Goal: Task Accomplishment & Management: Use online tool/utility

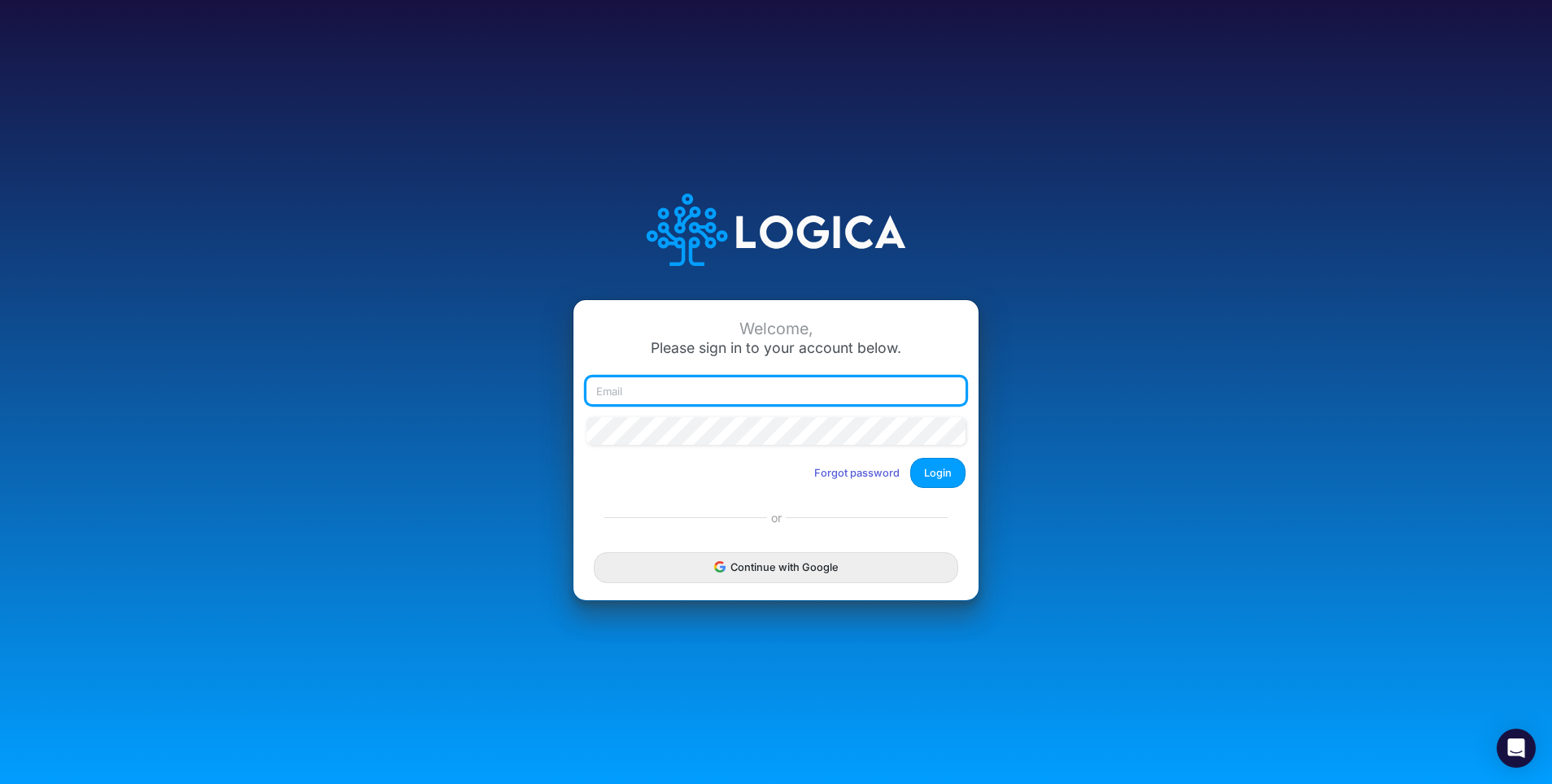
type input "[EMAIL_ADDRESS][DOMAIN_NAME]"
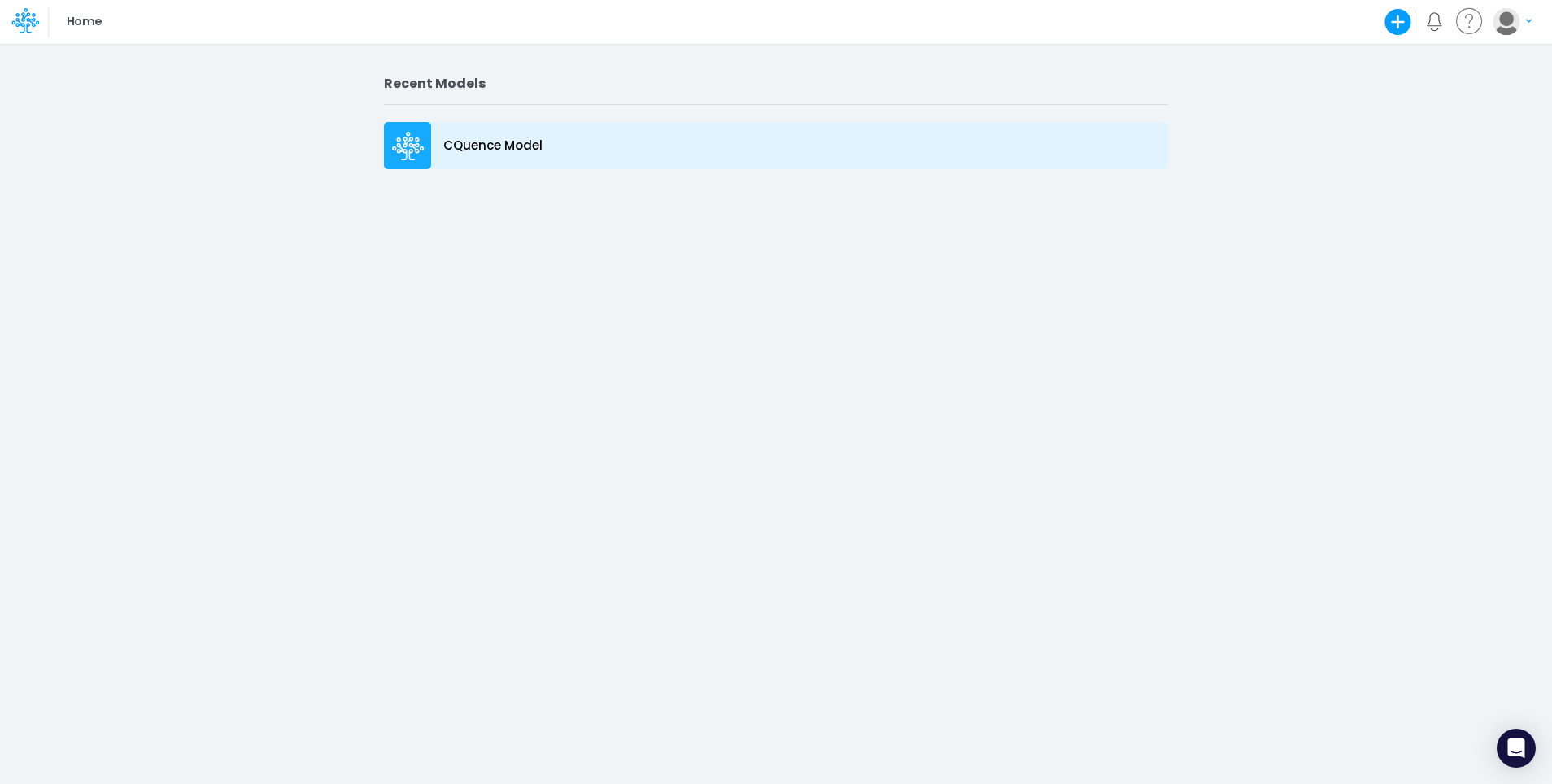
click at [396, 147] on icon at bounding box center [406, 149] width 27 height 11
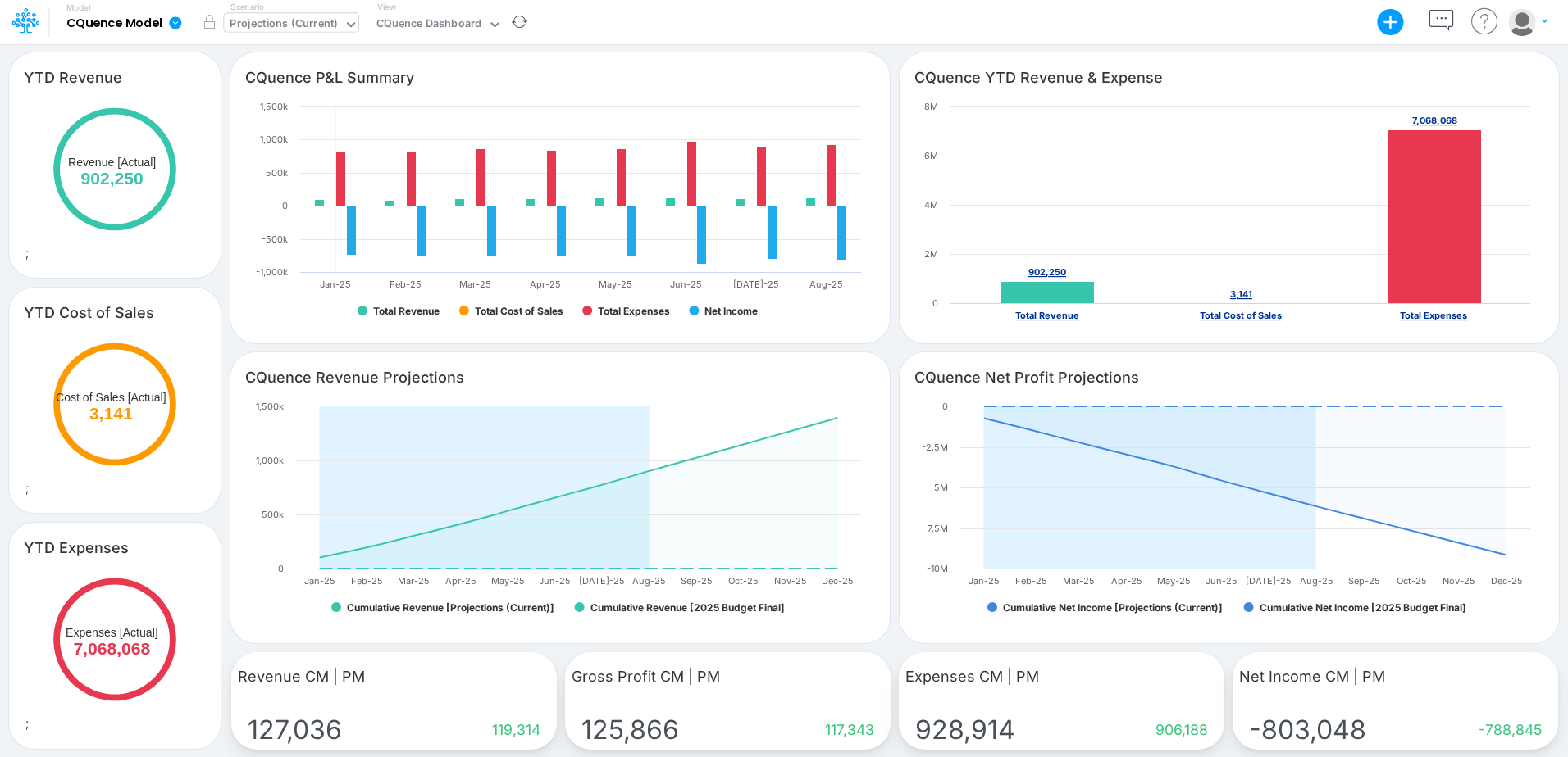
click at [336, 26] on div "Projections (Current)" at bounding box center [284, 25] width 120 height 25
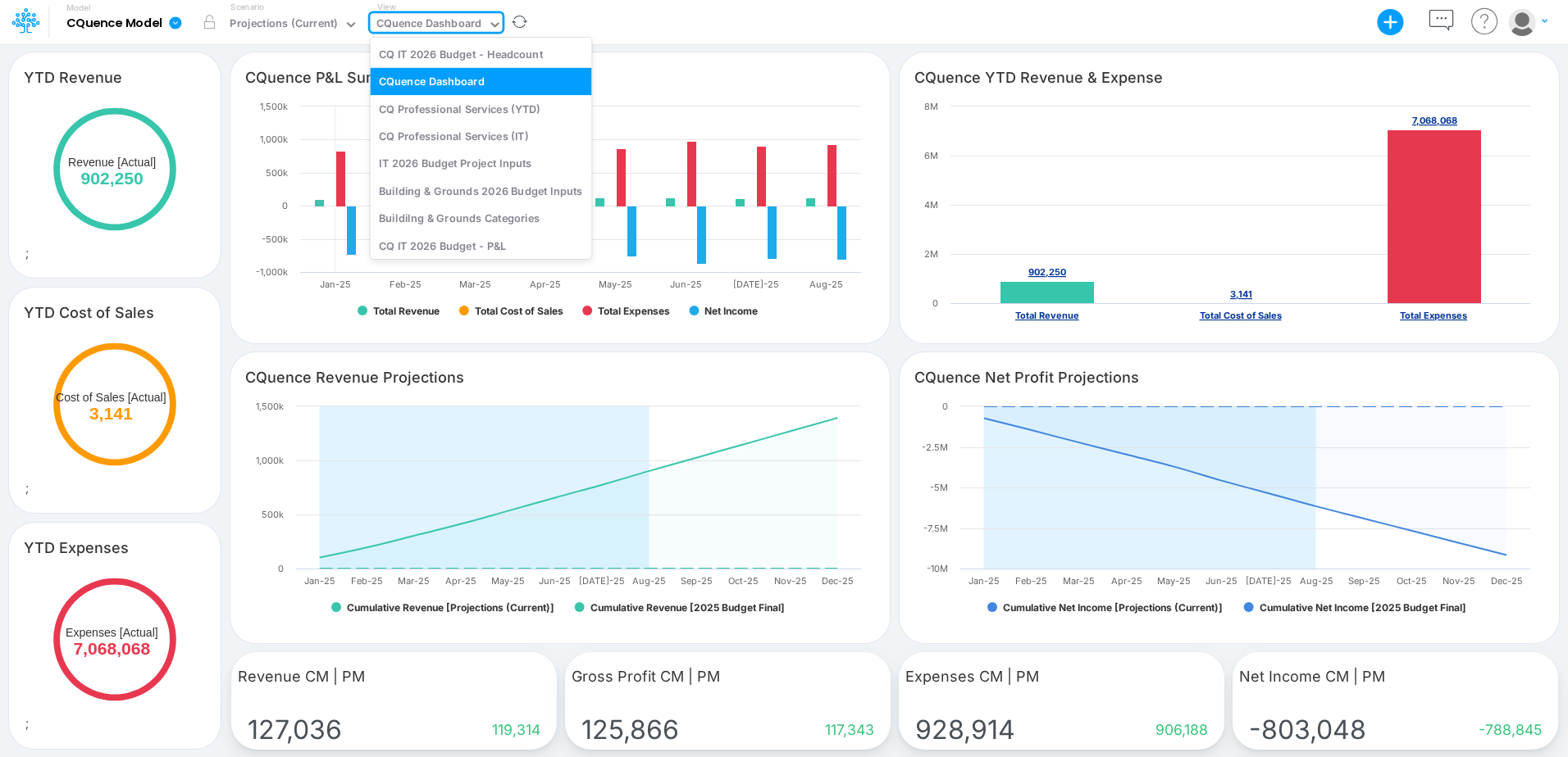
click at [421, 26] on div "CQuence Dashboard" at bounding box center [428, 25] width 106 height 18
click at [427, 55] on div "CQ IT 2026 Budget - Headcount" at bounding box center [480, 53] width 221 height 27
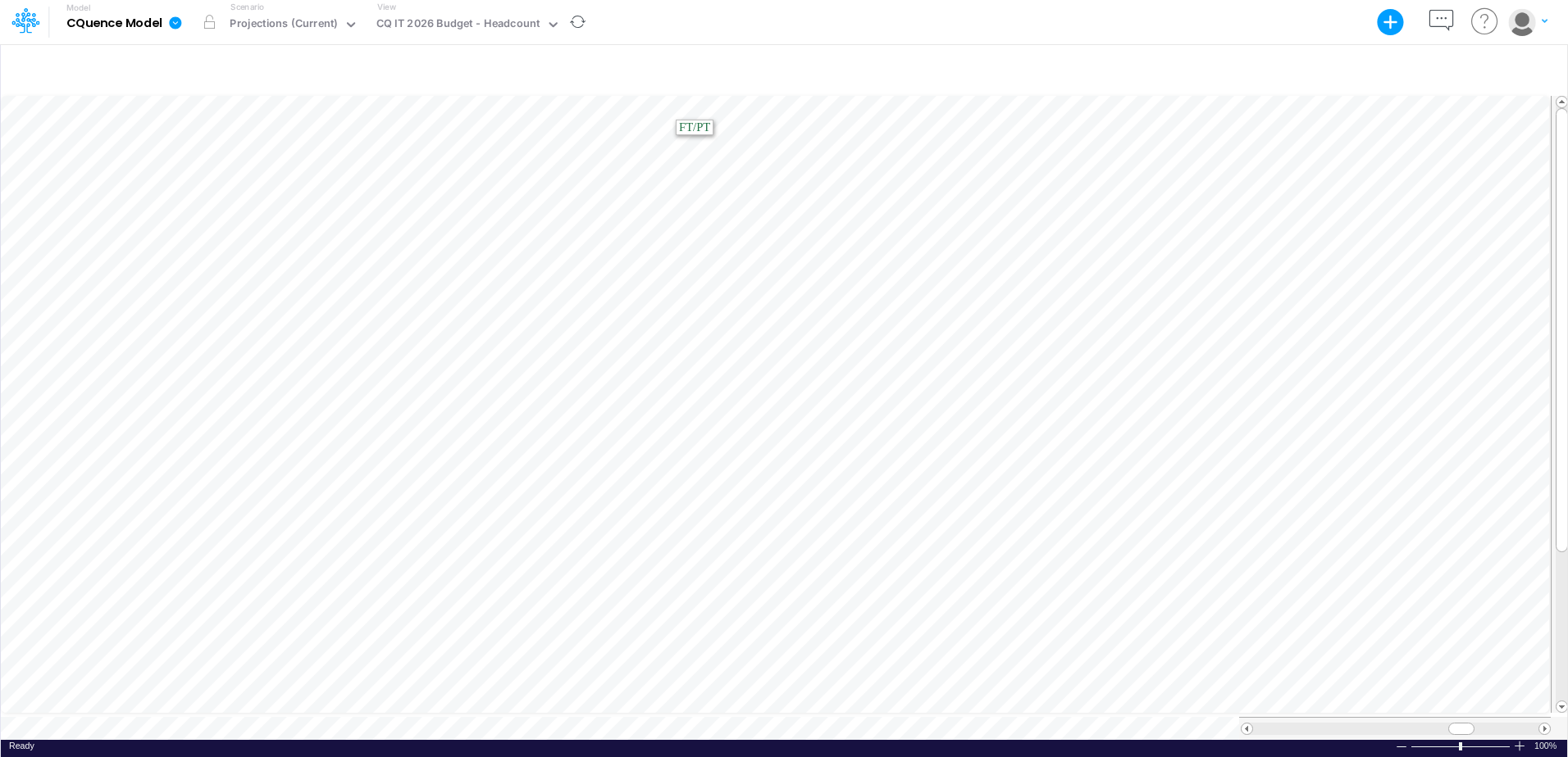
scroll to position [8, 0]
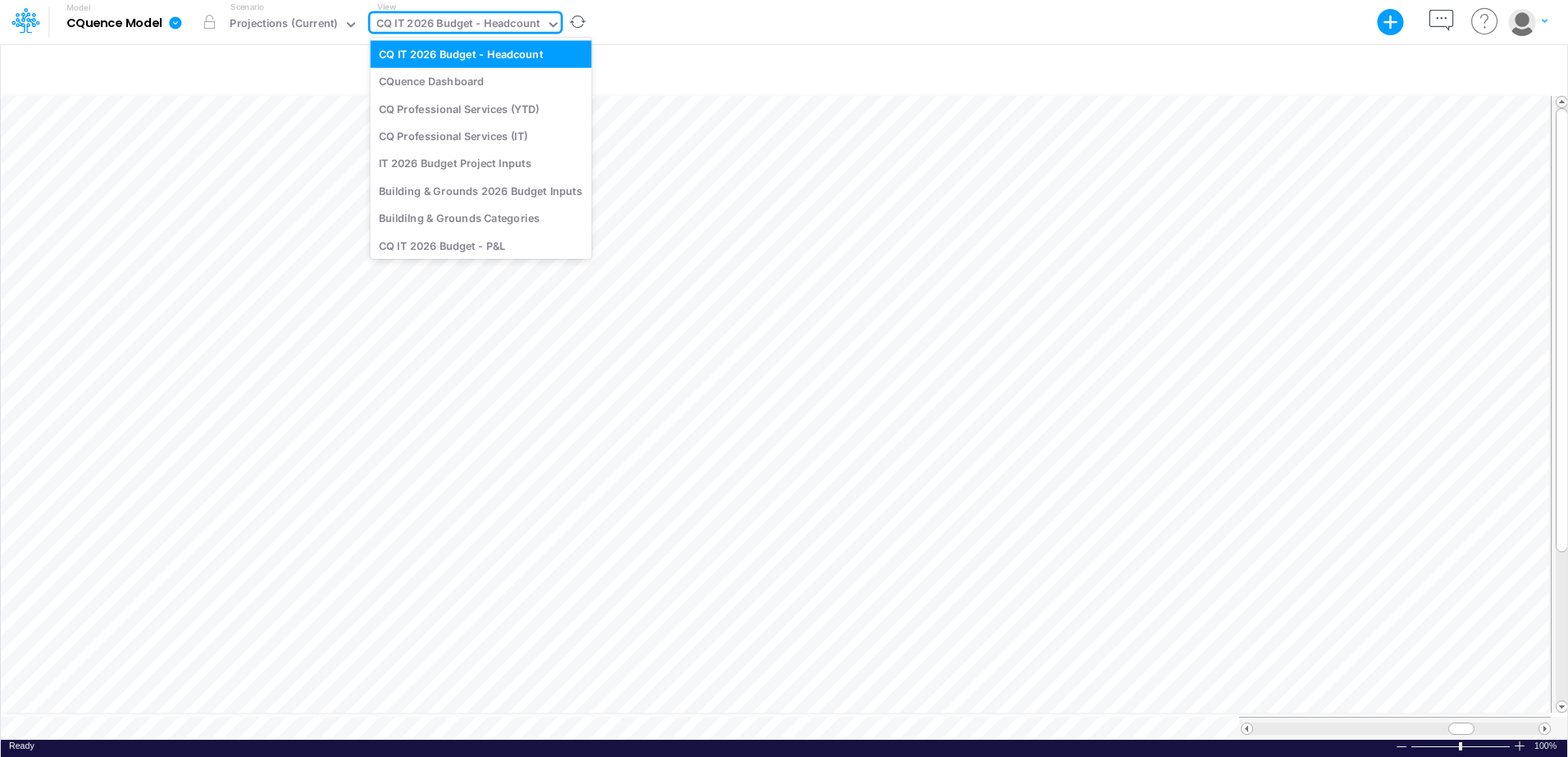
click at [458, 22] on div "CQ IT 2026 Budget - Headcount" at bounding box center [458, 25] width 164 height 18
click at [481, 160] on div "IT 2026 Budget Project Inputs" at bounding box center [480, 163] width 221 height 27
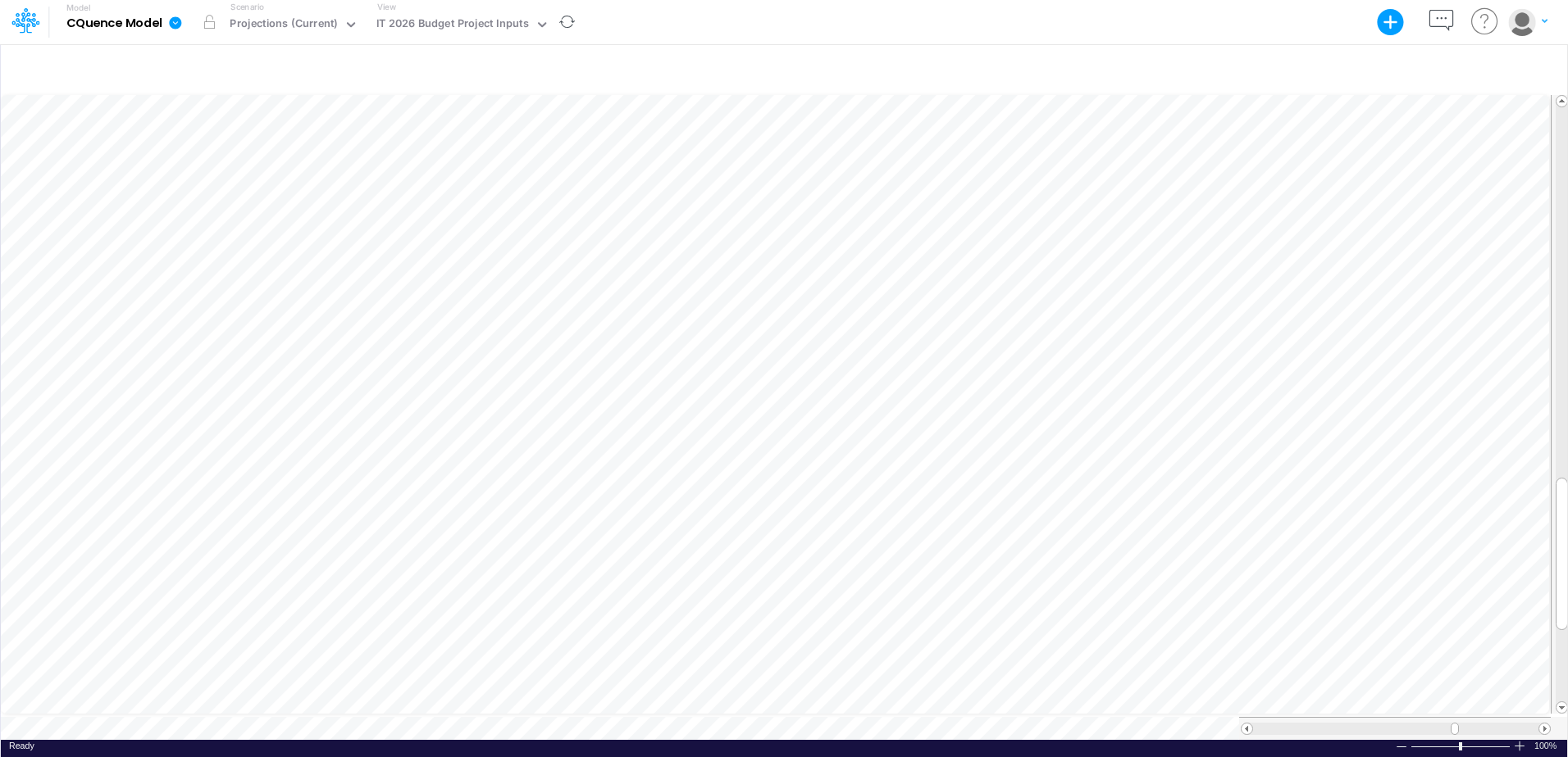
scroll to position [8, 1]
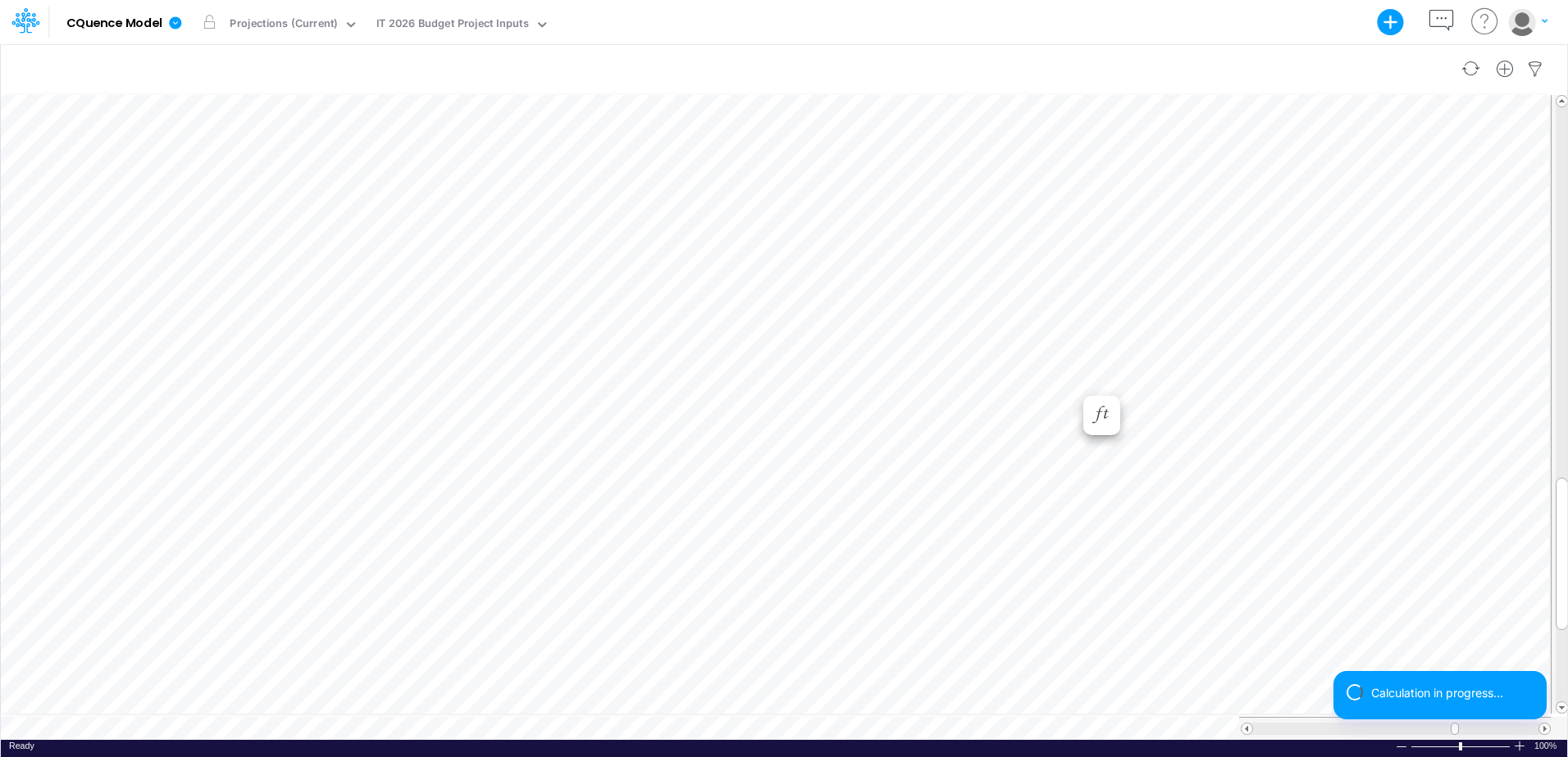
scroll to position [8, 1]
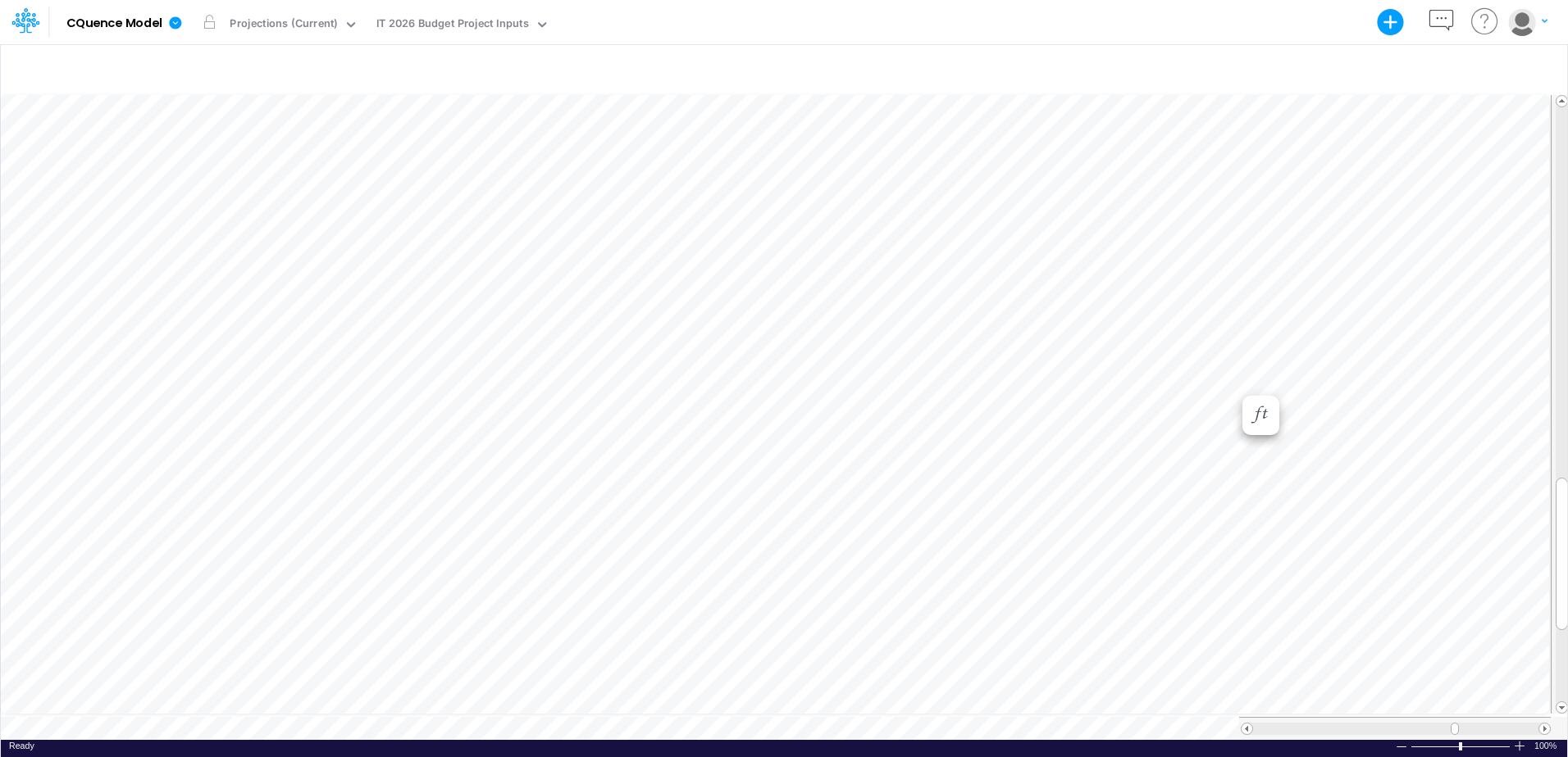
scroll to position [8, 1]
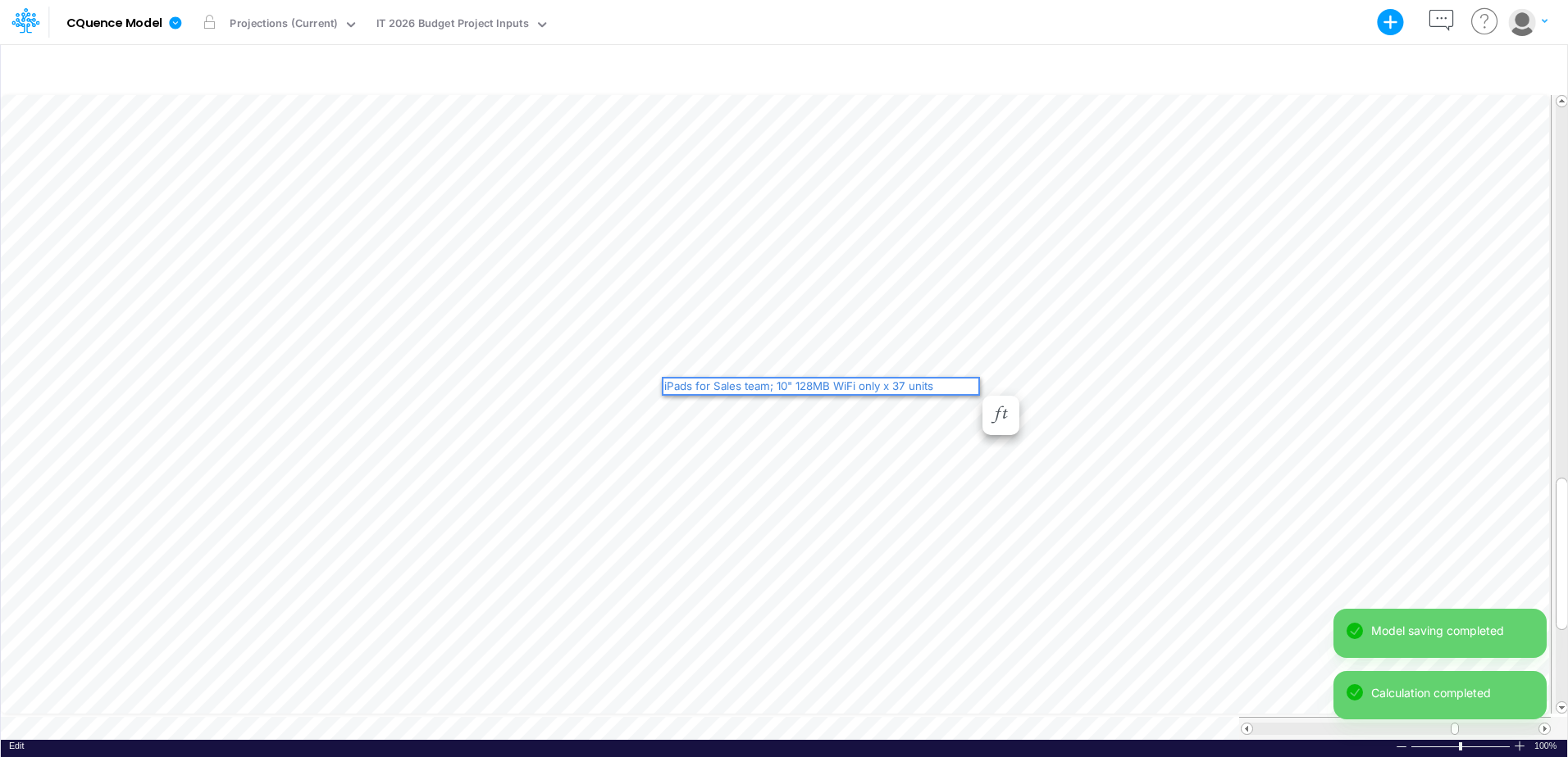
click at [876, 382] on div "iPads for Sales team; 10" 128MB WiFi only x 37 units" at bounding box center [821, 386] width 315 height 16
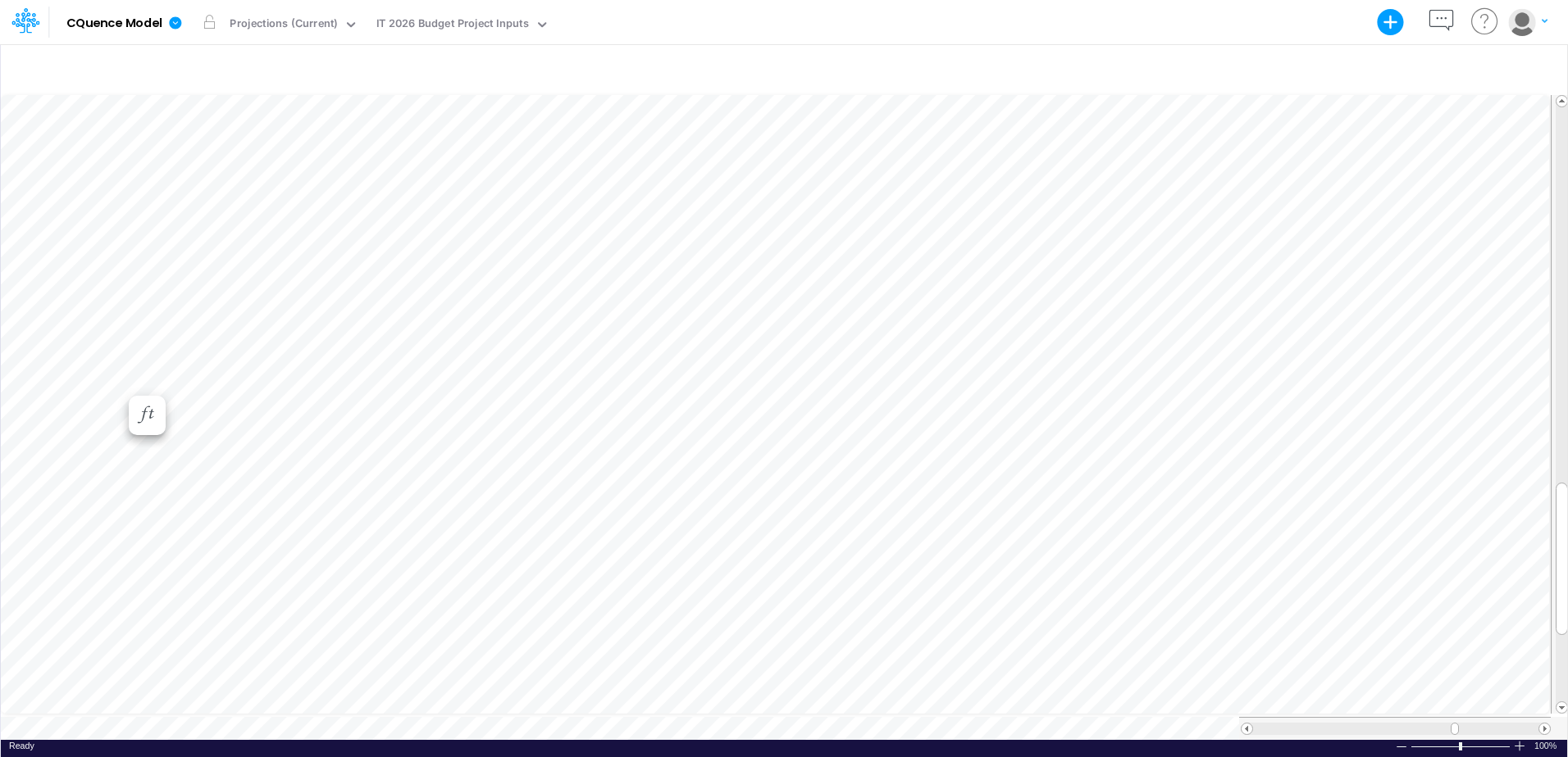
scroll to position [8, 1]
click at [1546, 724] on span at bounding box center [1544, 729] width 11 height 11
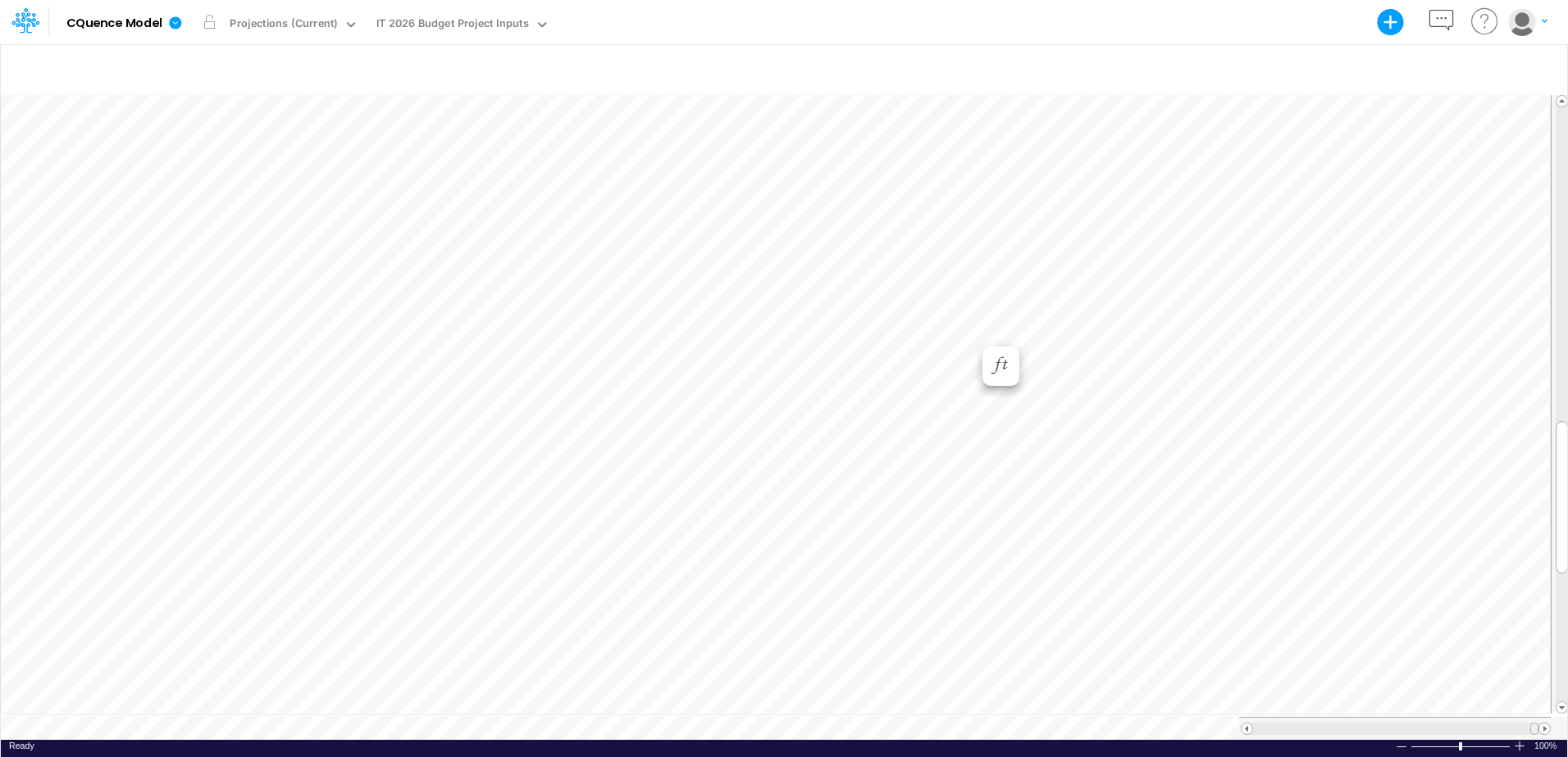
drag, startPoint x: 1534, startPoint y: 718, endPoint x: 1554, endPoint y: 718, distance: 20.0
click at [1554, 718] on tr at bounding box center [785, 728] width 1568 height 23
click at [1401, 740] on div at bounding box center [1401, 746] width 13 height 12
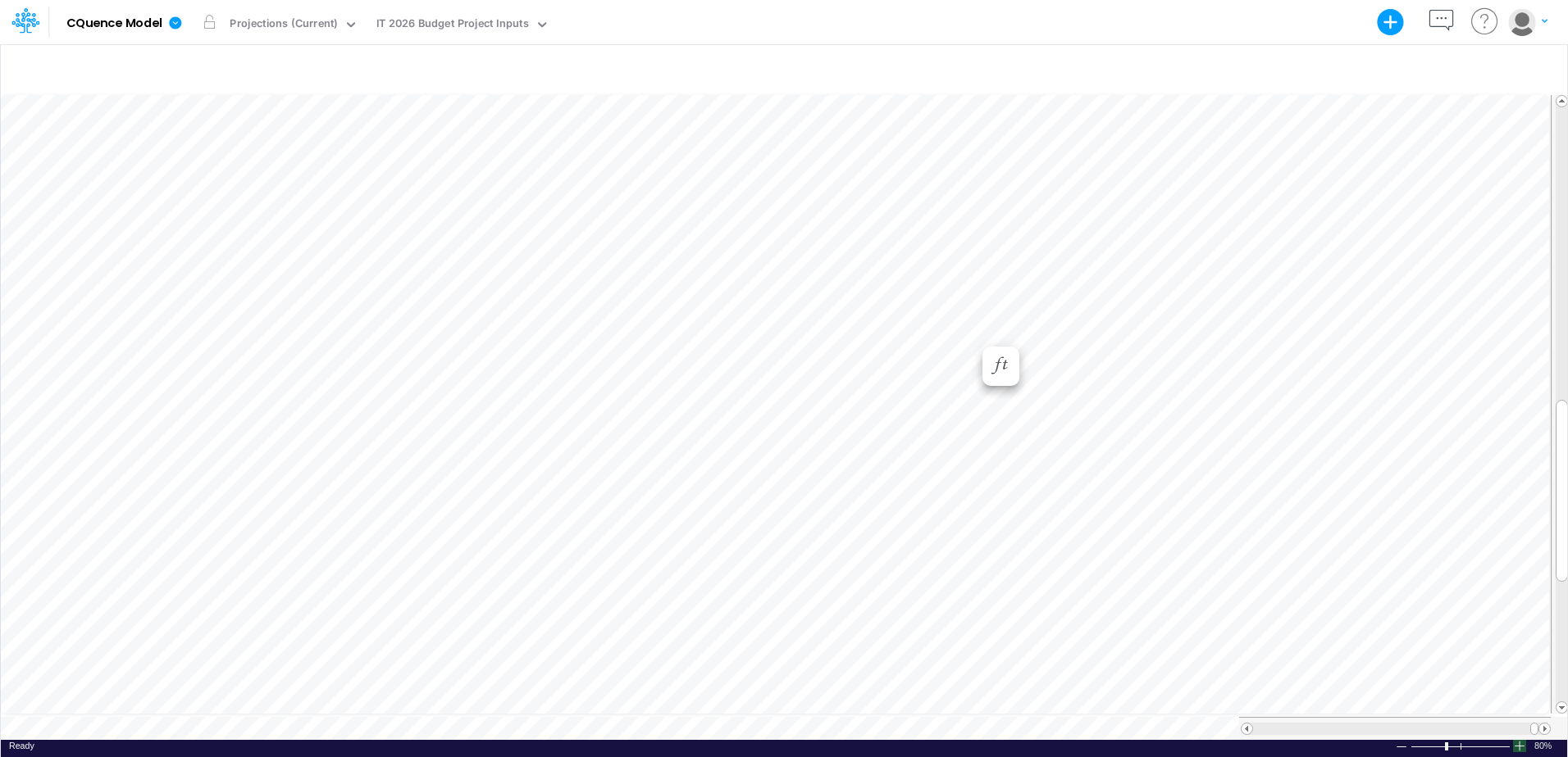
click at [1521, 740] on div at bounding box center [1519, 746] width 13 height 12
click at [1399, 740] on div at bounding box center [1401, 746] width 13 height 12
click at [1389, 19] on icon "button" at bounding box center [1390, 22] width 27 height 27
click at [1504, 68] on icon "button" at bounding box center [1505, 69] width 25 height 17
click at [1374, 136] on p "IT Project" at bounding box center [1366, 138] width 57 height 18
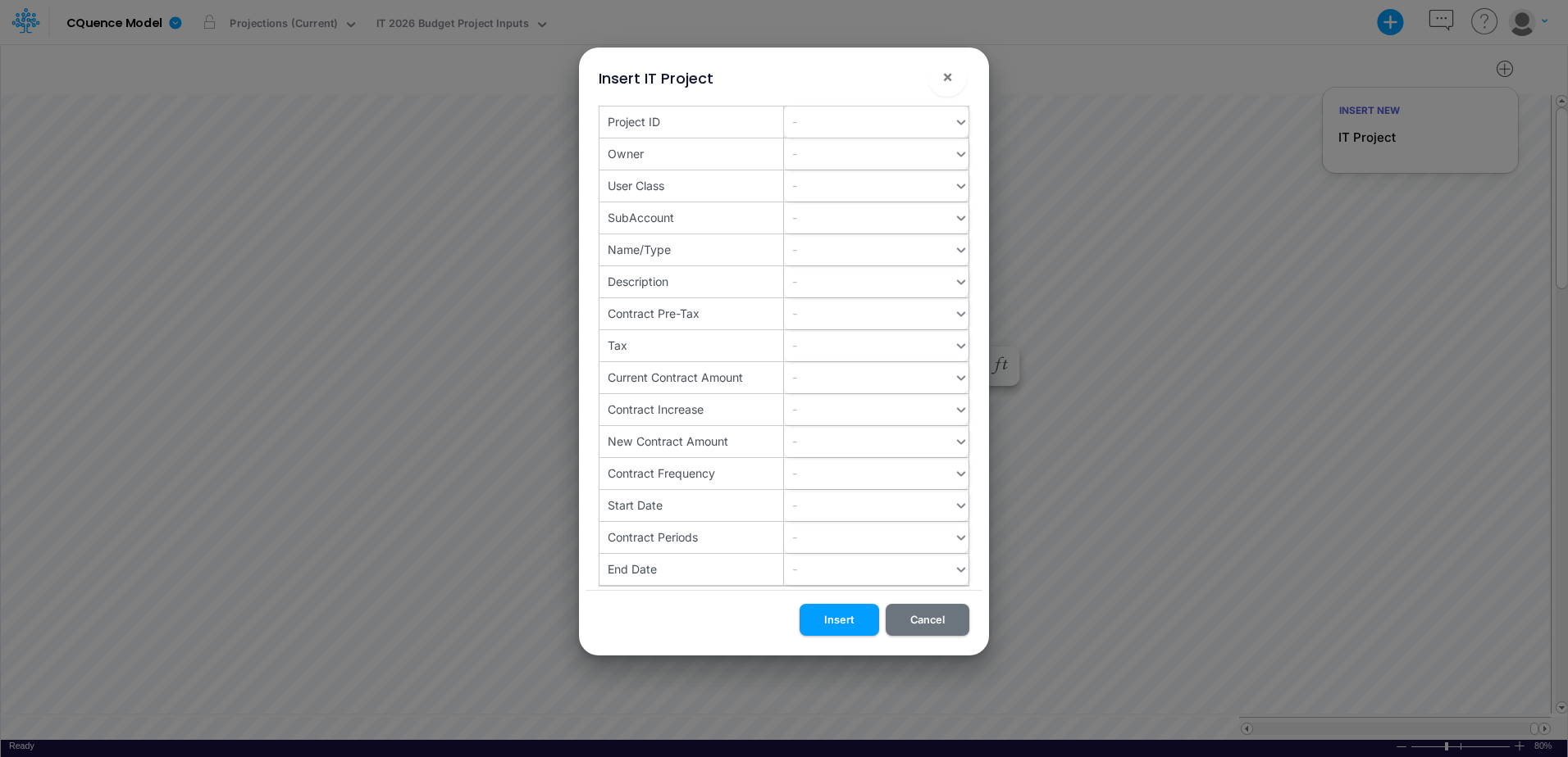
click at [958, 120] on icon at bounding box center [961, 122] width 15 height 17
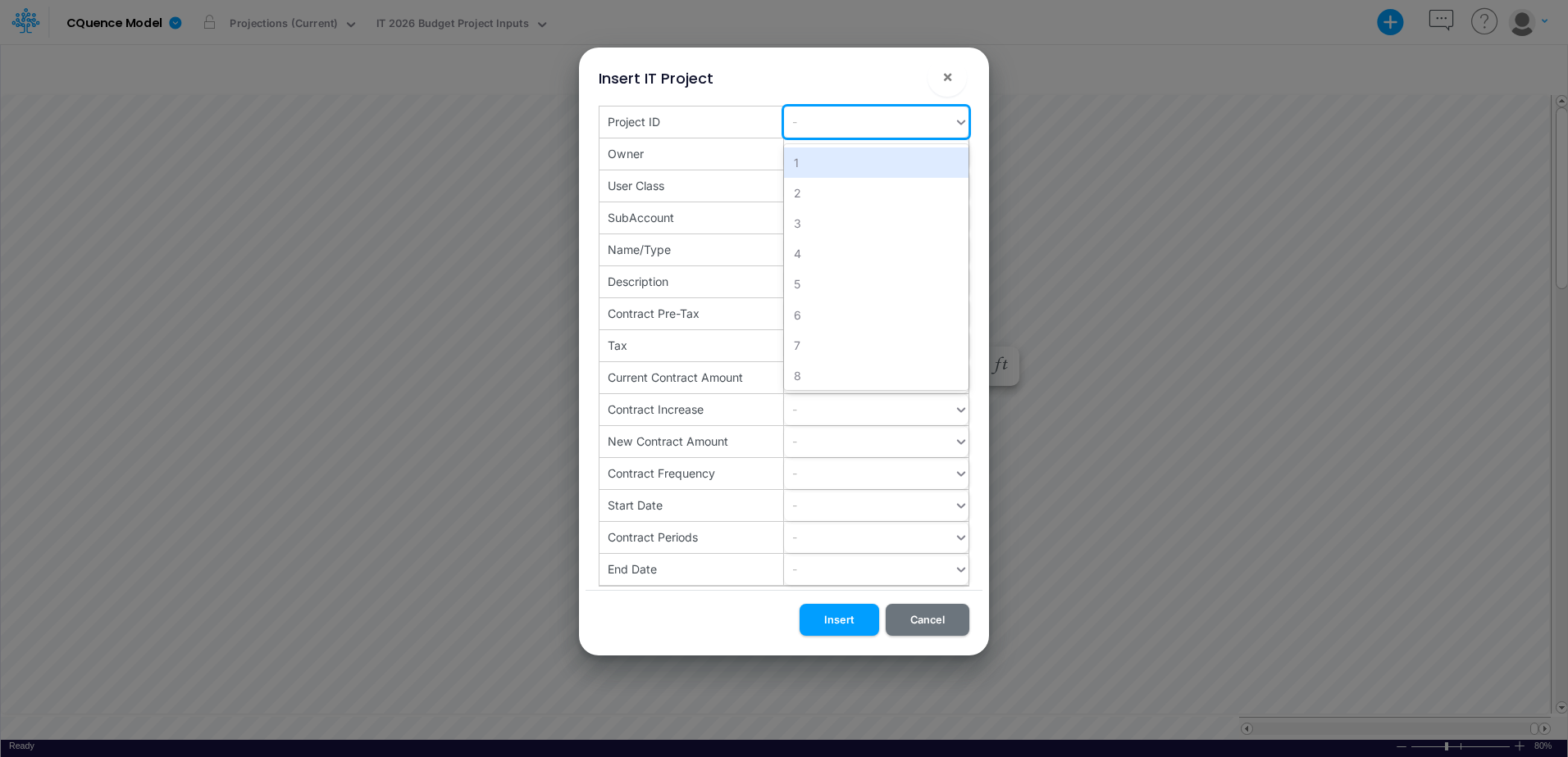
click at [958, 120] on icon at bounding box center [961, 122] width 15 height 17
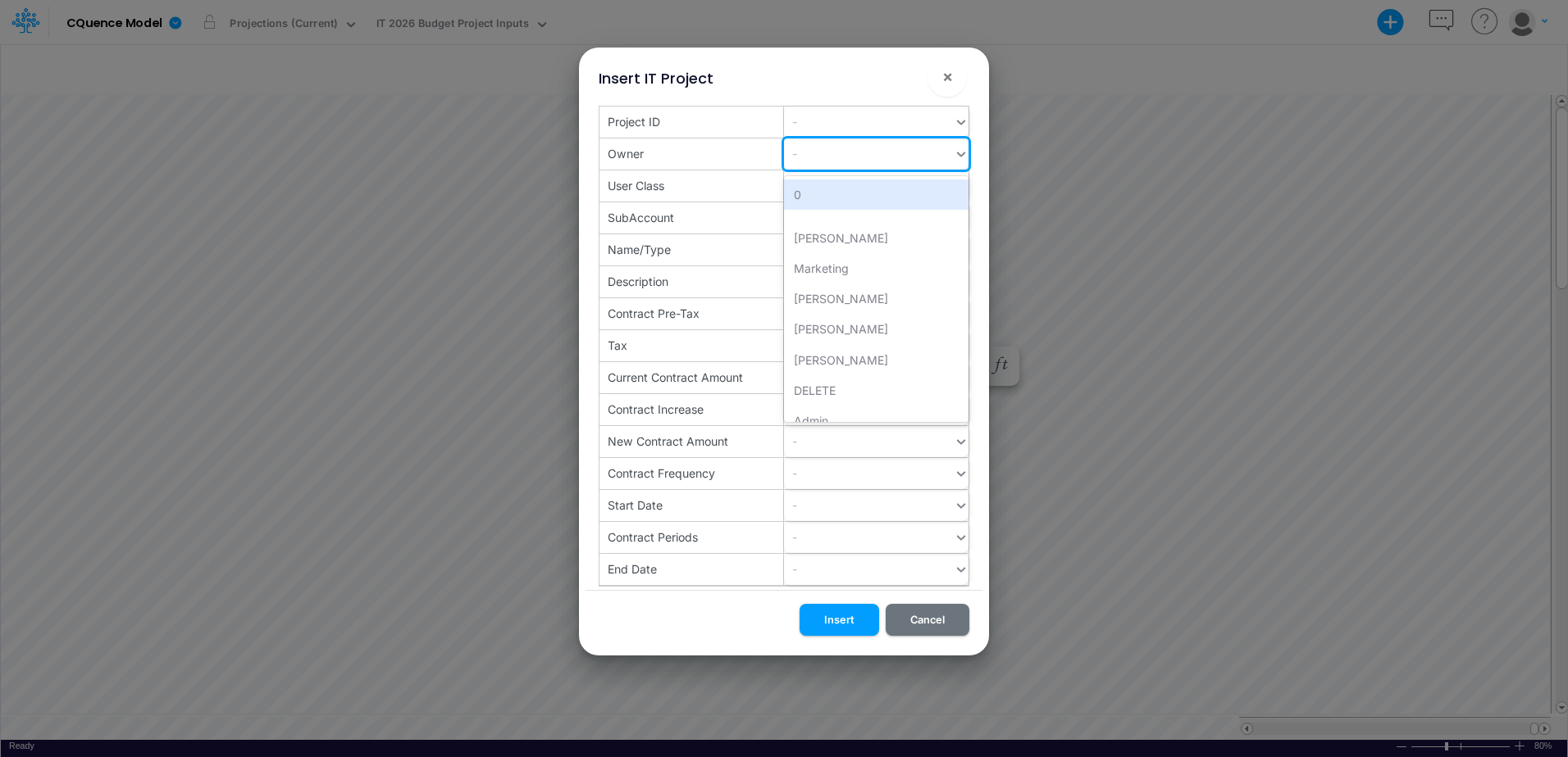
click at [851, 157] on div "-" at bounding box center [869, 153] width 170 height 27
click at [822, 297] on div "Nate" at bounding box center [876, 298] width 184 height 30
click at [859, 183] on div "-" at bounding box center [869, 185] width 170 height 27
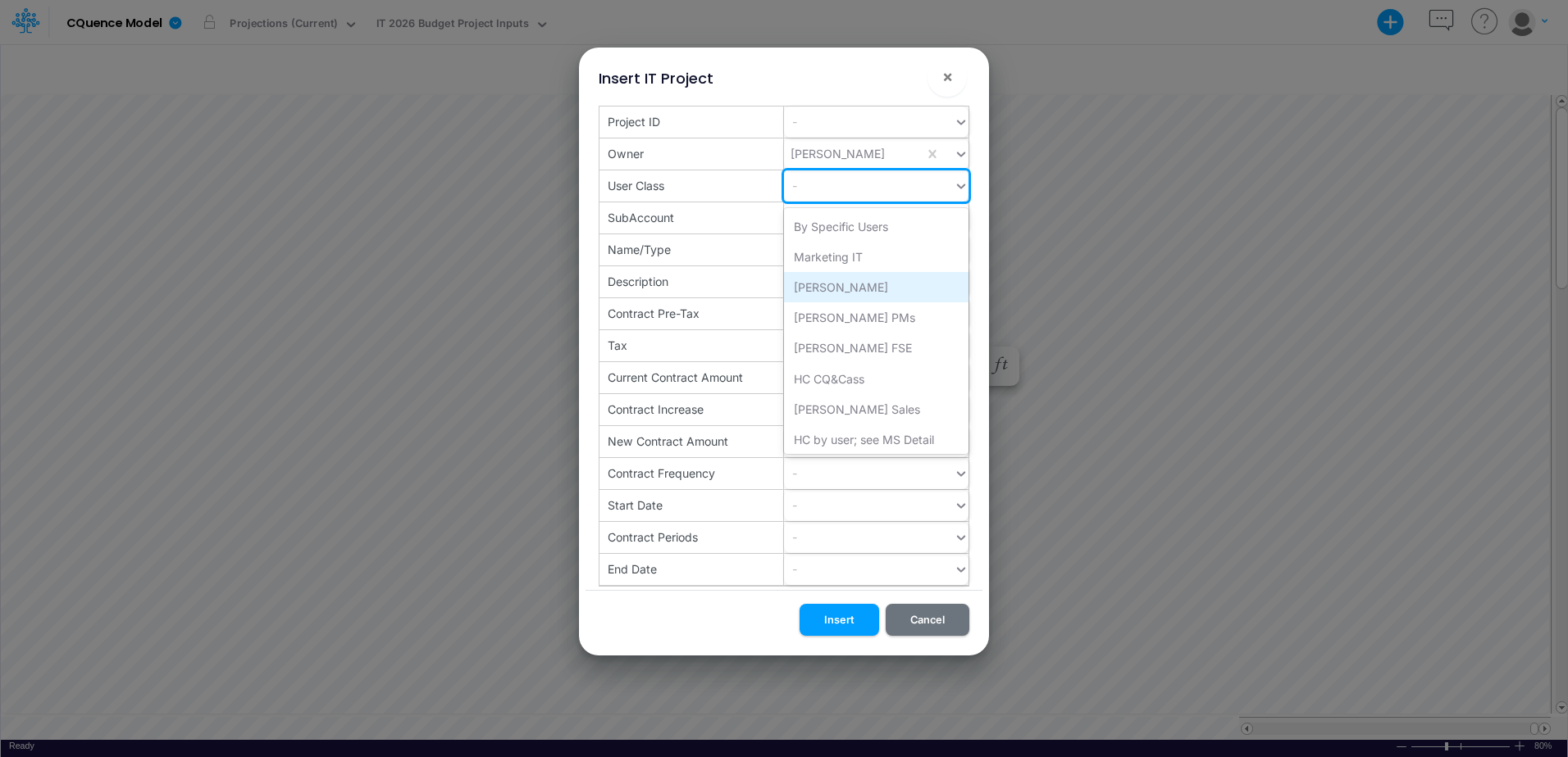
click at [829, 286] on div "Cass" at bounding box center [876, 286] width 184 height 30
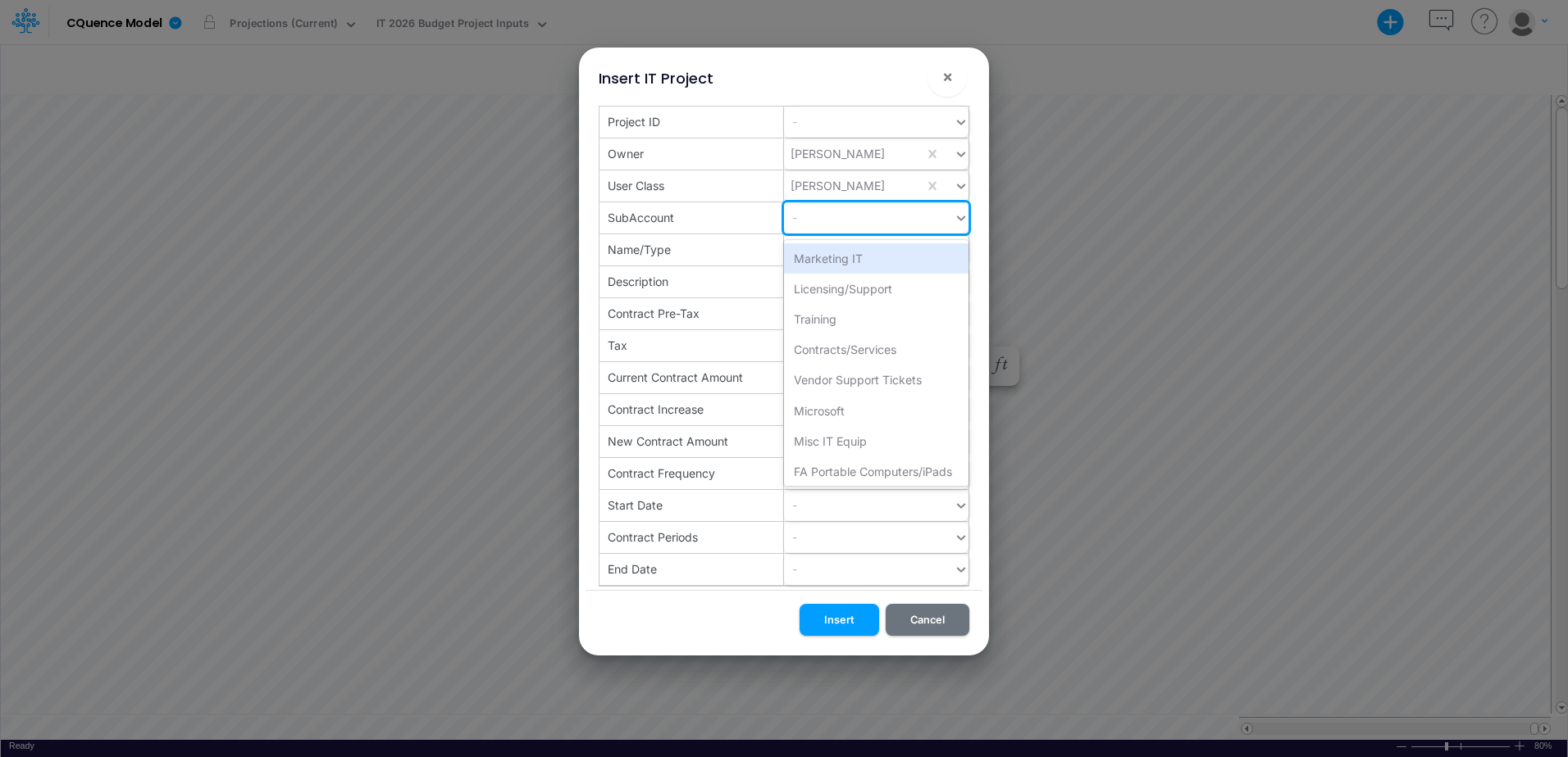
click at [902, 220] on div "-" at bounding box center [869, 217] width 170 height 27
click at [890, 289] on div "Licensing/Support" at bounding box center [876, 288] width 184 height 30
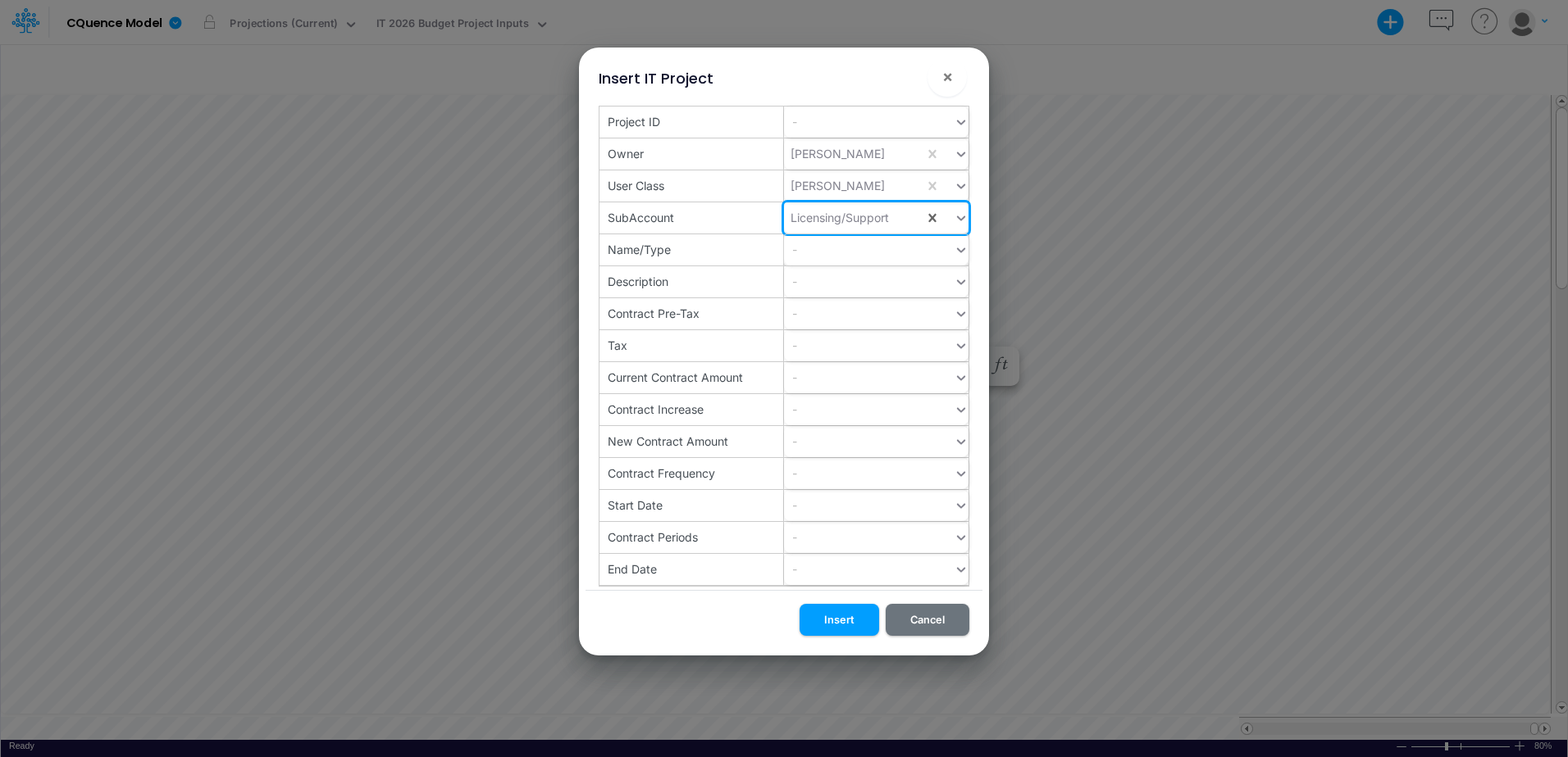
click at [887, 255] on div "-" at bounding box center [869, 249] width 170 height 27
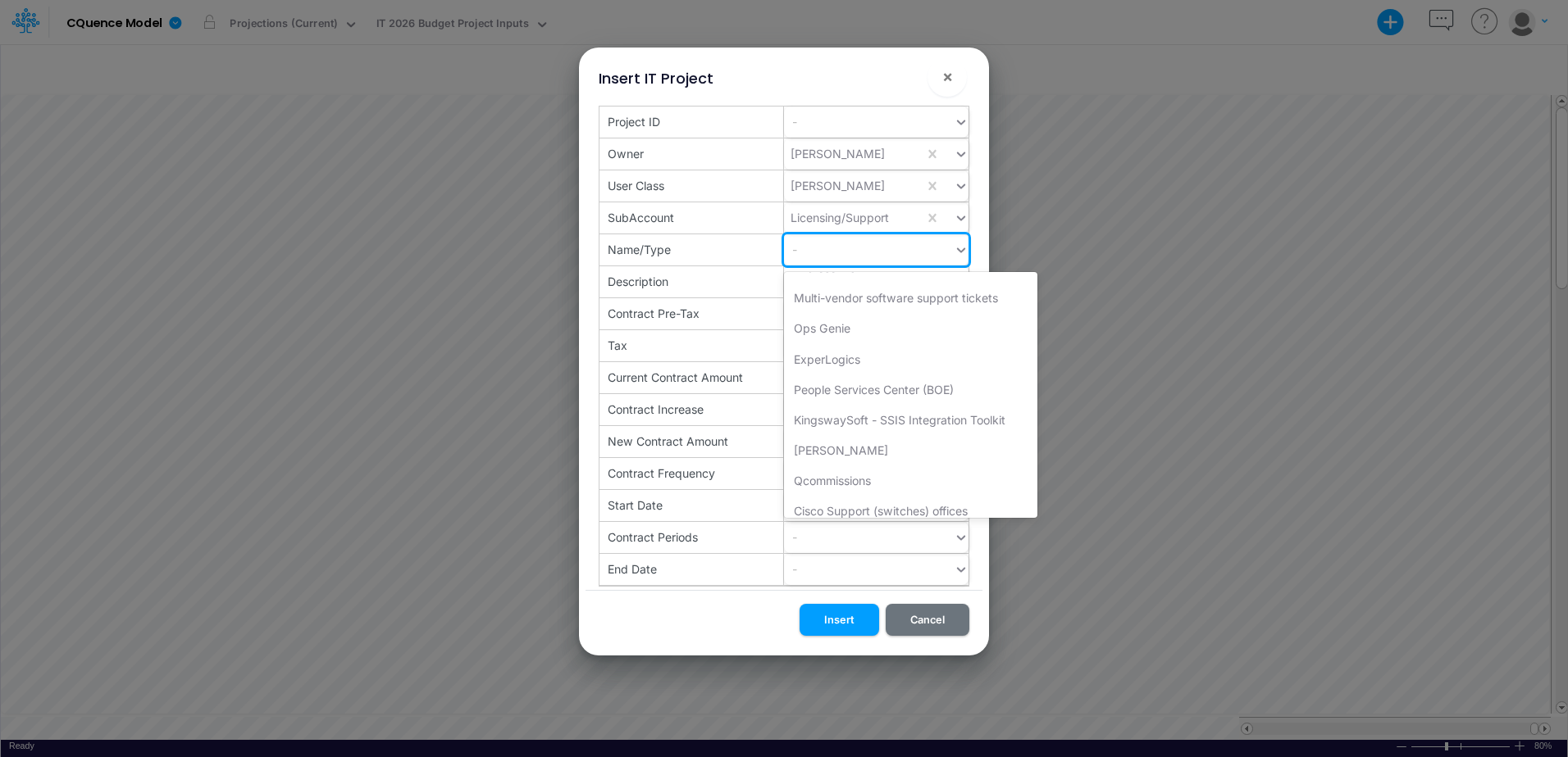
scroll to position [321, 0]
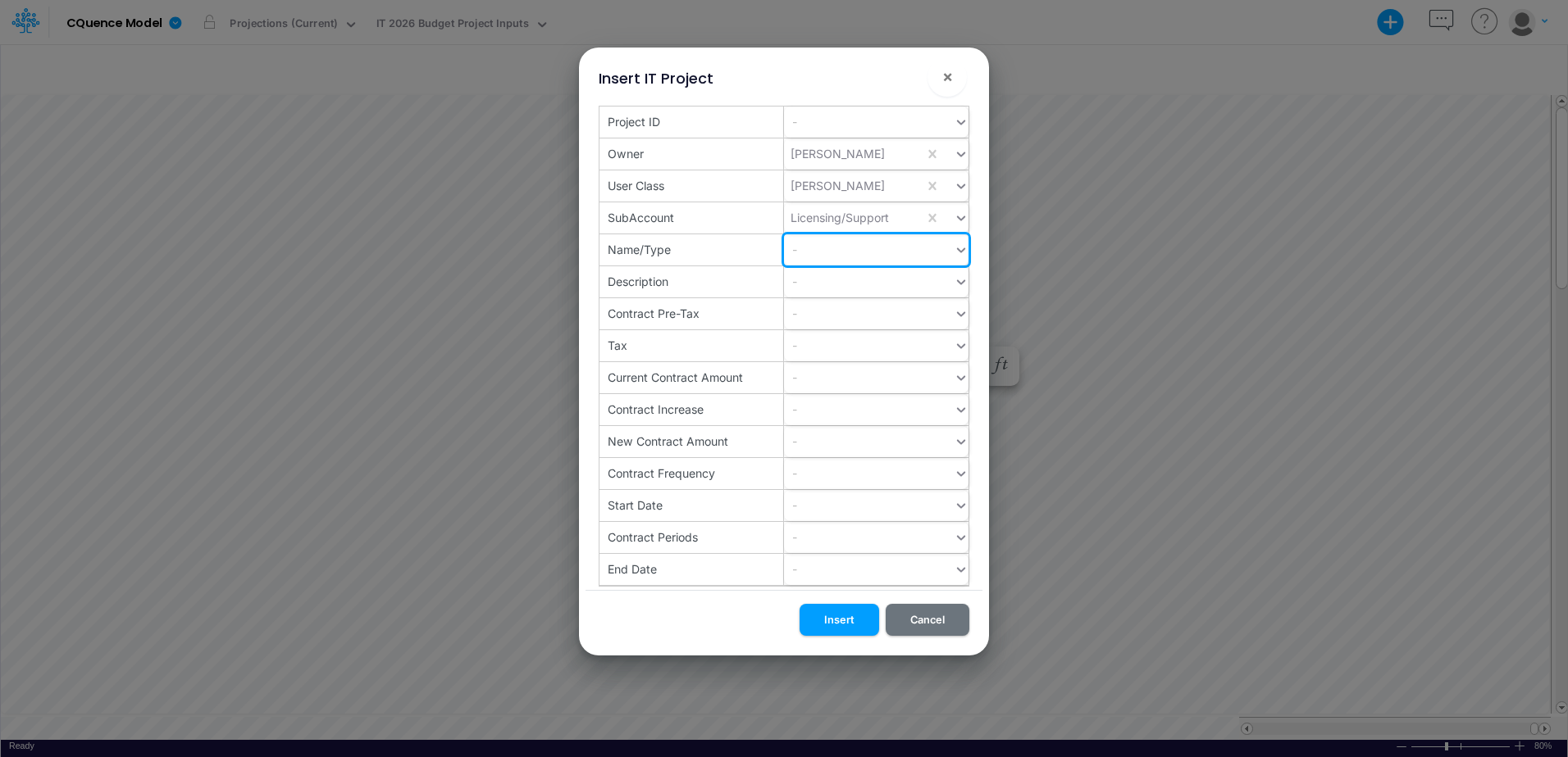
click at [830, 250] on div "-" at bounding box center [869, 249] width 170 height 27
type input "Scribe"
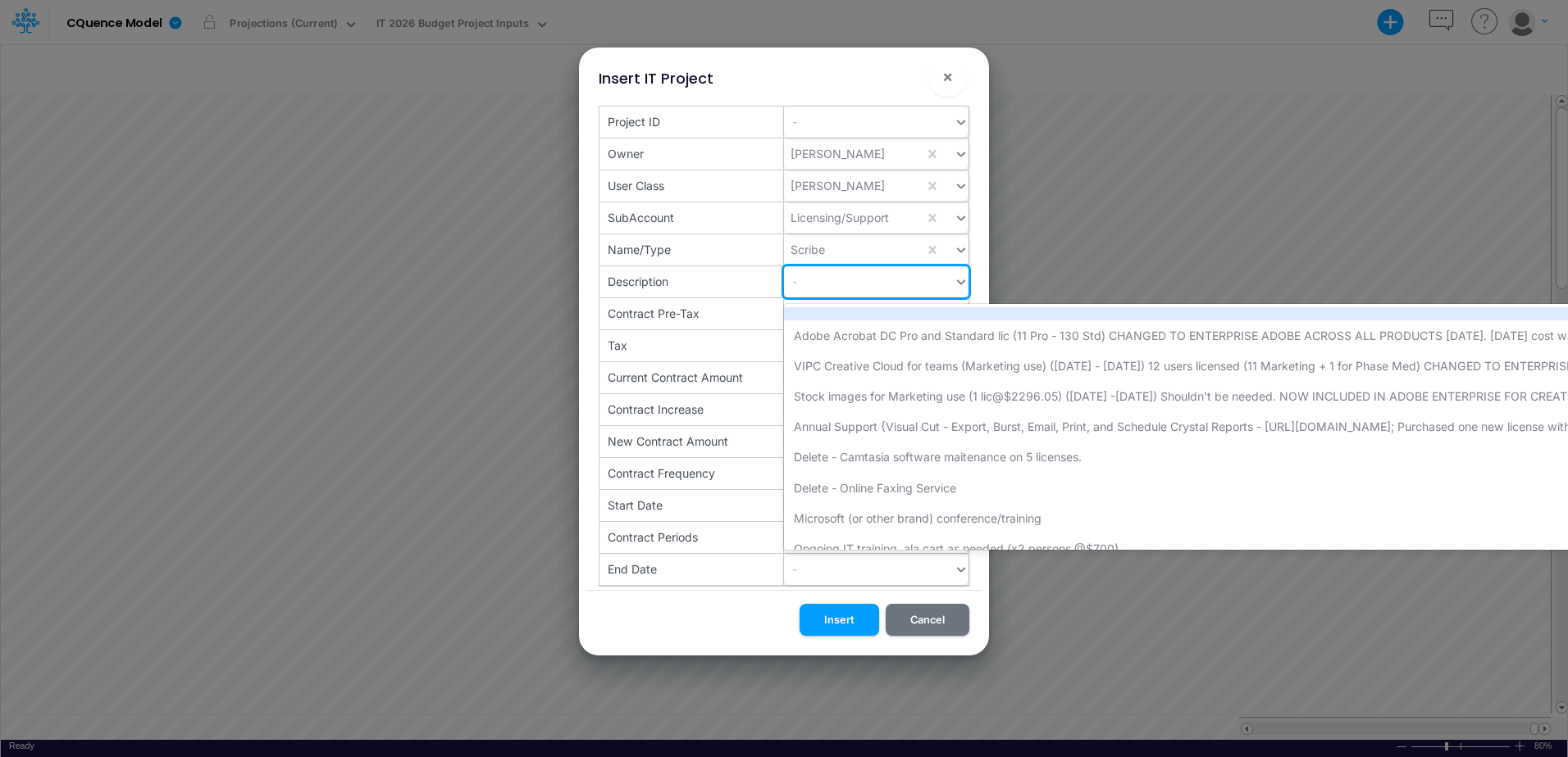
click at [835, 277] on div "-" at bounding box center [869, 281] width 170 height 27
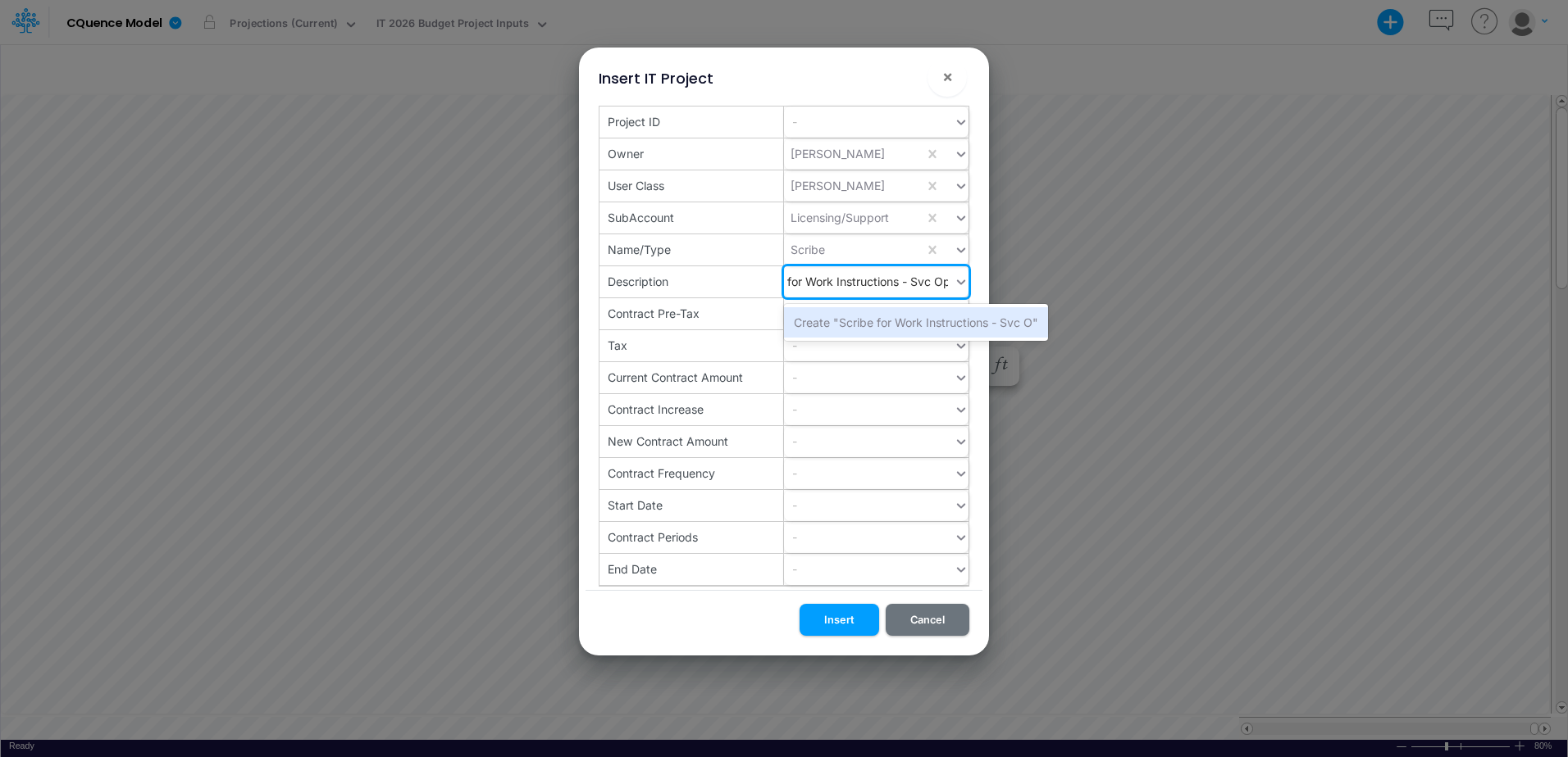
type input "Scribe for Work Instructions - Svc Ops"
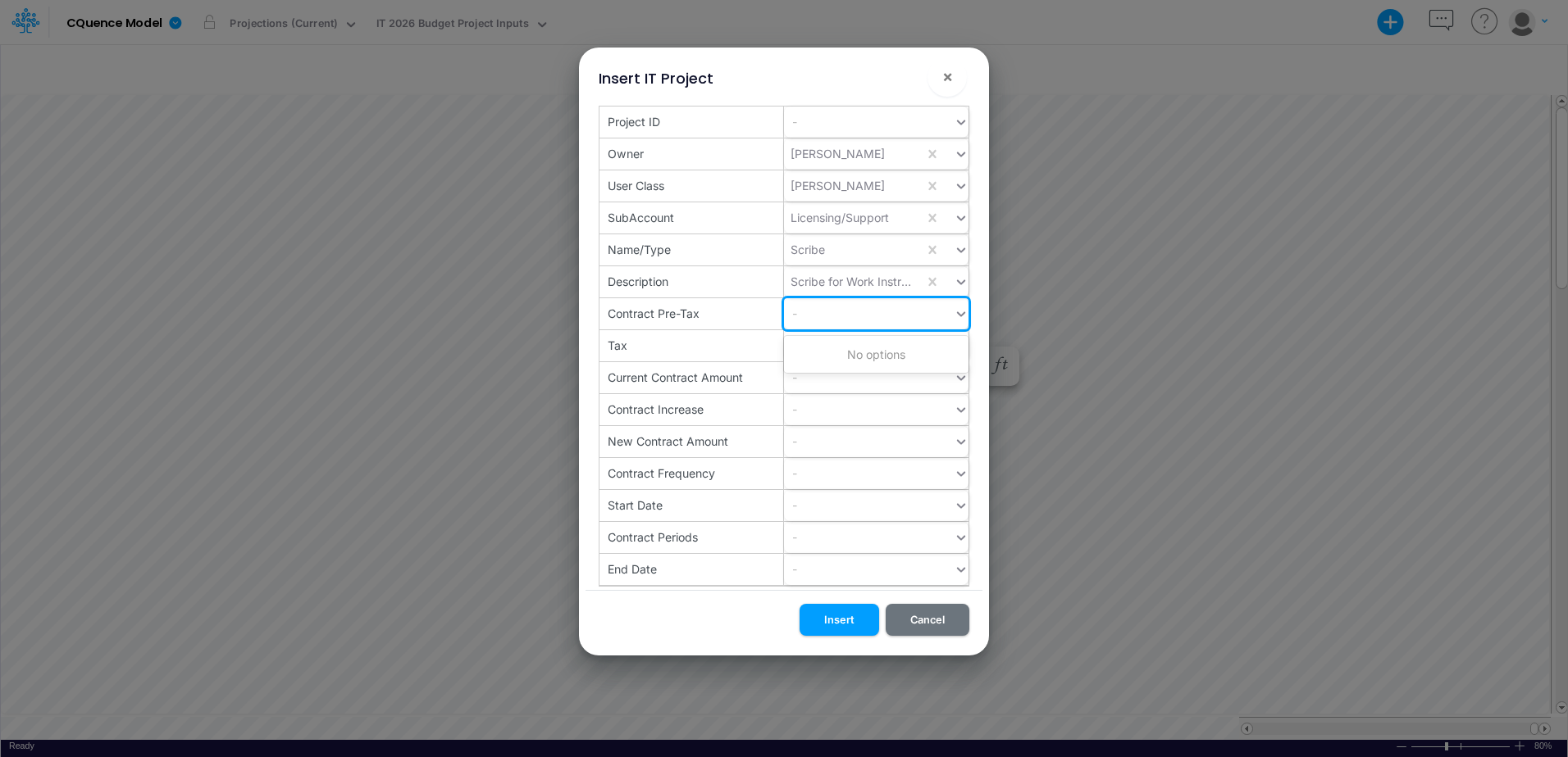
click at [960, 316] on icon at bounding box center [961, 313] width 8 height 5
type input "900"
click at [885, 343] on div "-" at bounding box center [869, 344] width 170 height 27
type input "7"
click at [860, 383] on div "-" at bounding box center [869, 377] width 170 height 27
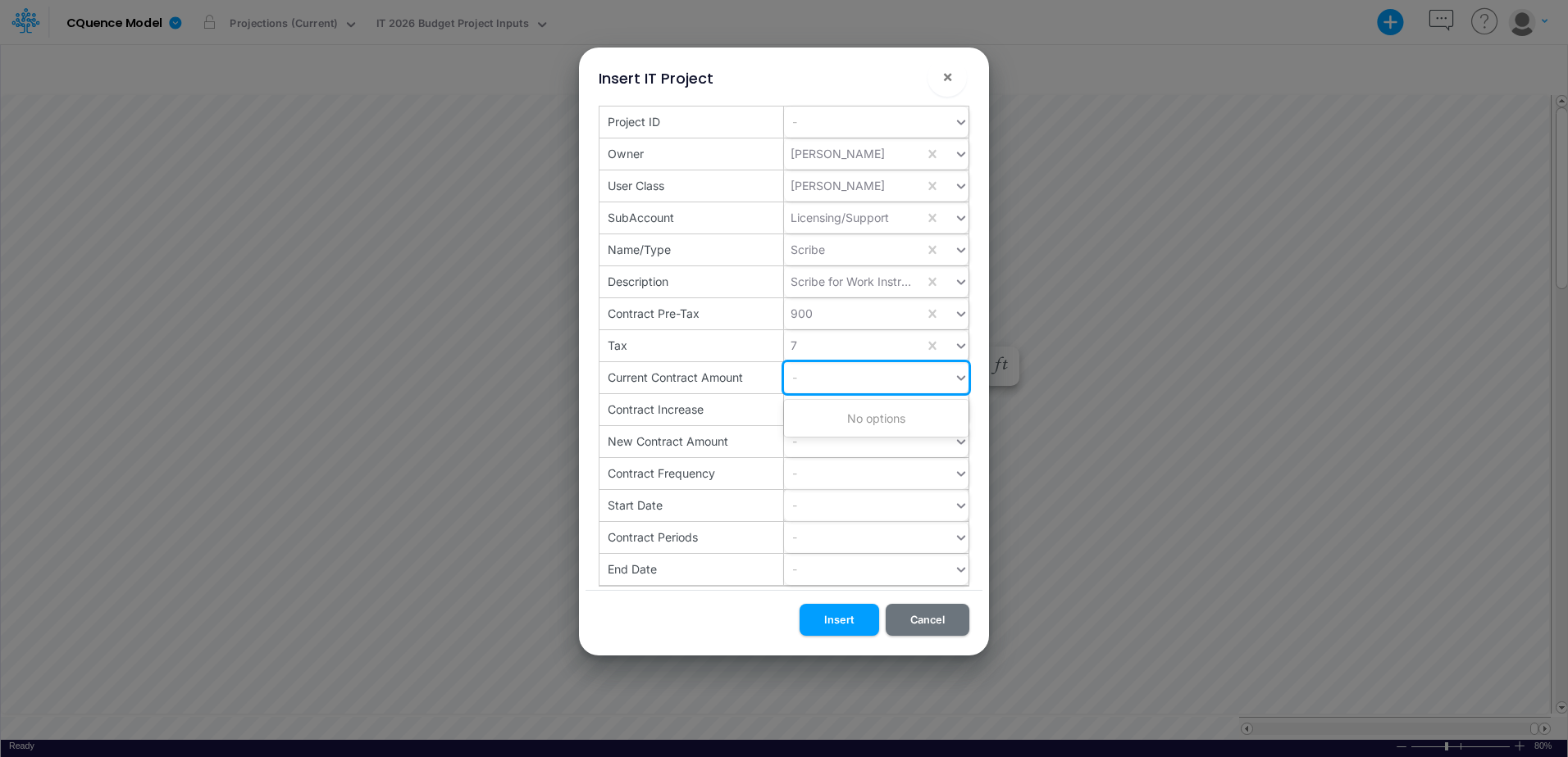
click at [853, 502] on div "-" at bounding box center [869, 505] width 170 height 27
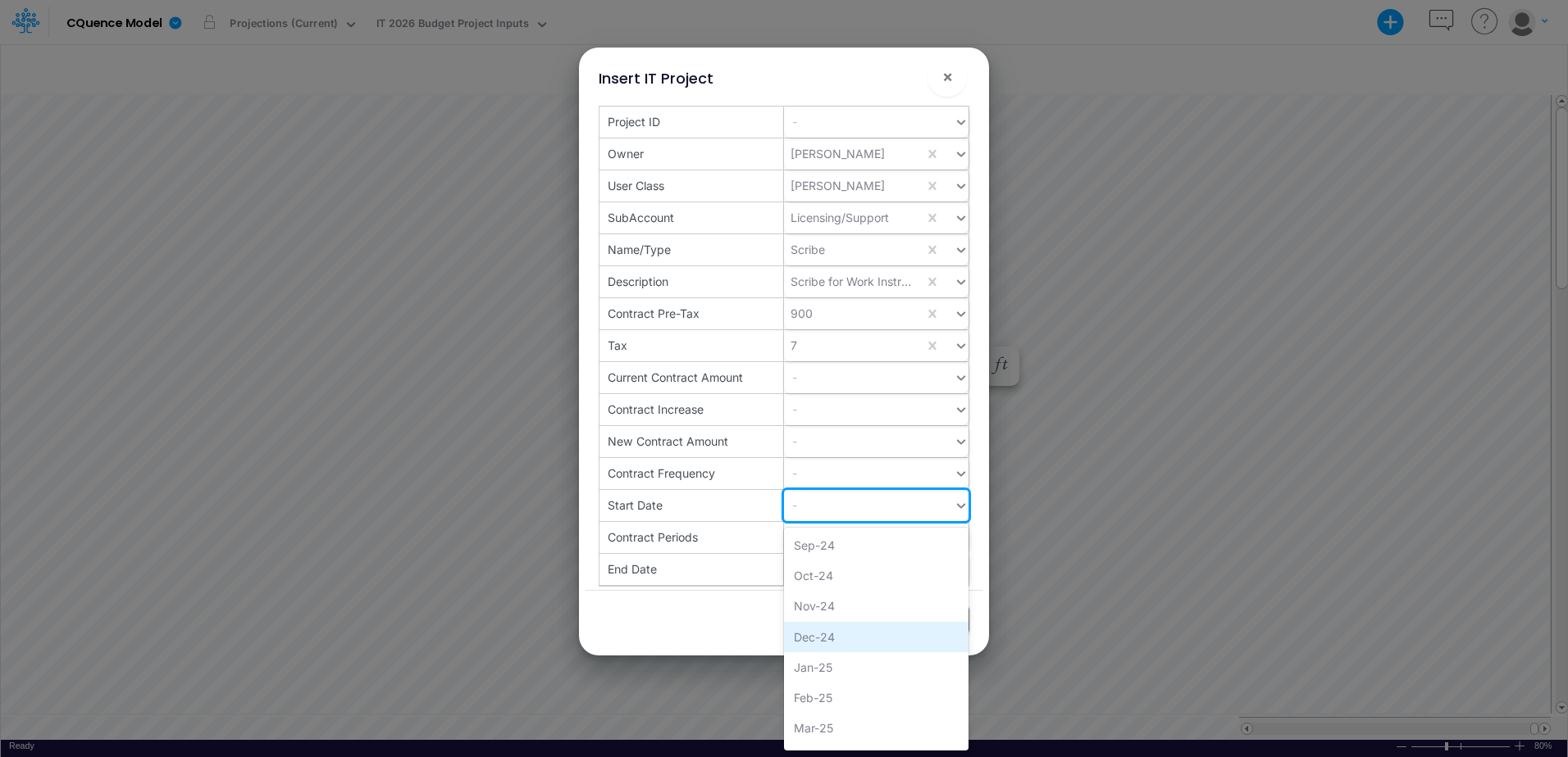
scroll to position [604, 0]
click at [819, 588] on div "Oct-24" at bounding box center [876, 580] width 184 height 30
click at [871, 511] on div "Oct-24" at bounding box center [854, 505] width 140 height 27
click at [830, 658] on div "Oct-25" at bounding box center [876, 658] width 184 height 30
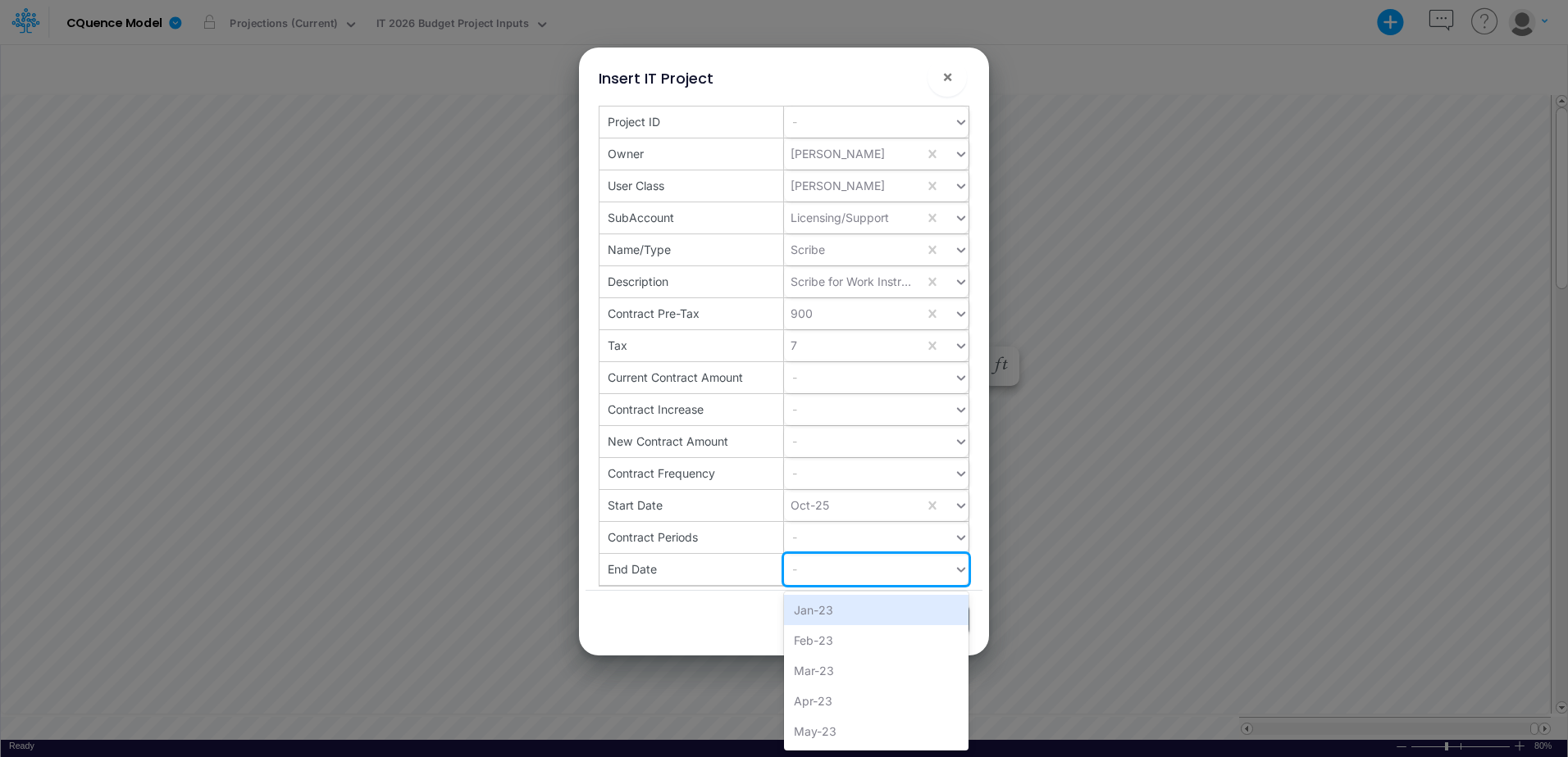
click at [841, 573] on div "-" at bounding box center [869, 568] width 170 height 27
click at [813, 676] on div "Sep-26" at bounding box center [876, 684] width 184 height 30
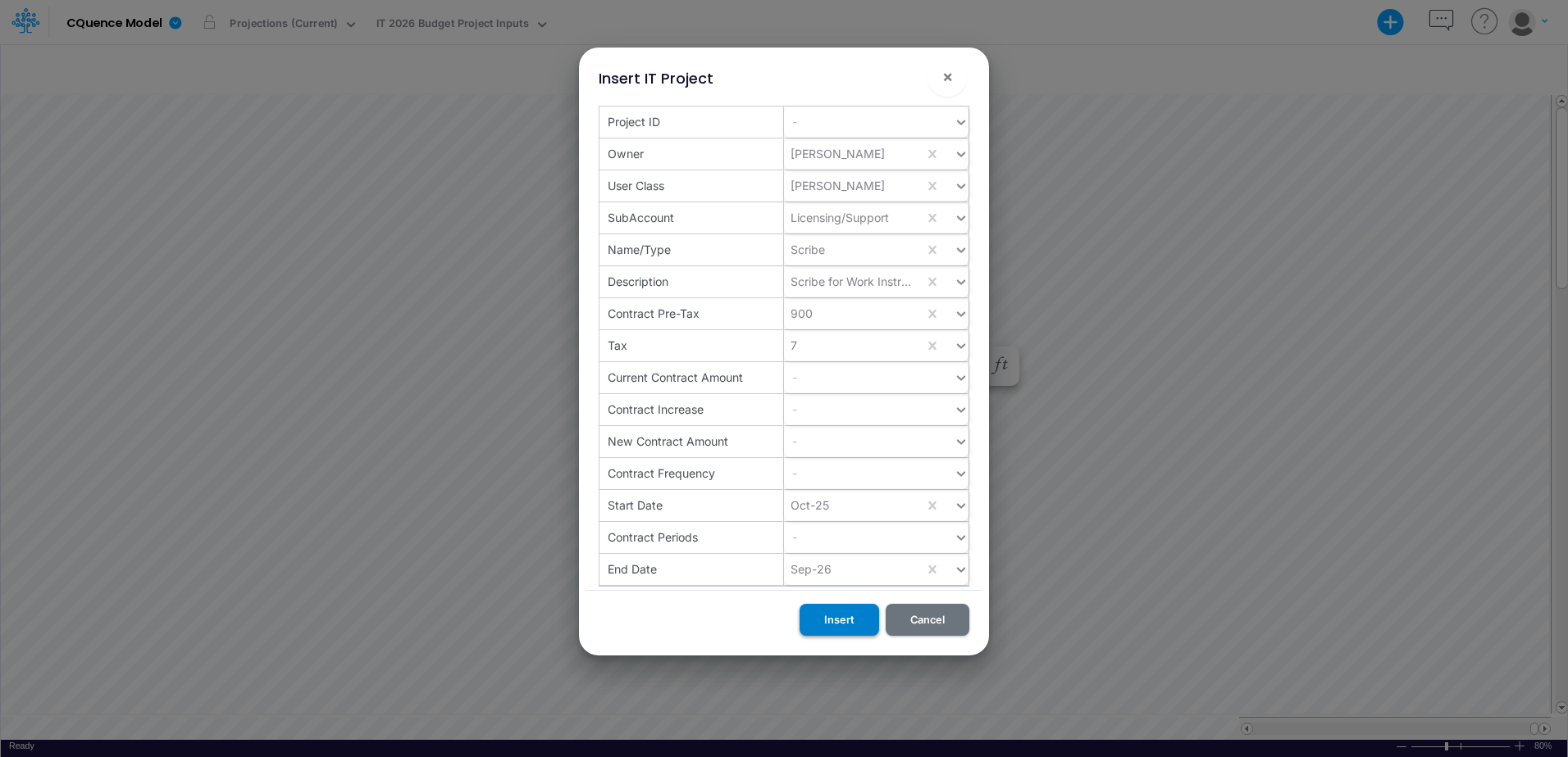
click at [841, 614] on button "Insert" at bounding box center [839, 620] width 79 height 32
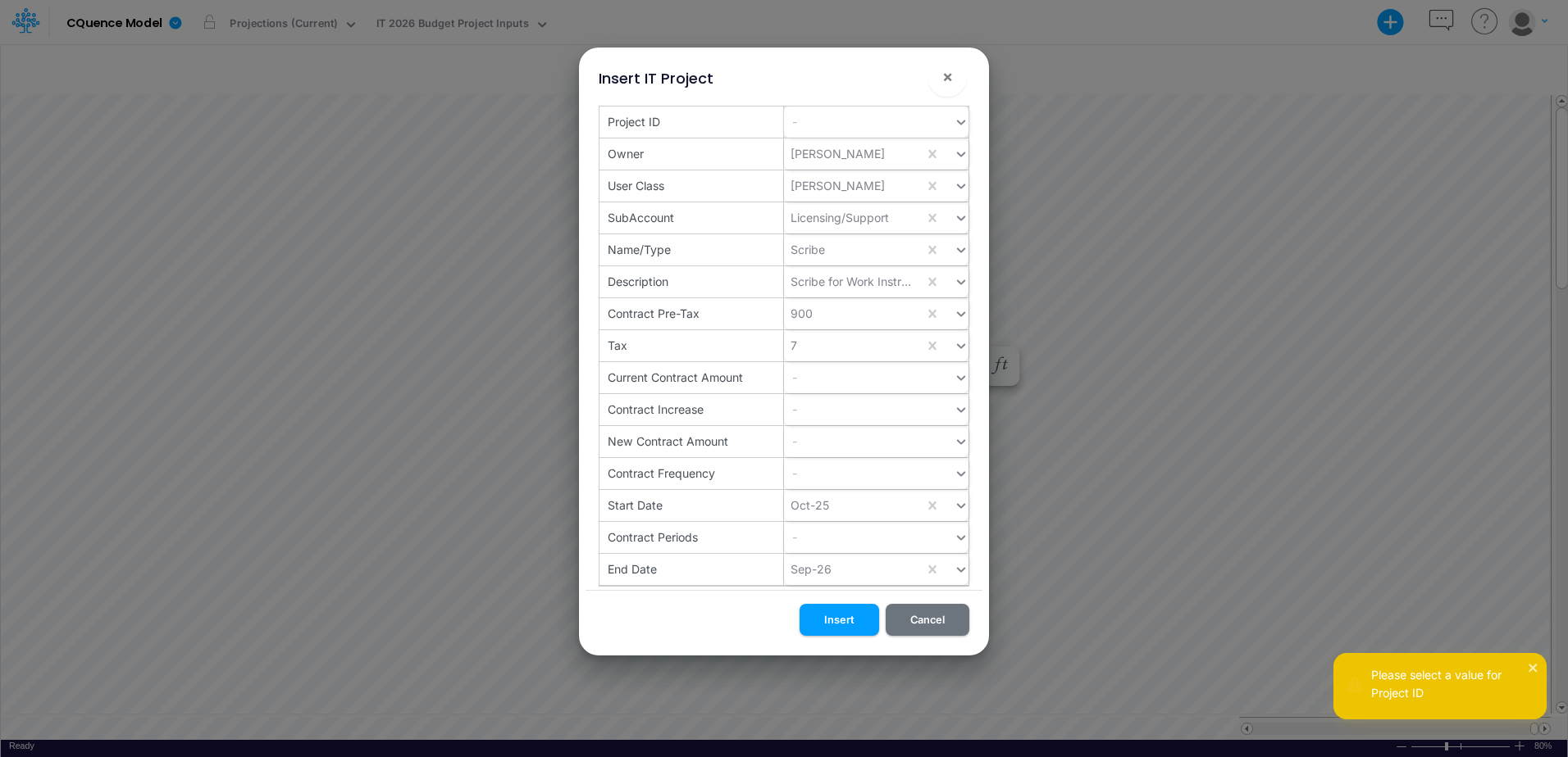
click at [872, 122] on div "-" at bounding box center [869, 121] width 170 height 27
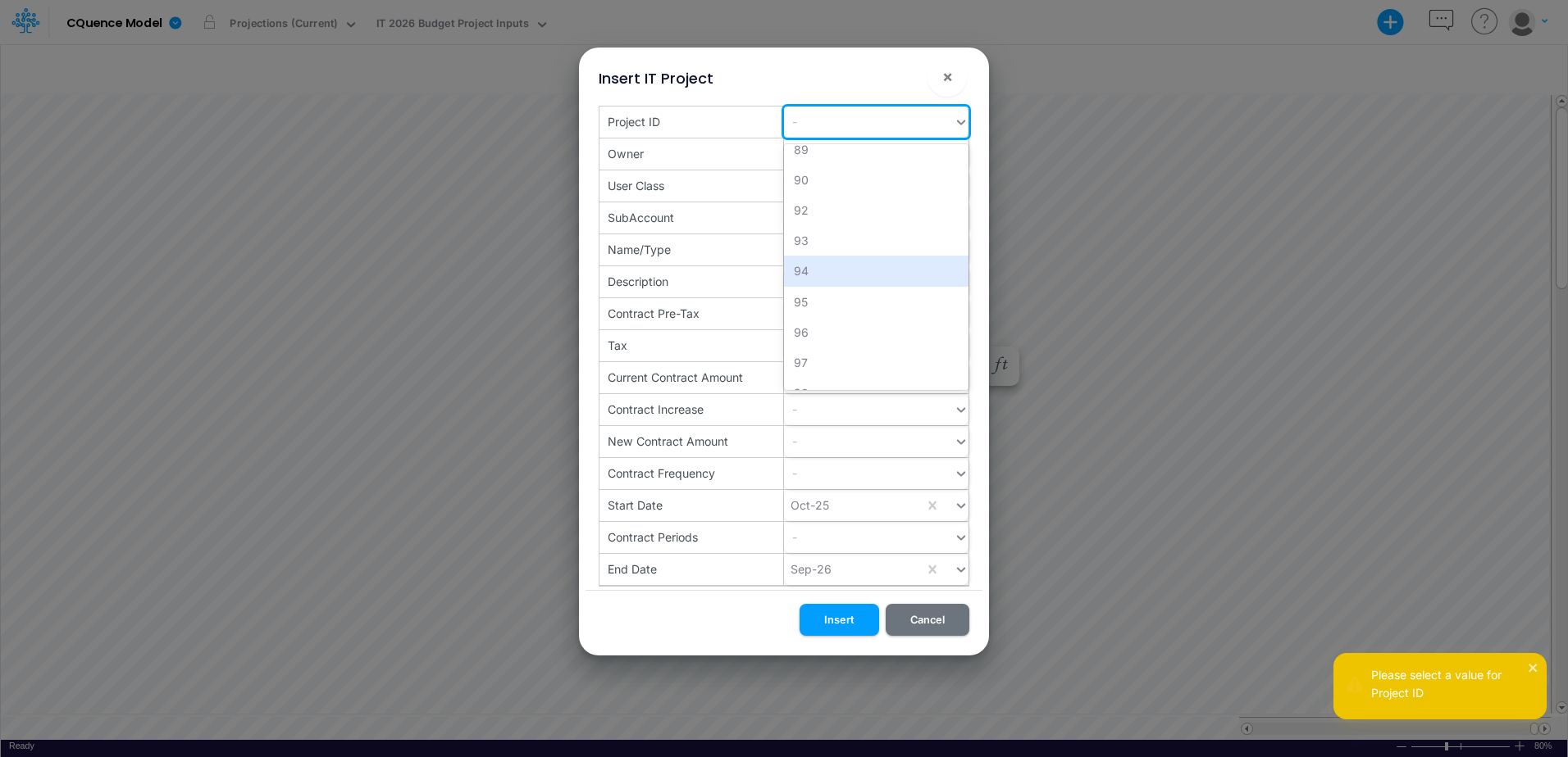
scroll to position [2619, 0]
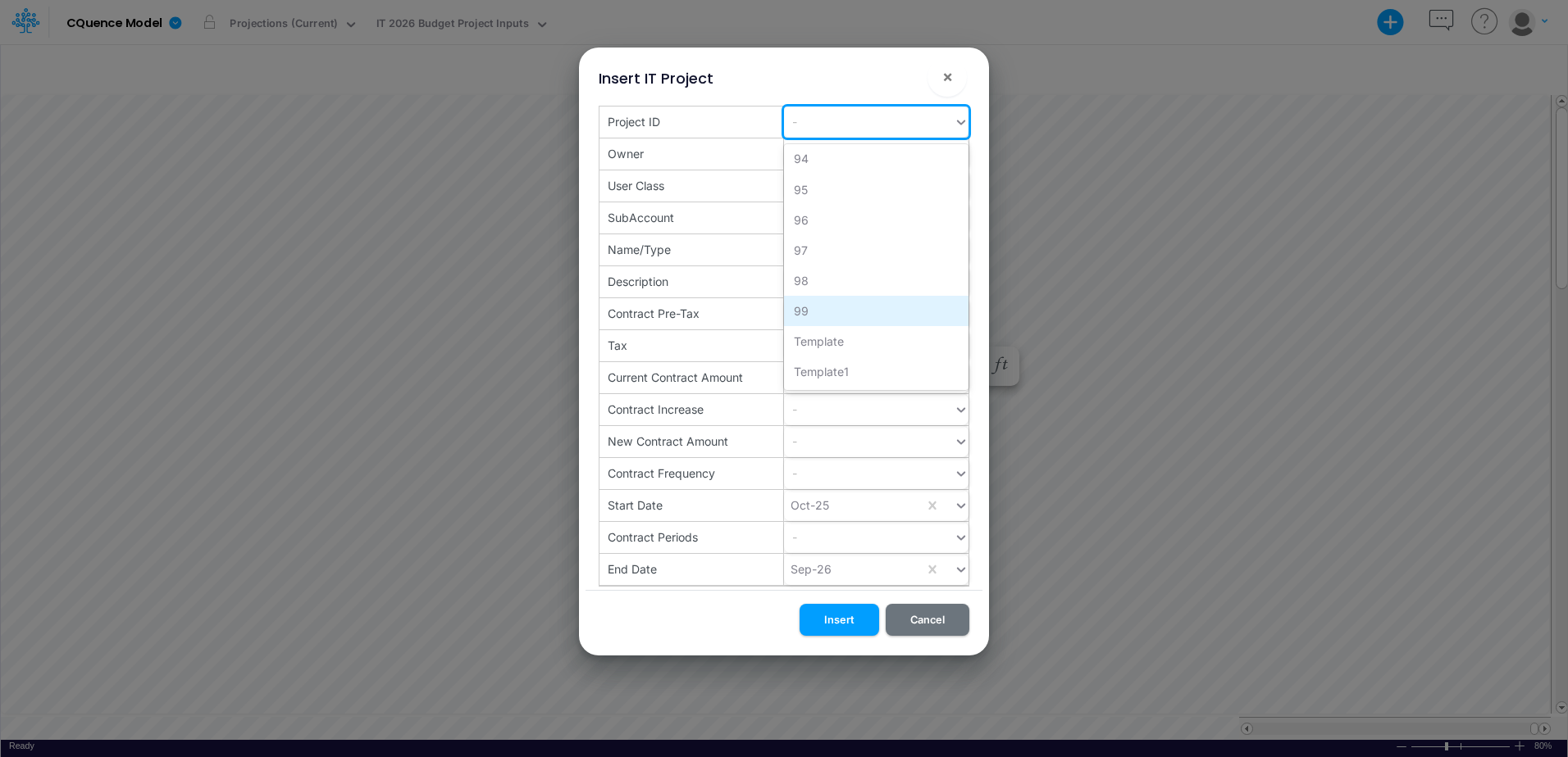
click at [831, 314] on div "99" at bounding box center [876, 310] width 184 height 30
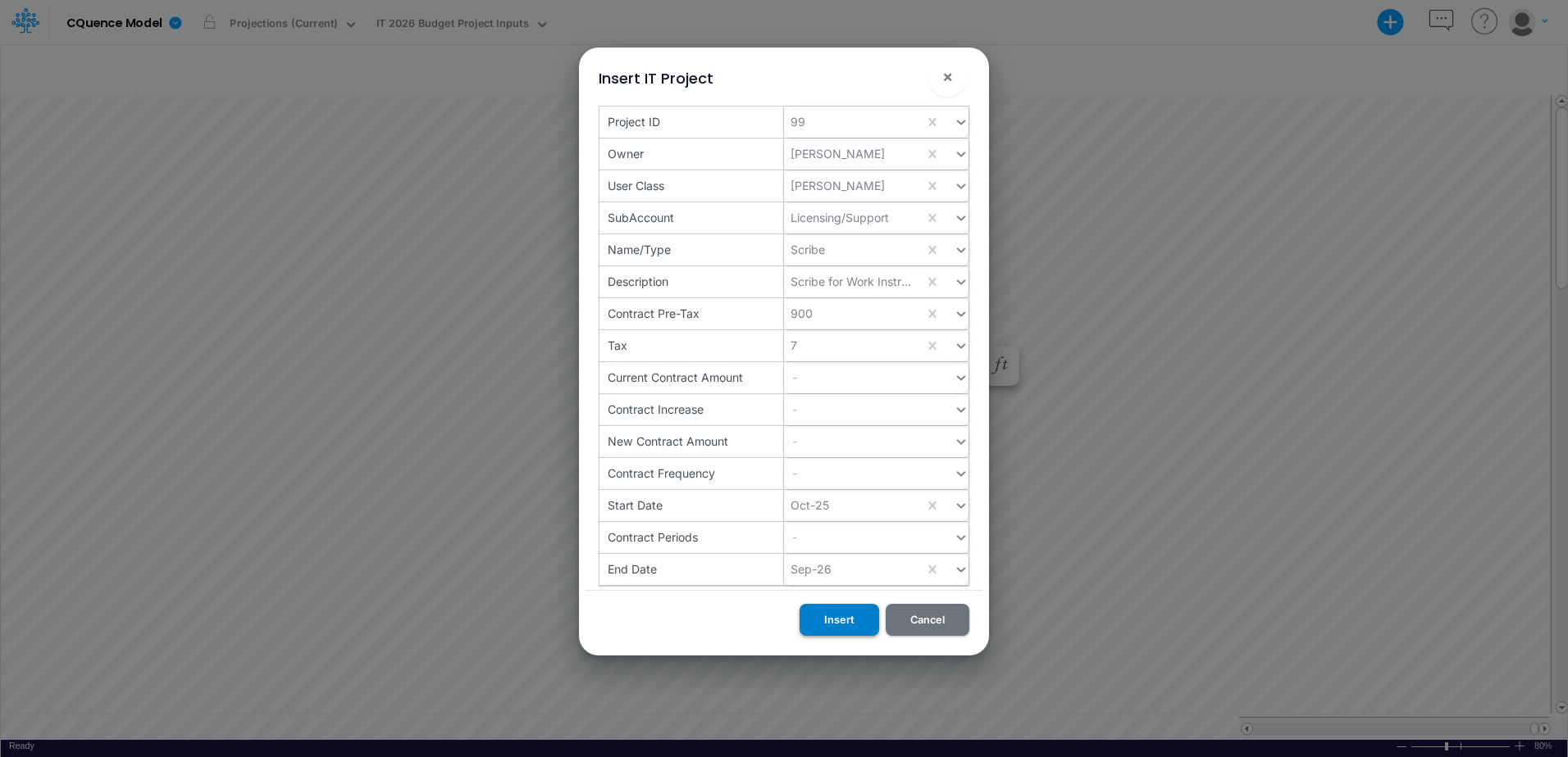
click at [823, 620] on button "Insert" at bounding box center [839, 620] width 79 height 32
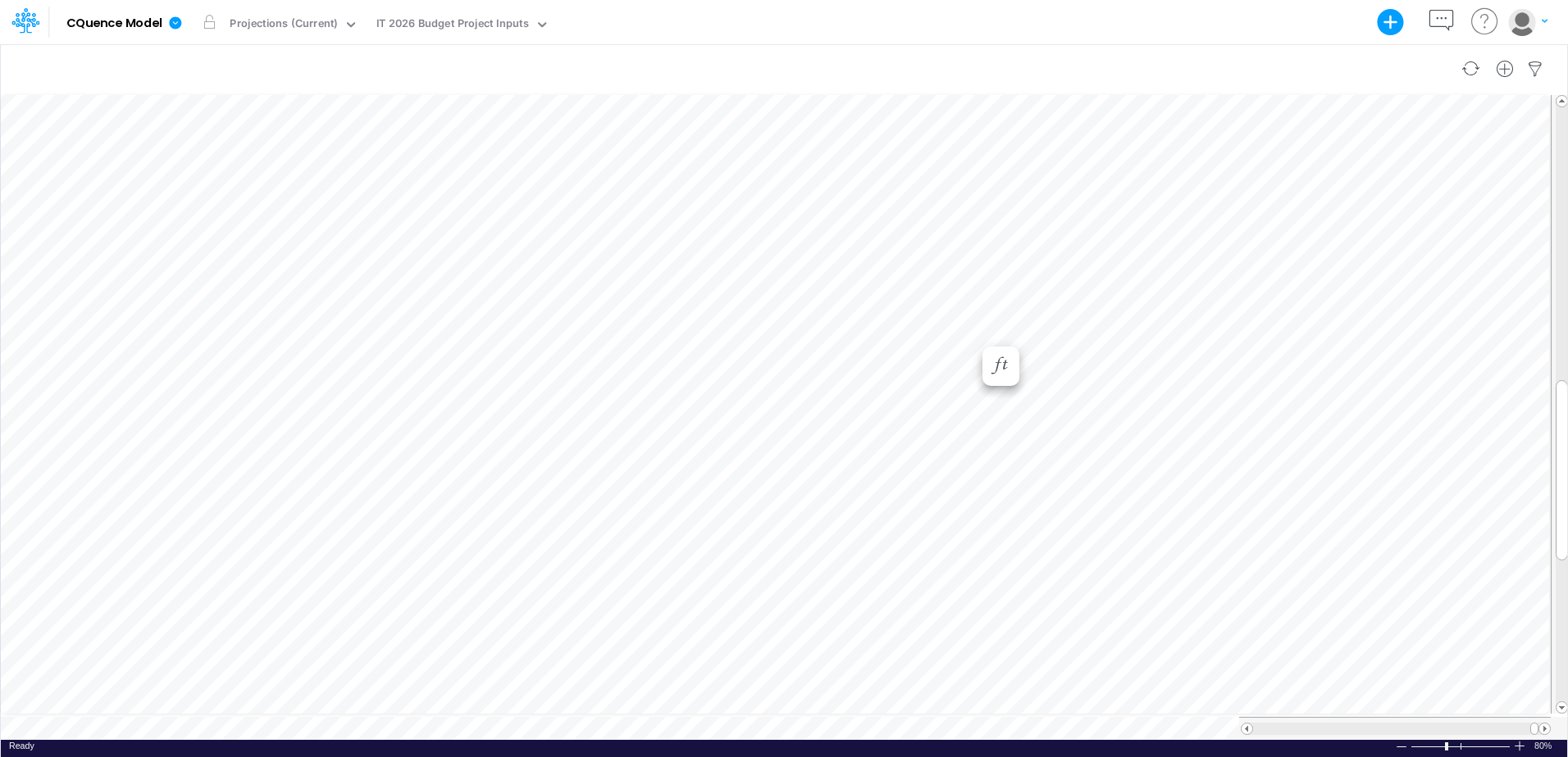
scroll to position [8, 1]
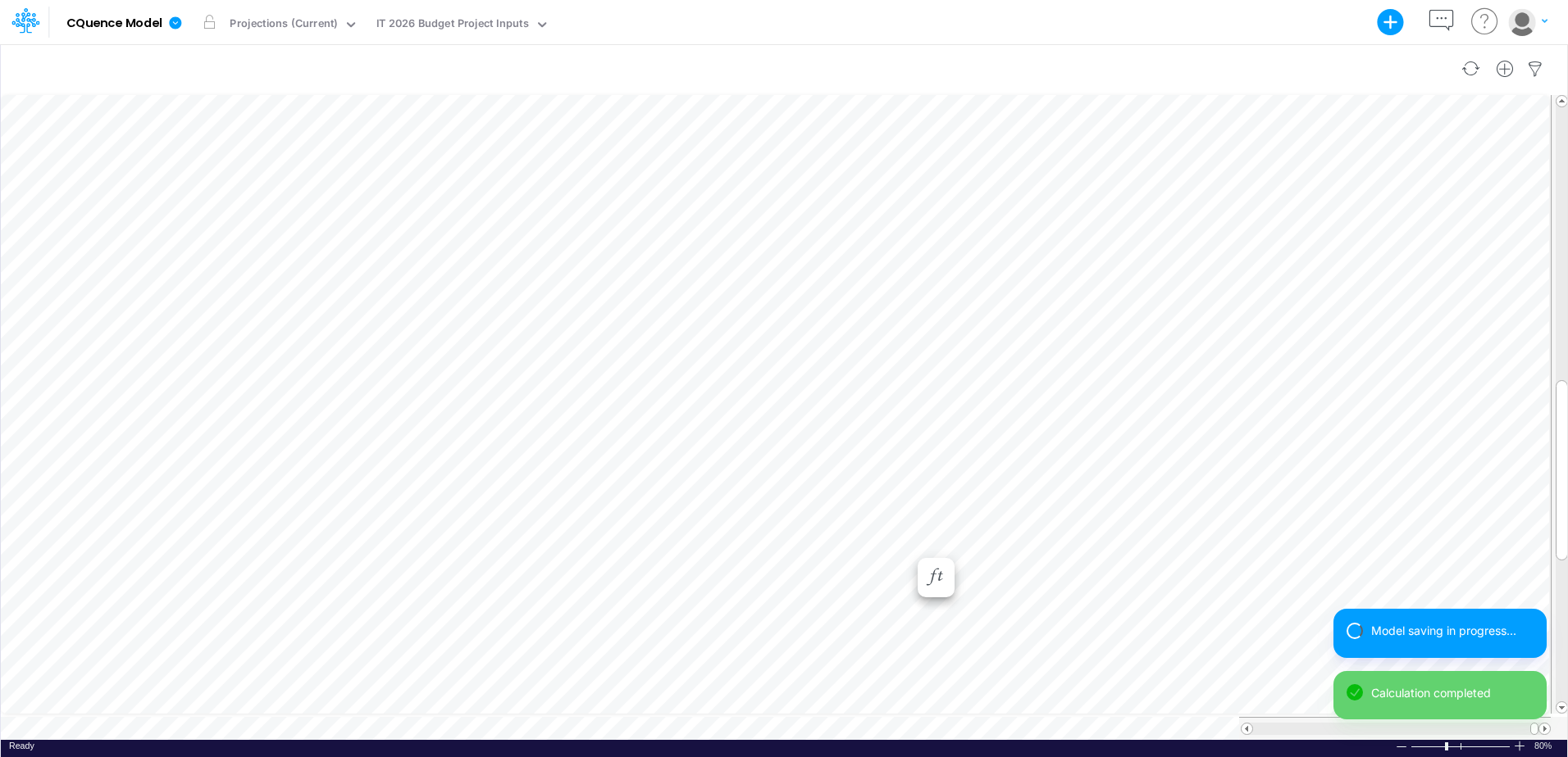
scroll to position [8, 1]
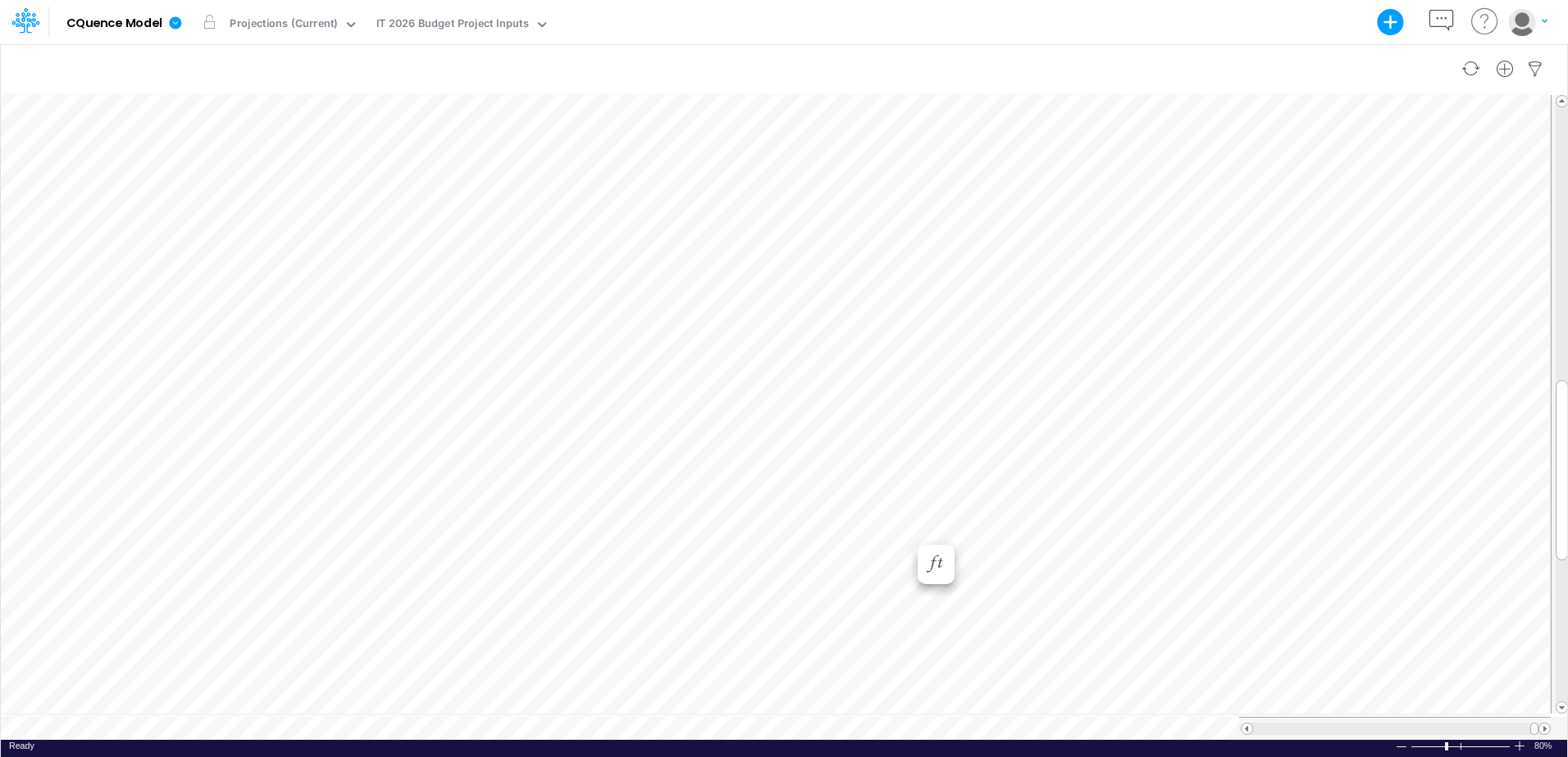
scroll to position [8, 1]
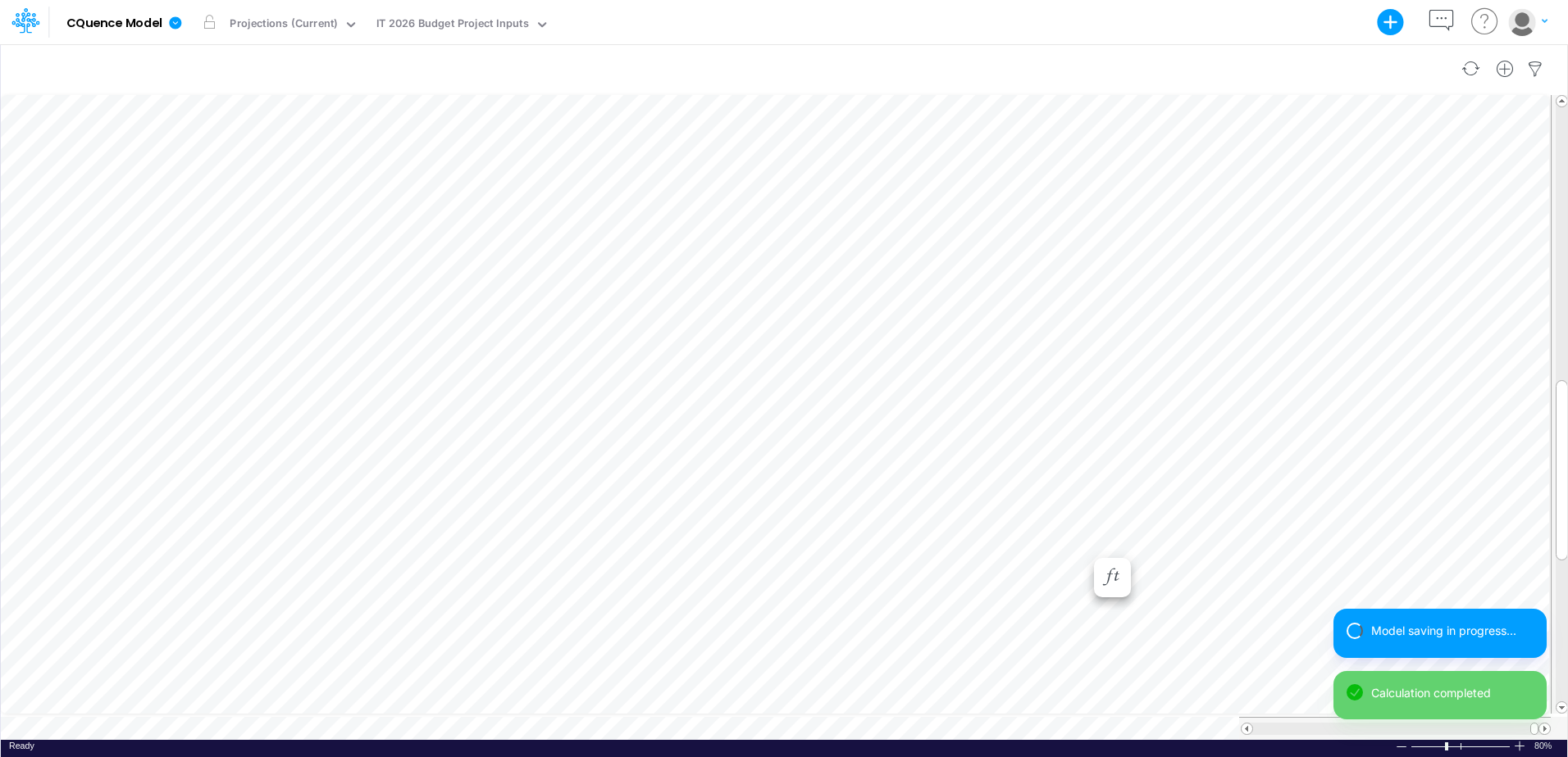
scroll to position [8, 1]
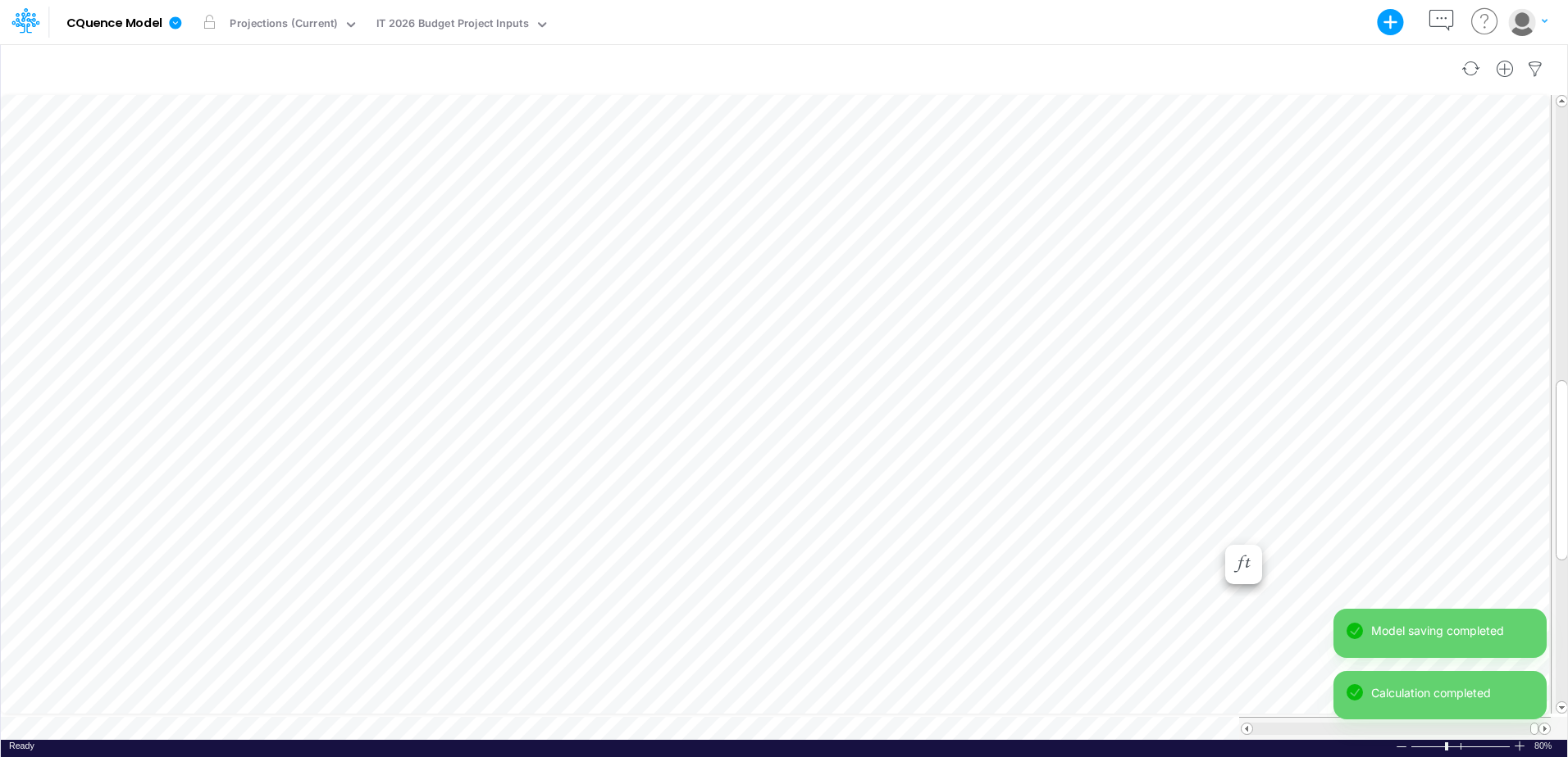
click at [1211, 534] on div "Paste Cut Copy AutoFill 0 Monthly Annual" at bounding box center [784, 416] width 1566 height 648
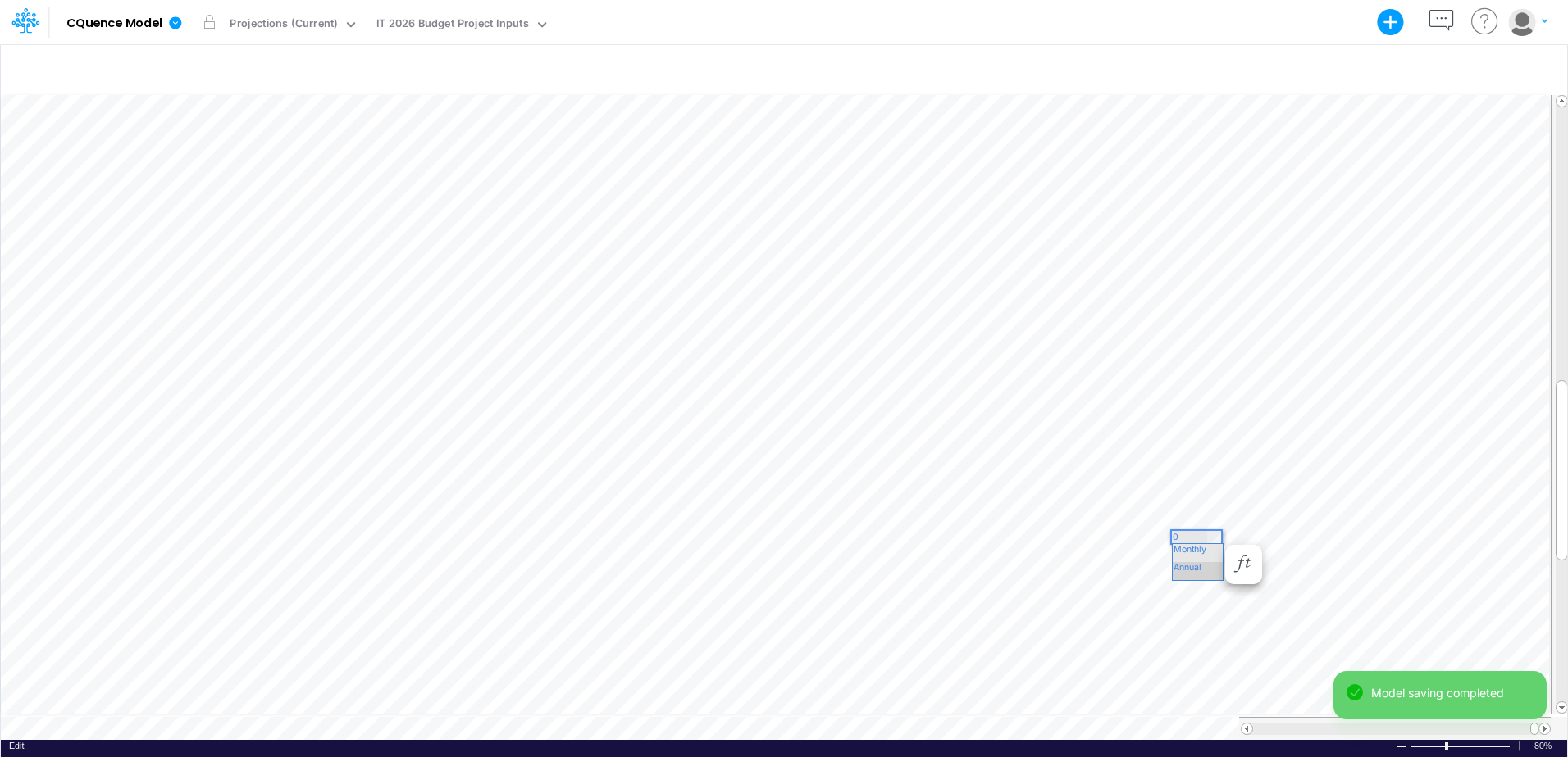
click at [1188, 565] on span "Annual" at bounding box center [1194, 567] width 43 height 11
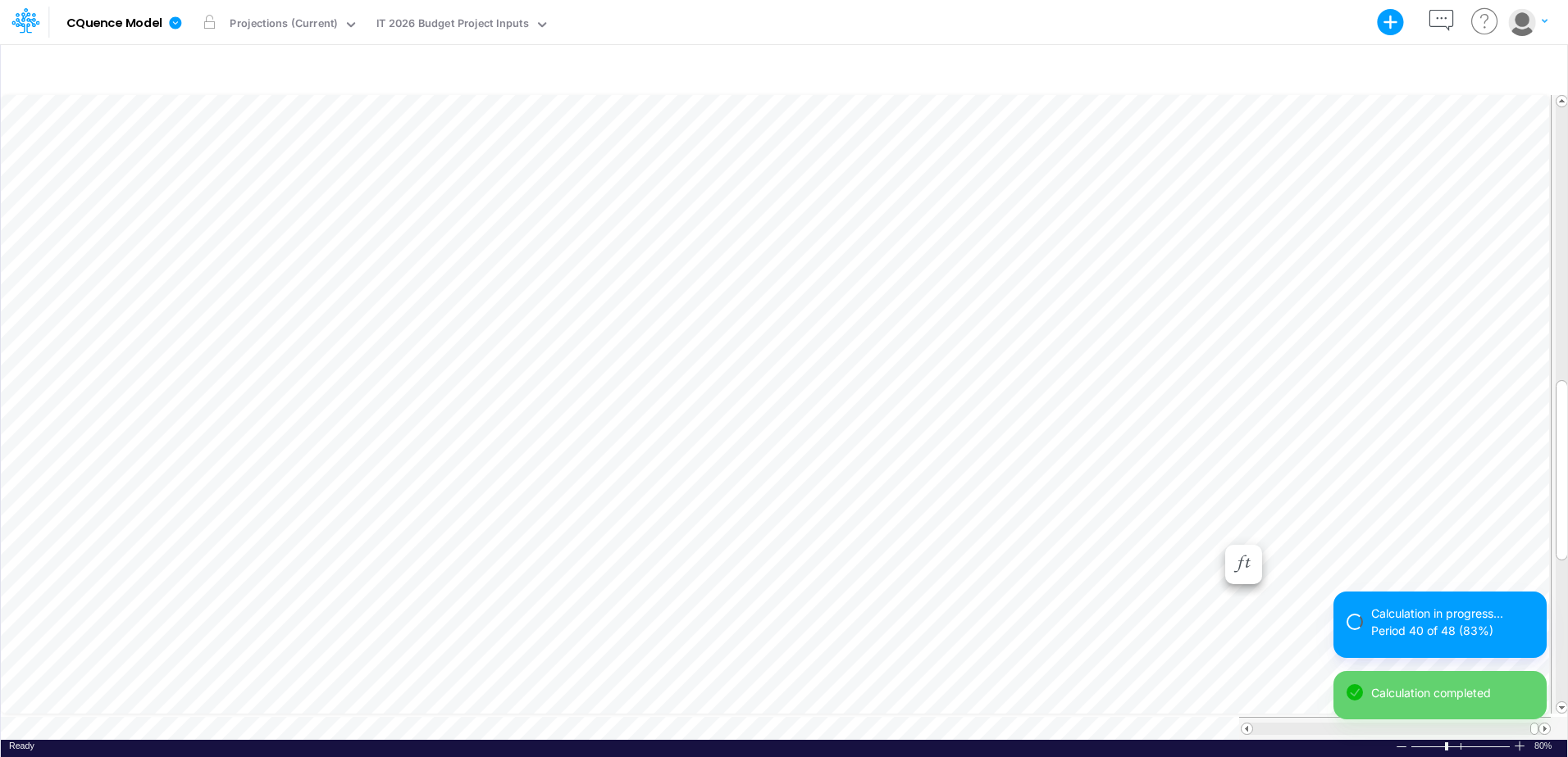
scroll to position [8, 1]
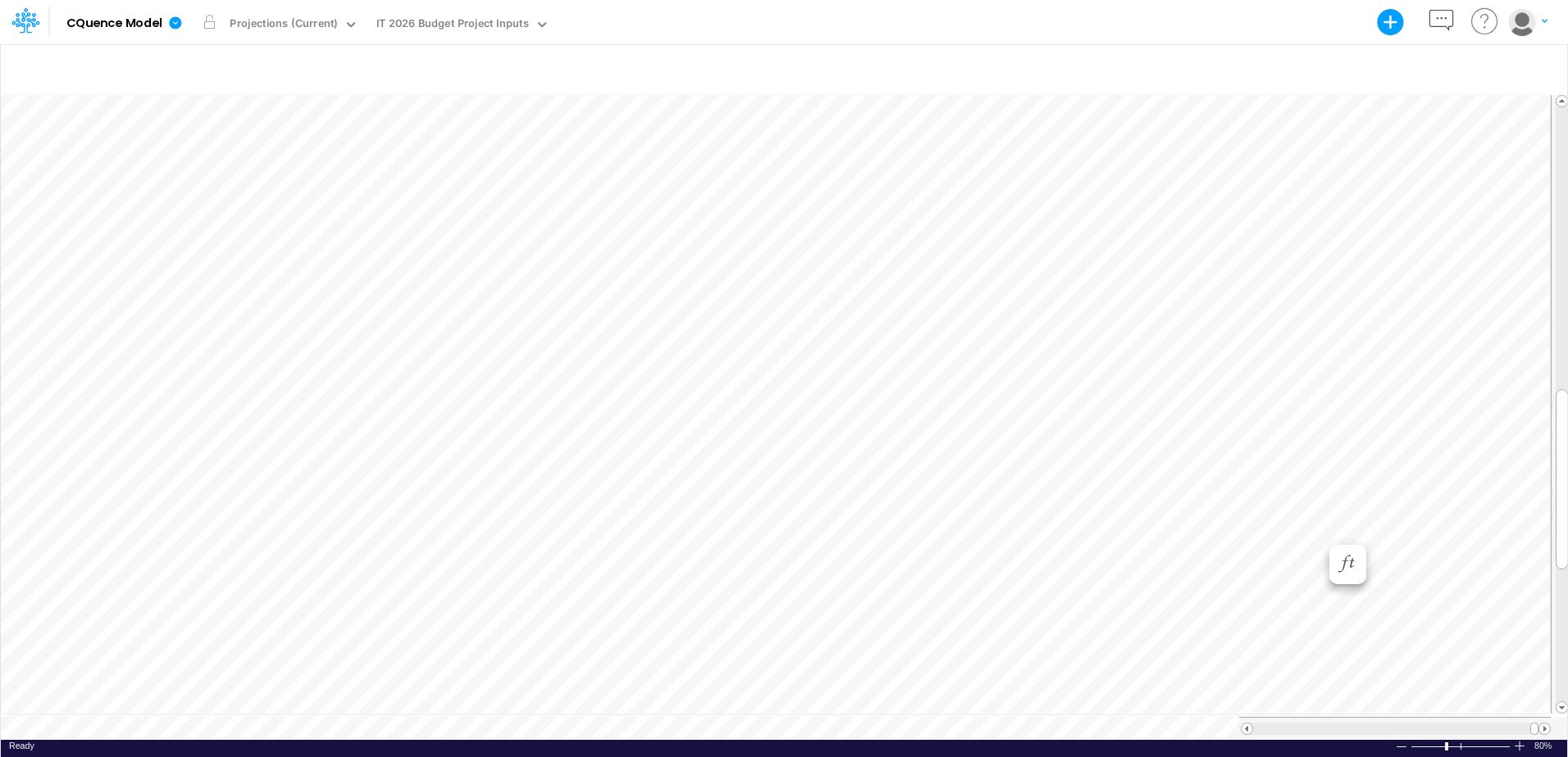
scroll to position [8, 1]
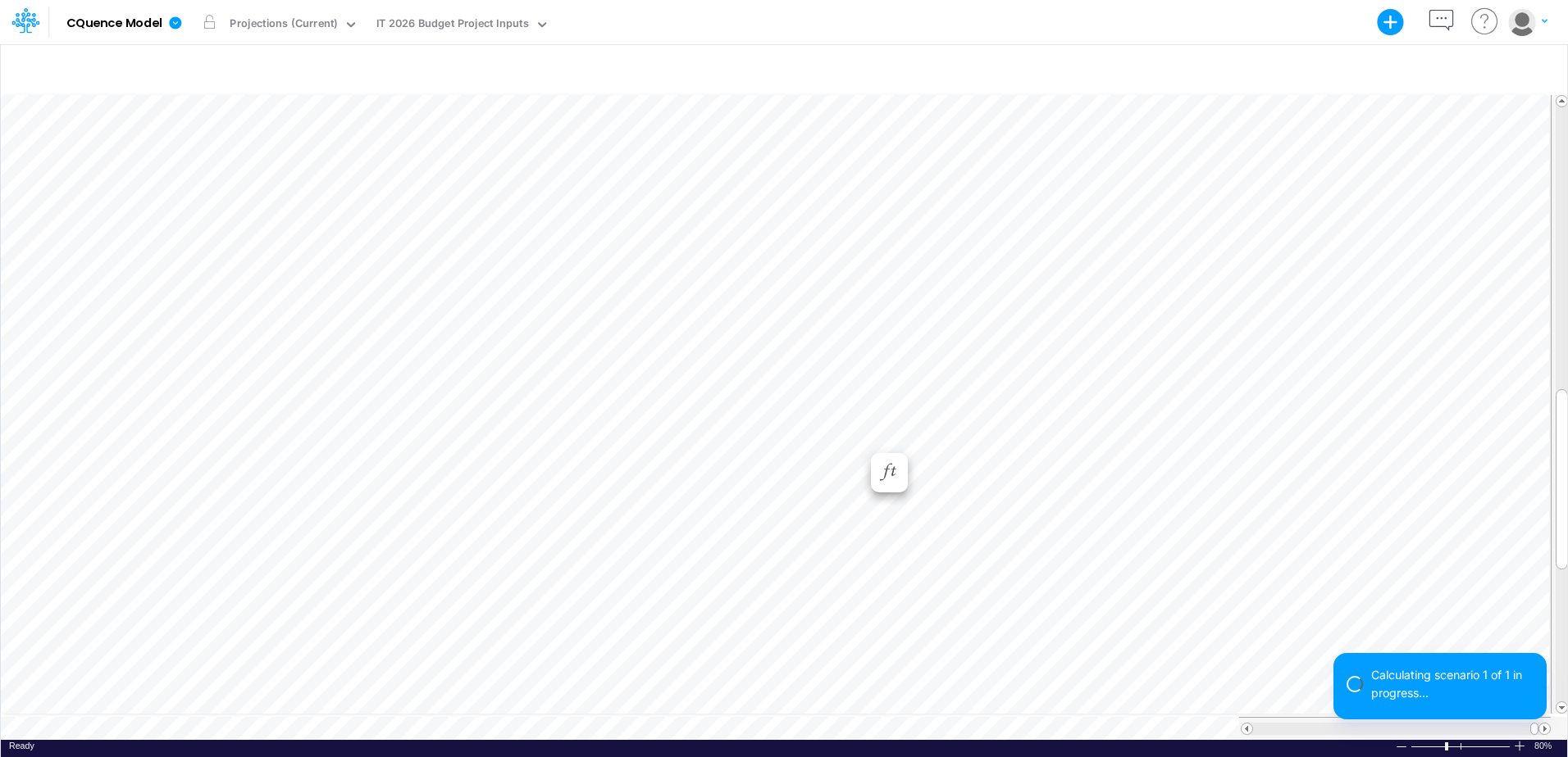
scroll to position [8, 1]
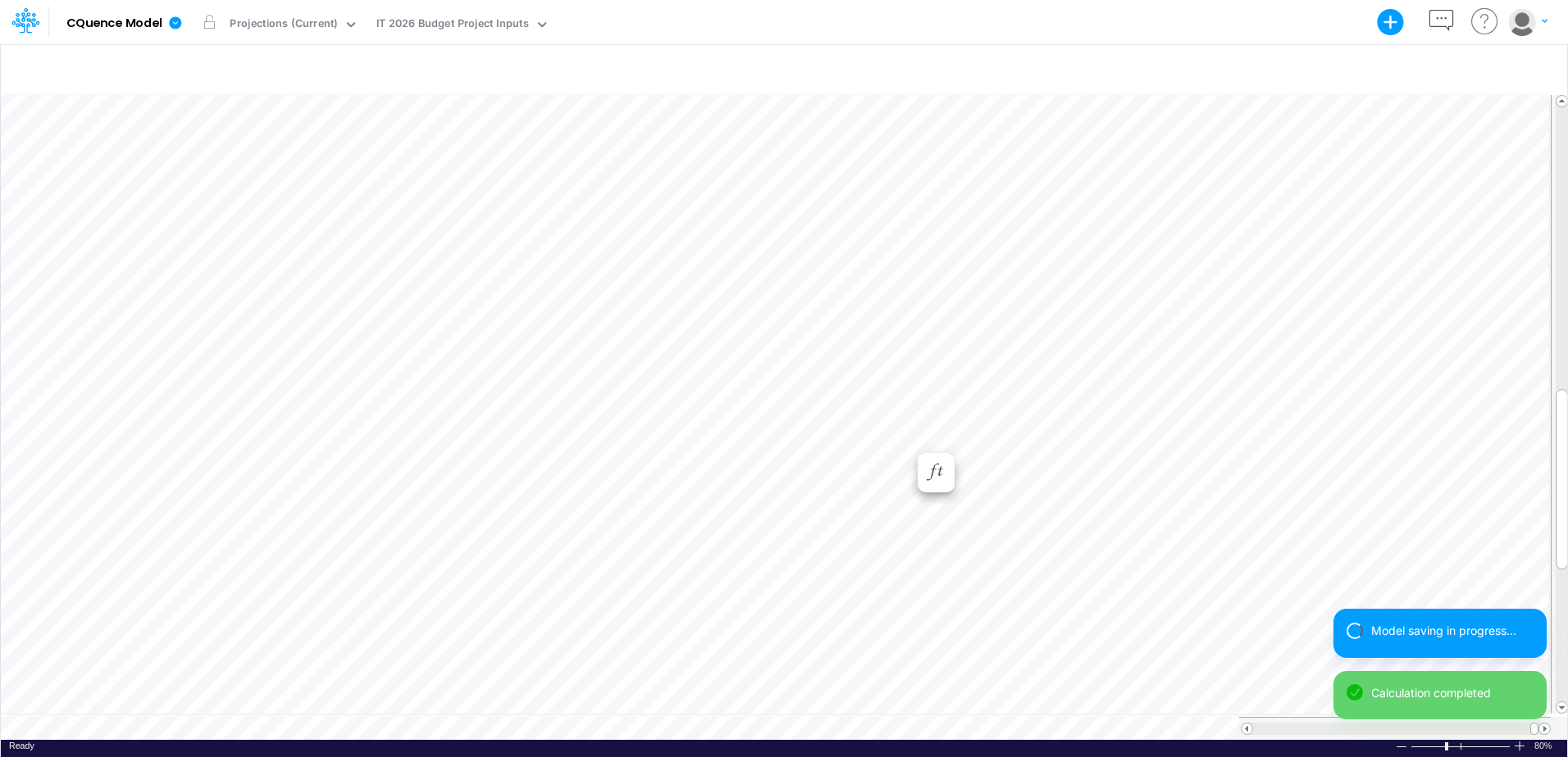
scroll to position [8, 1]
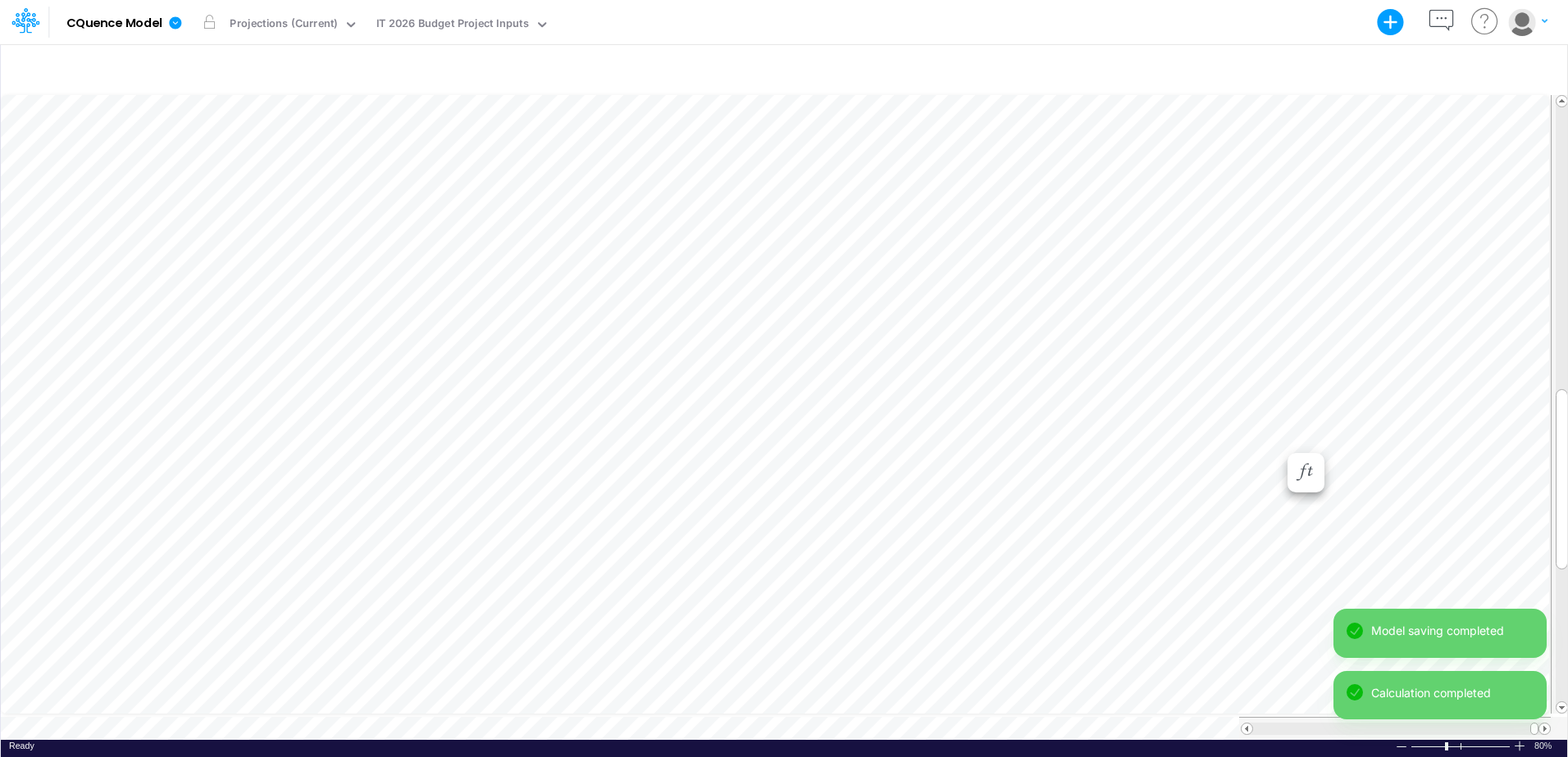
click at [1276, 443] on div "Paste Cut Copy AutoFill Jan-25 Jan-23 Feb-23 Mar-23 Apr-23 May-23 Jun-23 Jul-23…" at bounding box center [784, 416] width 1566 height 648
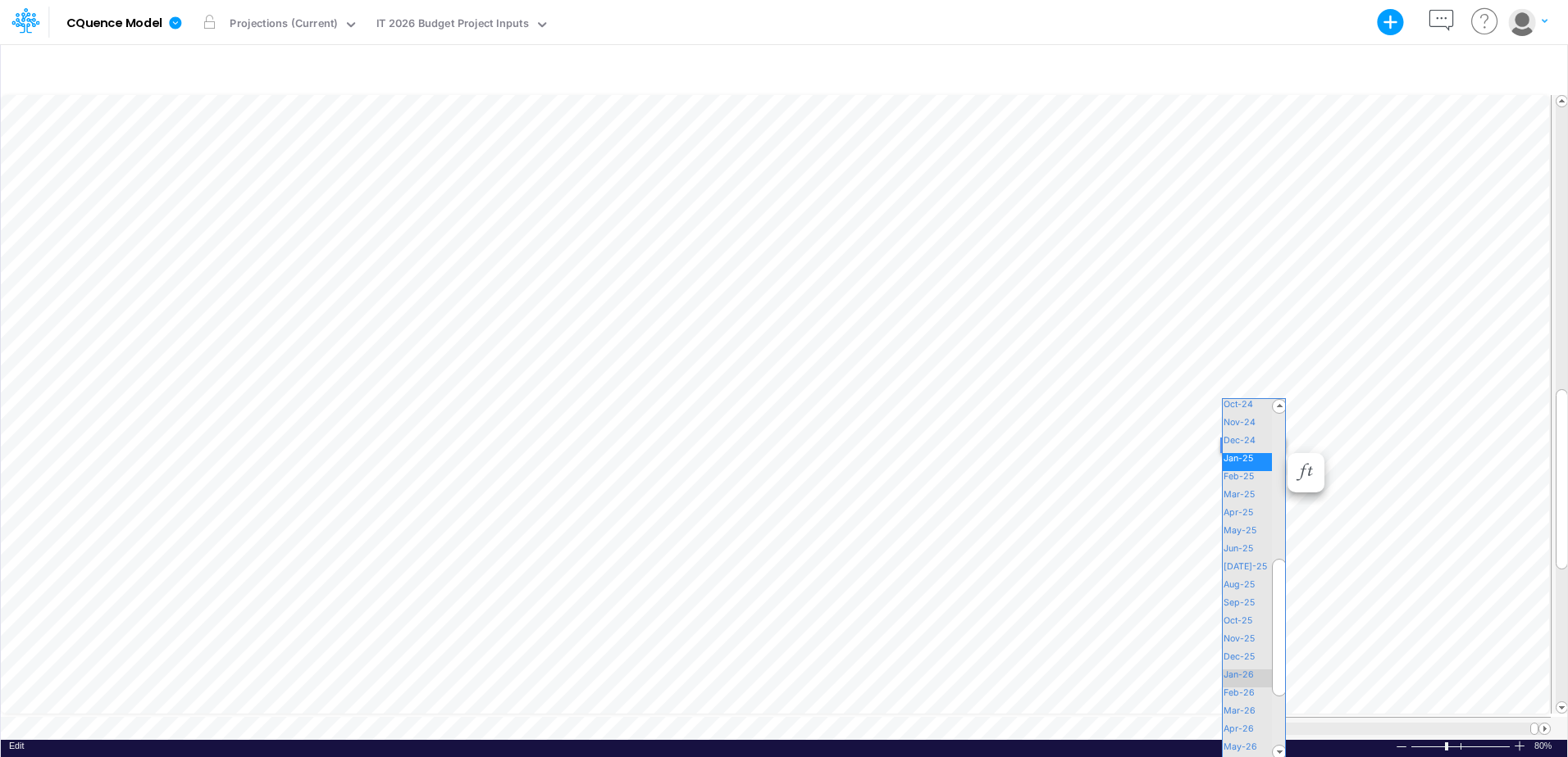
click at [1232, 677] on span "Jan-26" at bounding box center [1246, 675] width 46 height 11
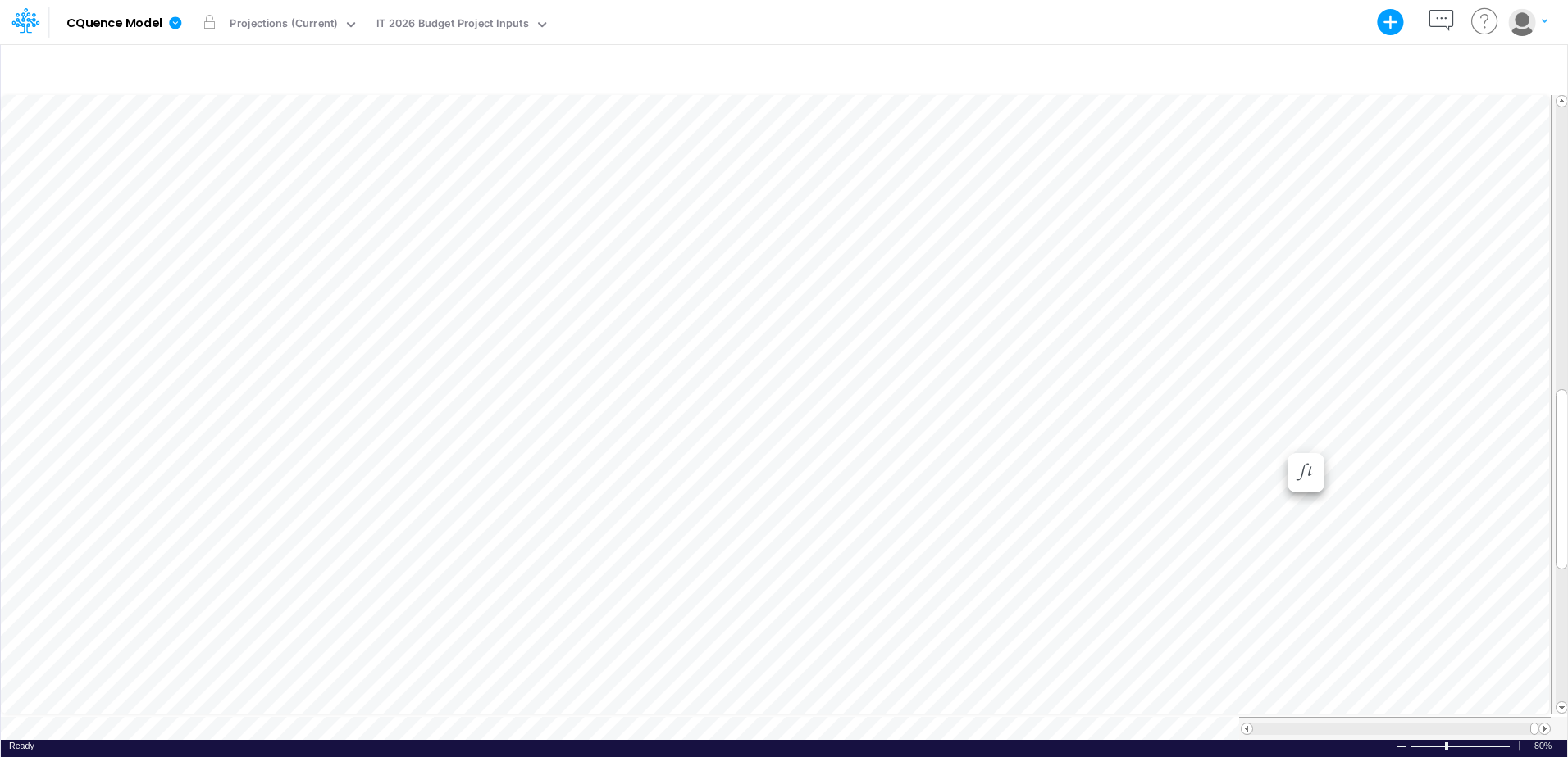
scroll to position [8, 1]
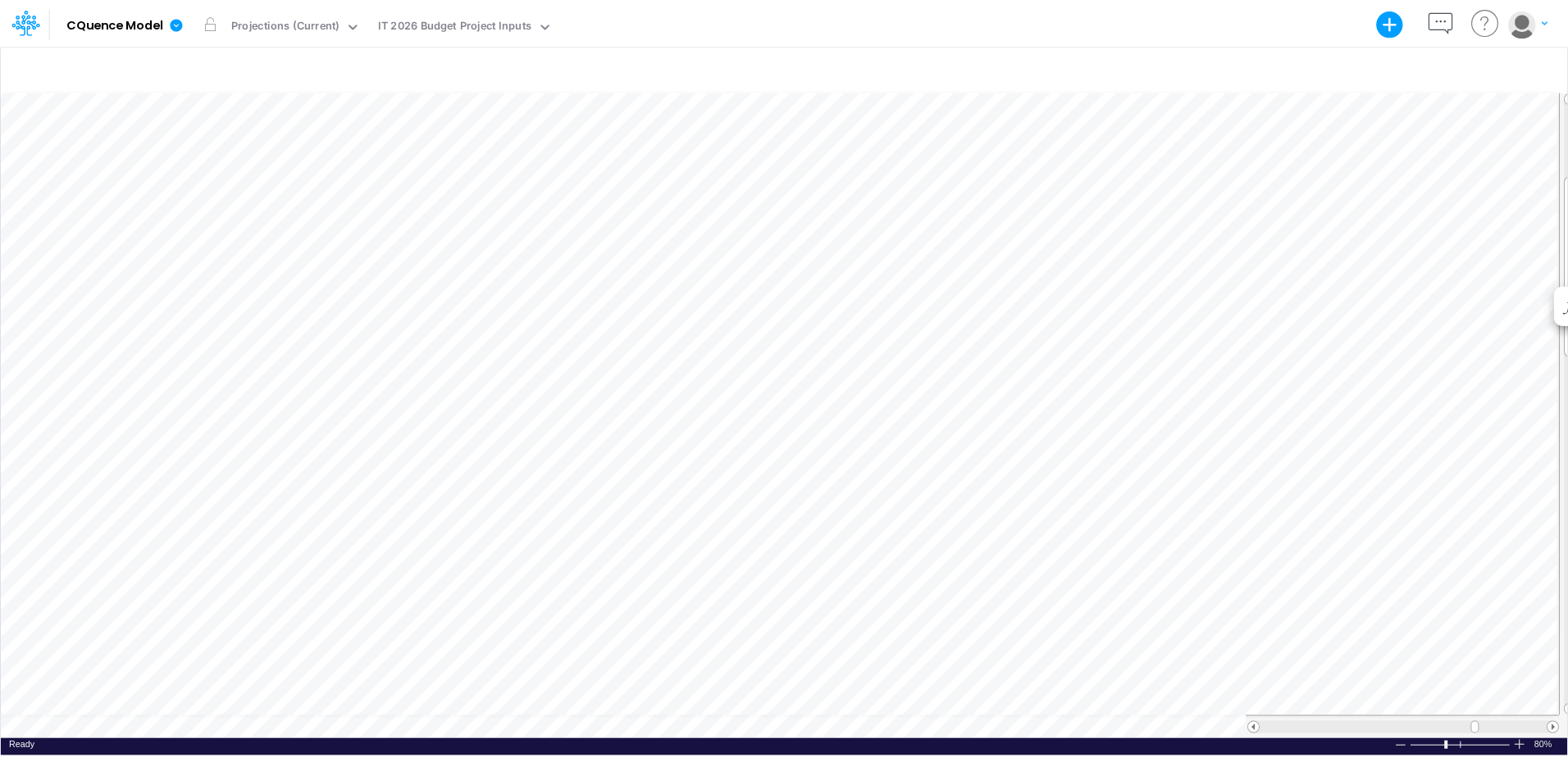
scroll to position [8, 1]
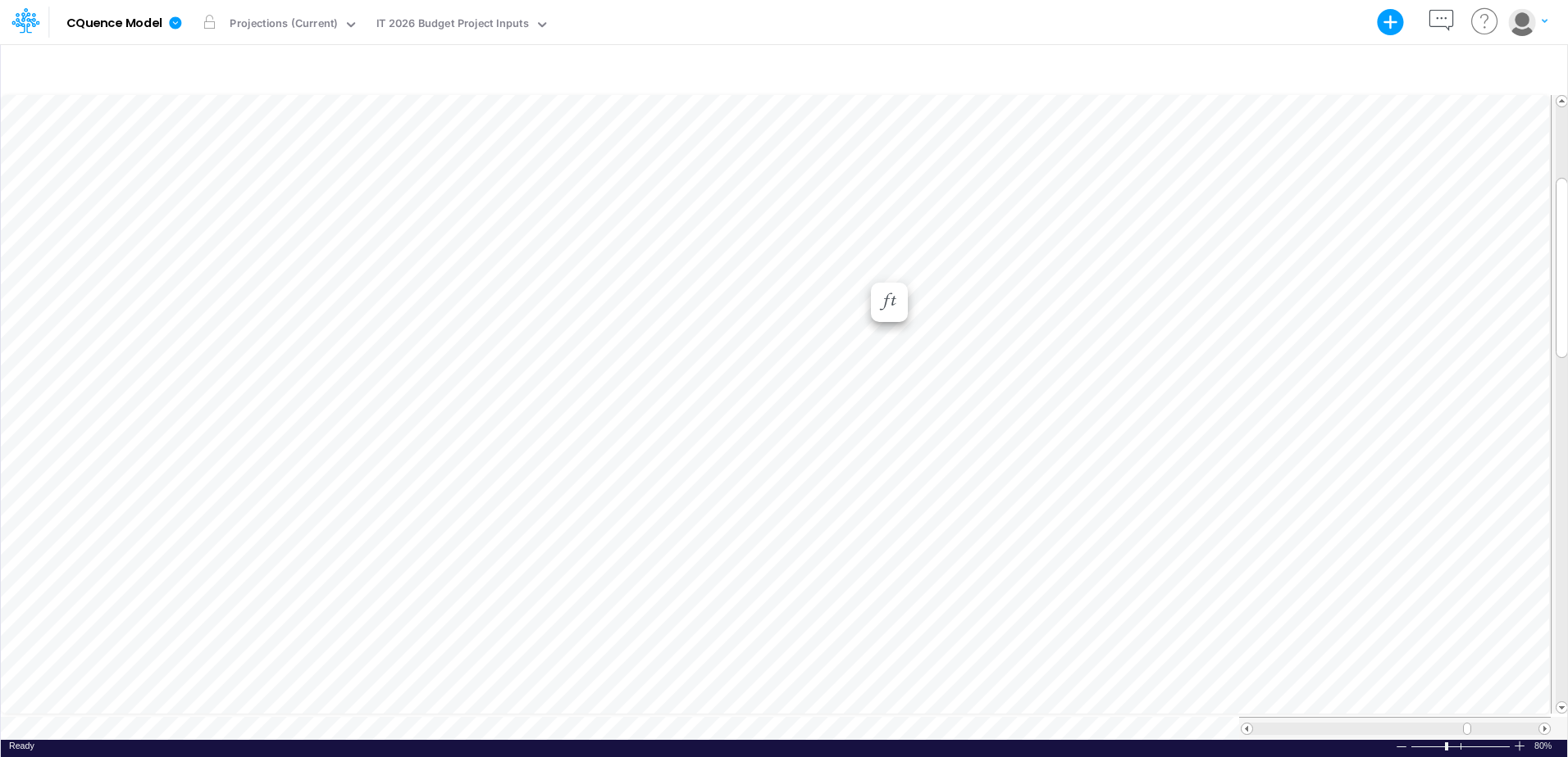
scroll to position [8, 1]
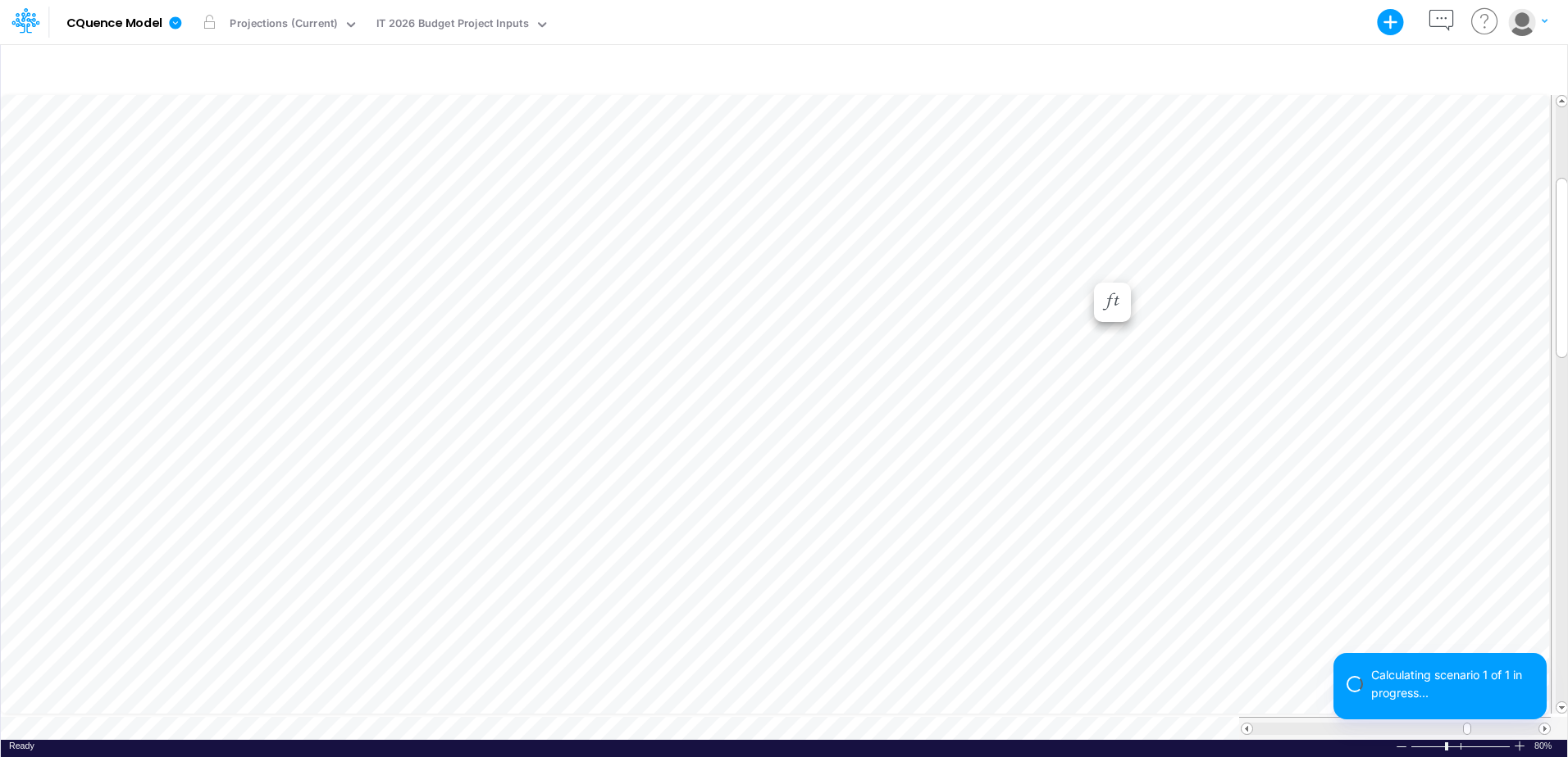
scroll to position [8, 1]
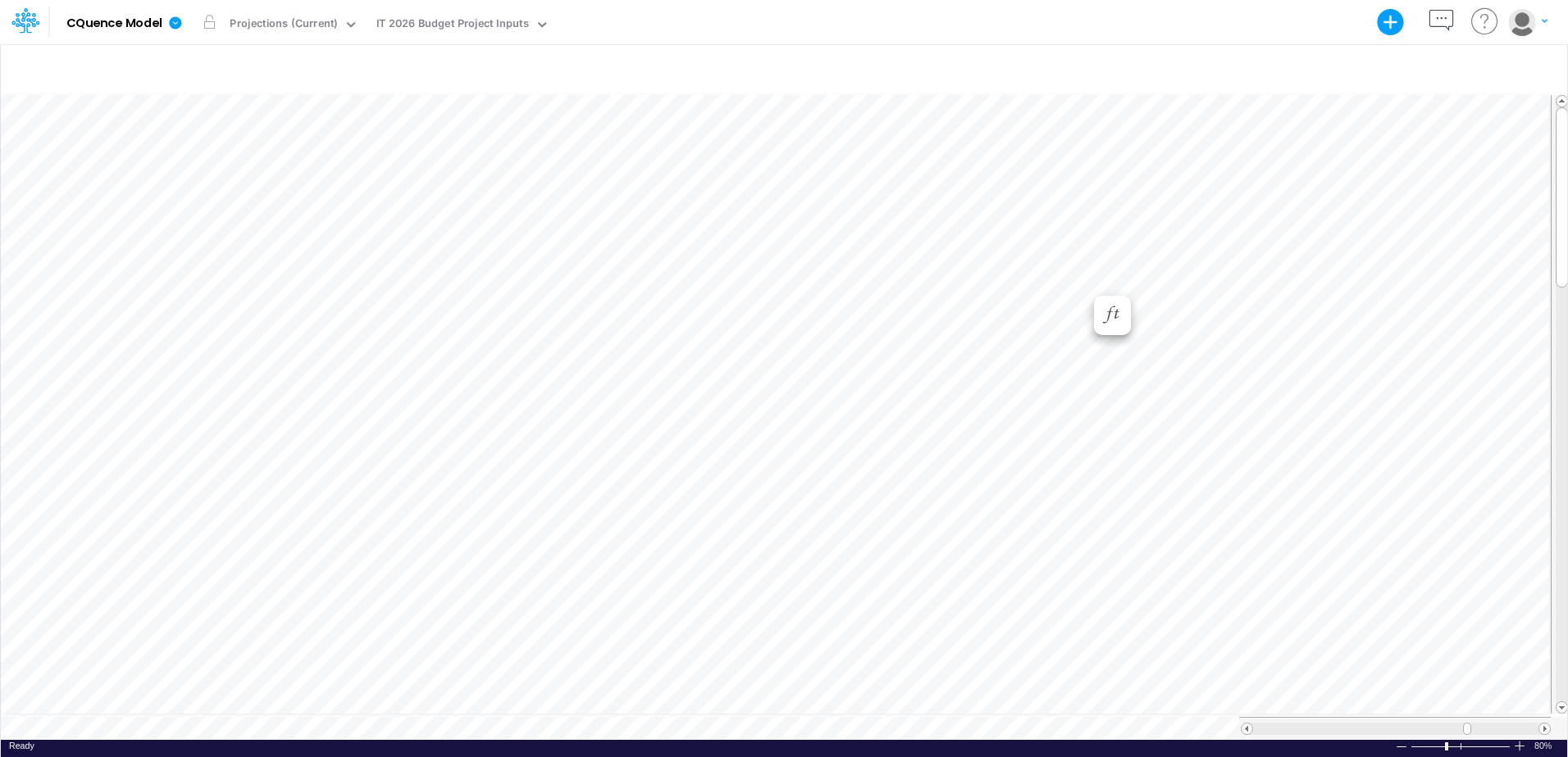
scroll to position [8, 1]
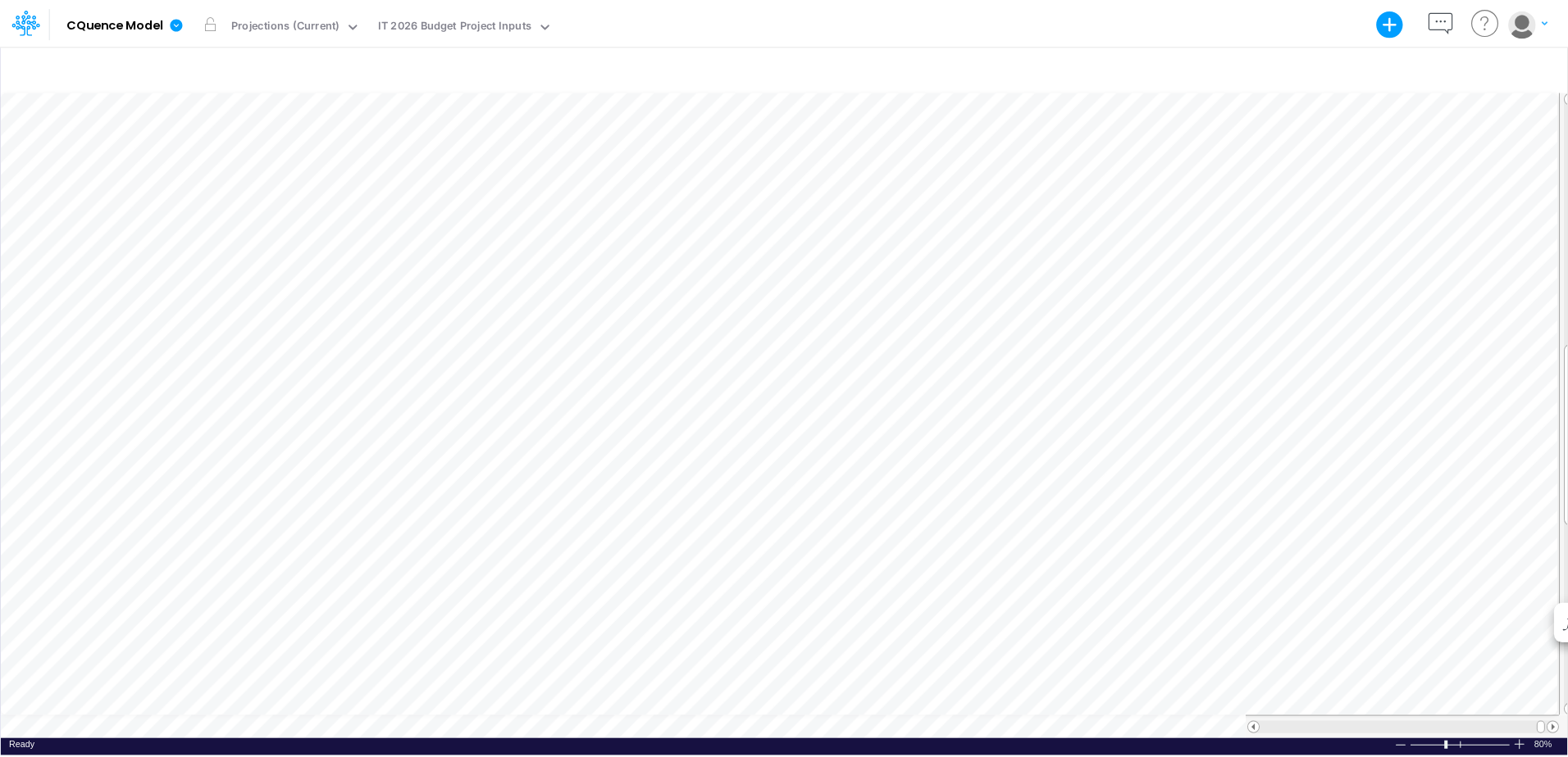
scroll to position [8, 0]
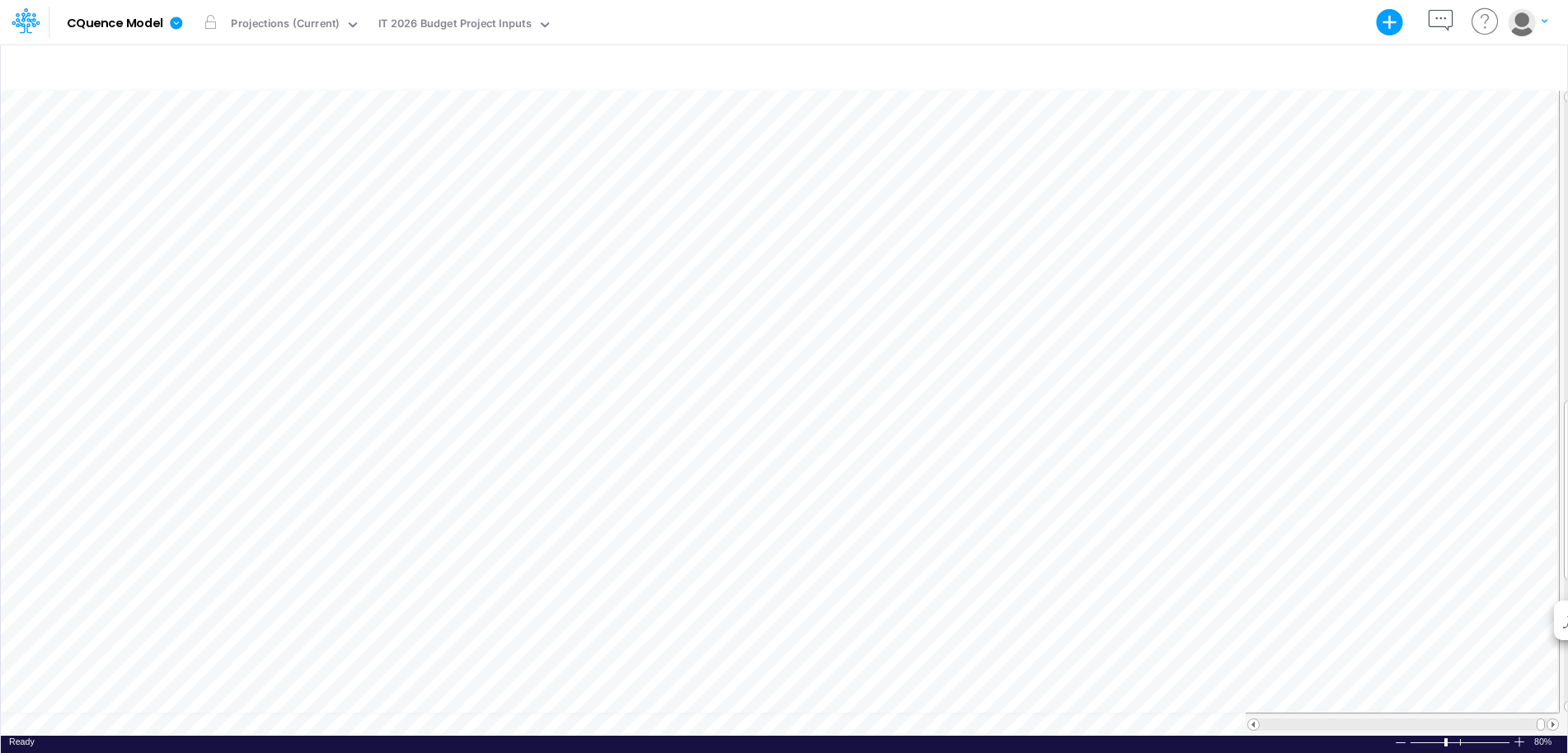
click at [1540, 22] on button "button" at bounding box center [1527, 21] width 41 height 29
click at [1404, 91] on button "Log out" at bounding box center [1461, 97] width 176 height 26
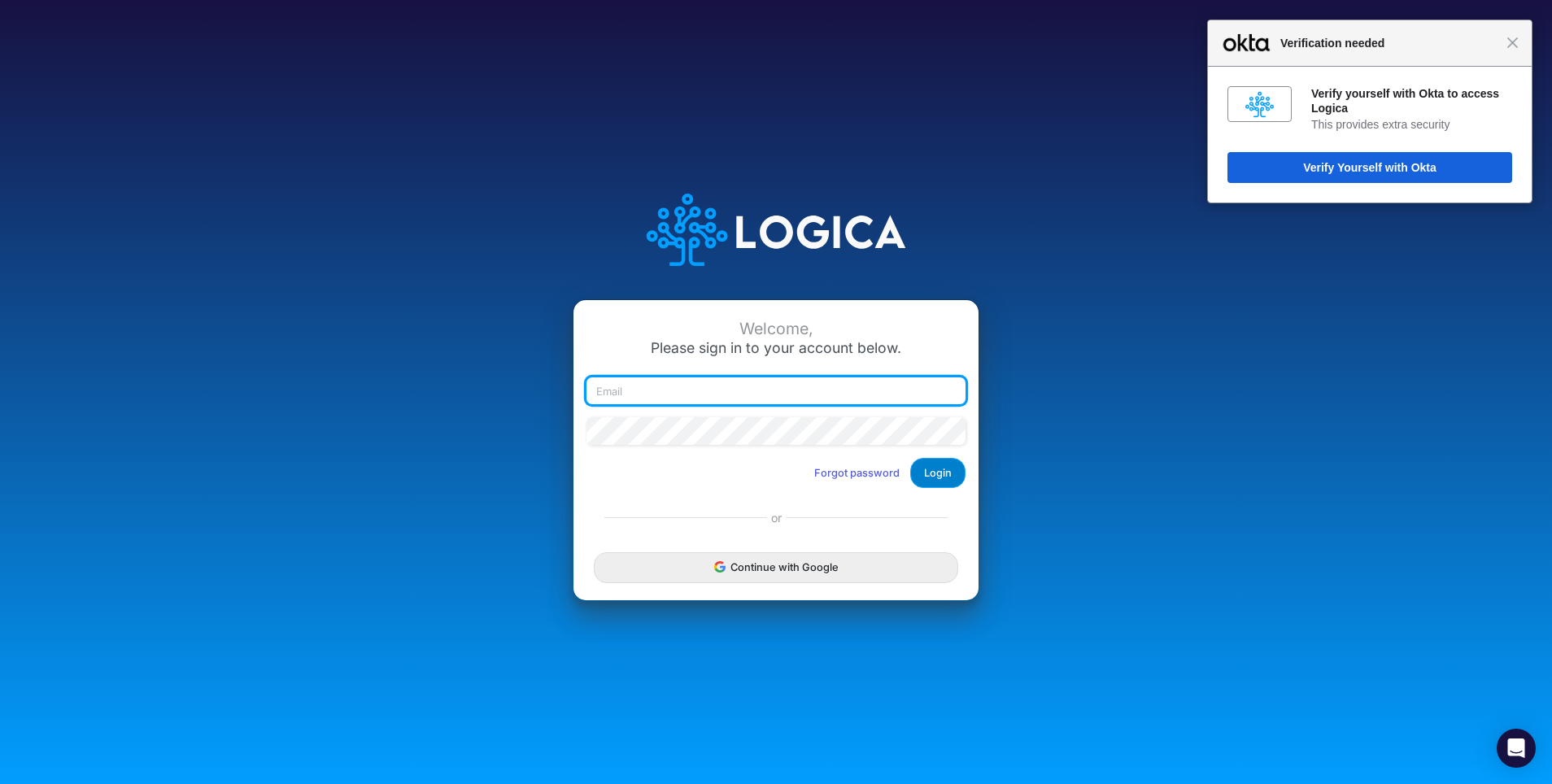
type input "rwobig@cquencehealth.com"
click at [933, 475] on button "Login" at bounding box center [938, 472] width 56 height 30
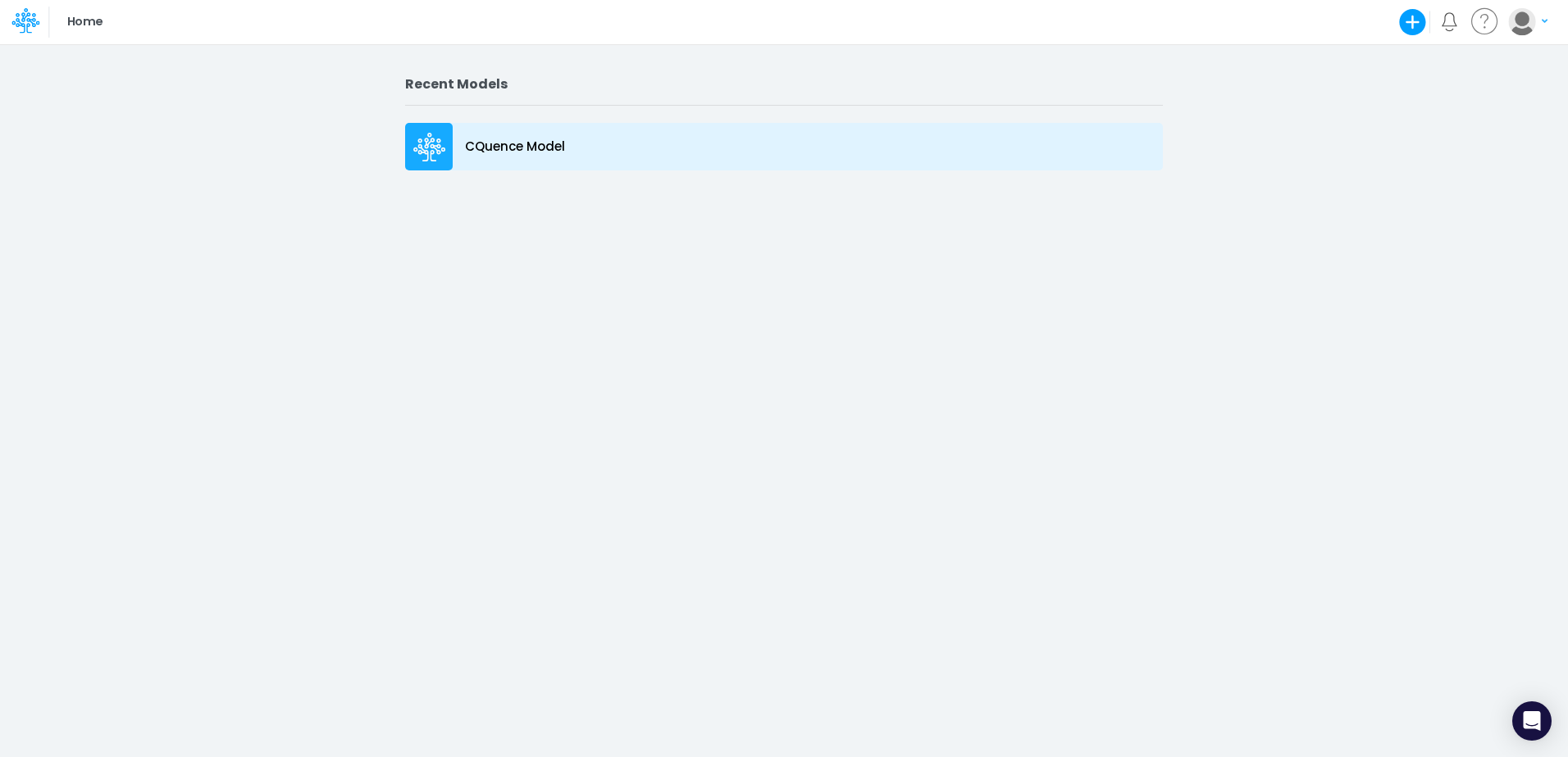
click at [426, 146] on icon at bounding box center [430, 144] width 11 height 11
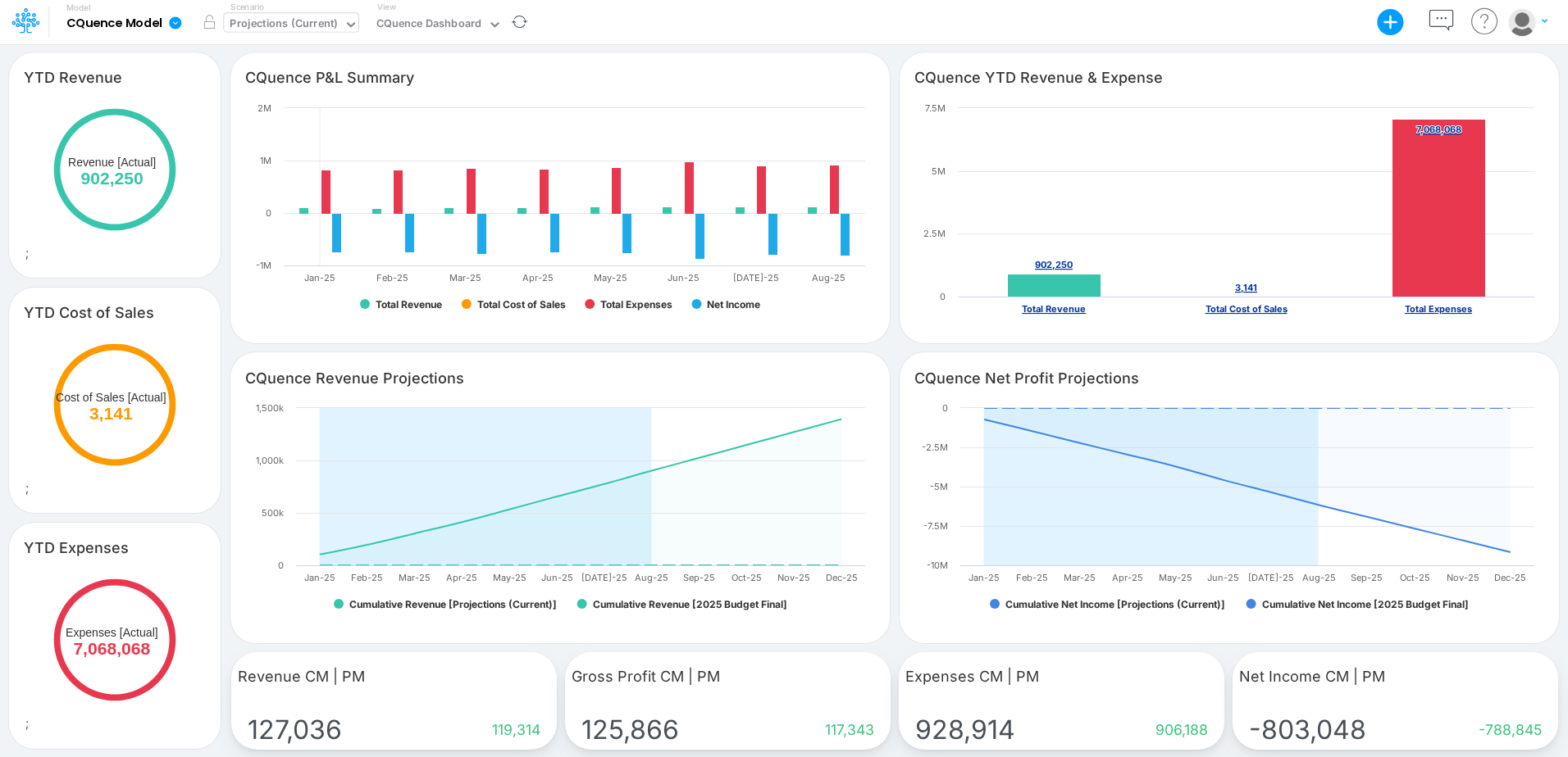
click at [301, 24] on div "Projections (Current)" at bounding box center [283, 25] width 108 height 18
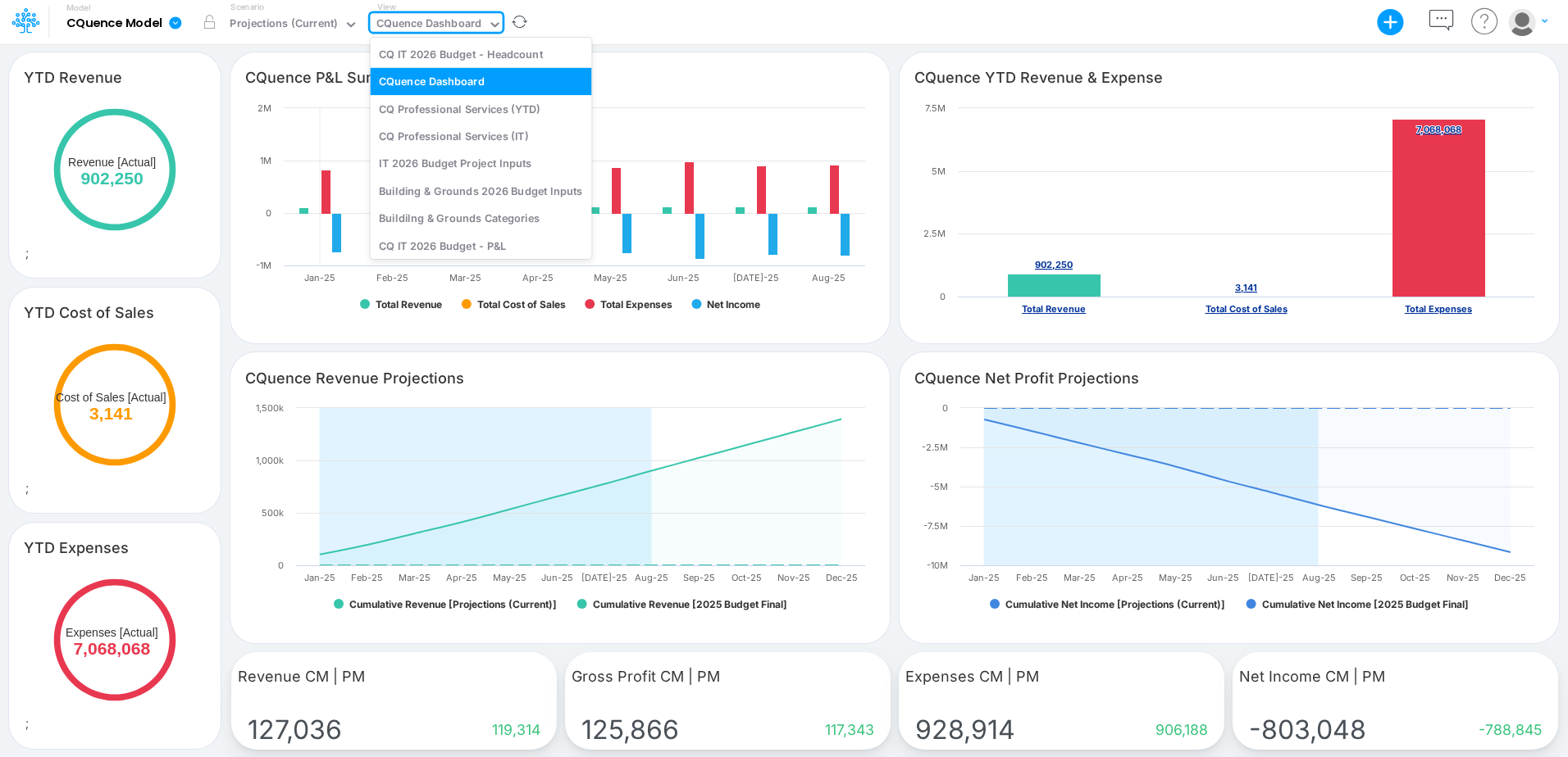
click at [410, 22] on div "CQuence Dashboard" at bounding box center [428, 25] width 106 height 18
click at [443, 52] on div "CQ IT 2026 Budget - Headcount" at bounding box center [480, 53] width 221 height 27
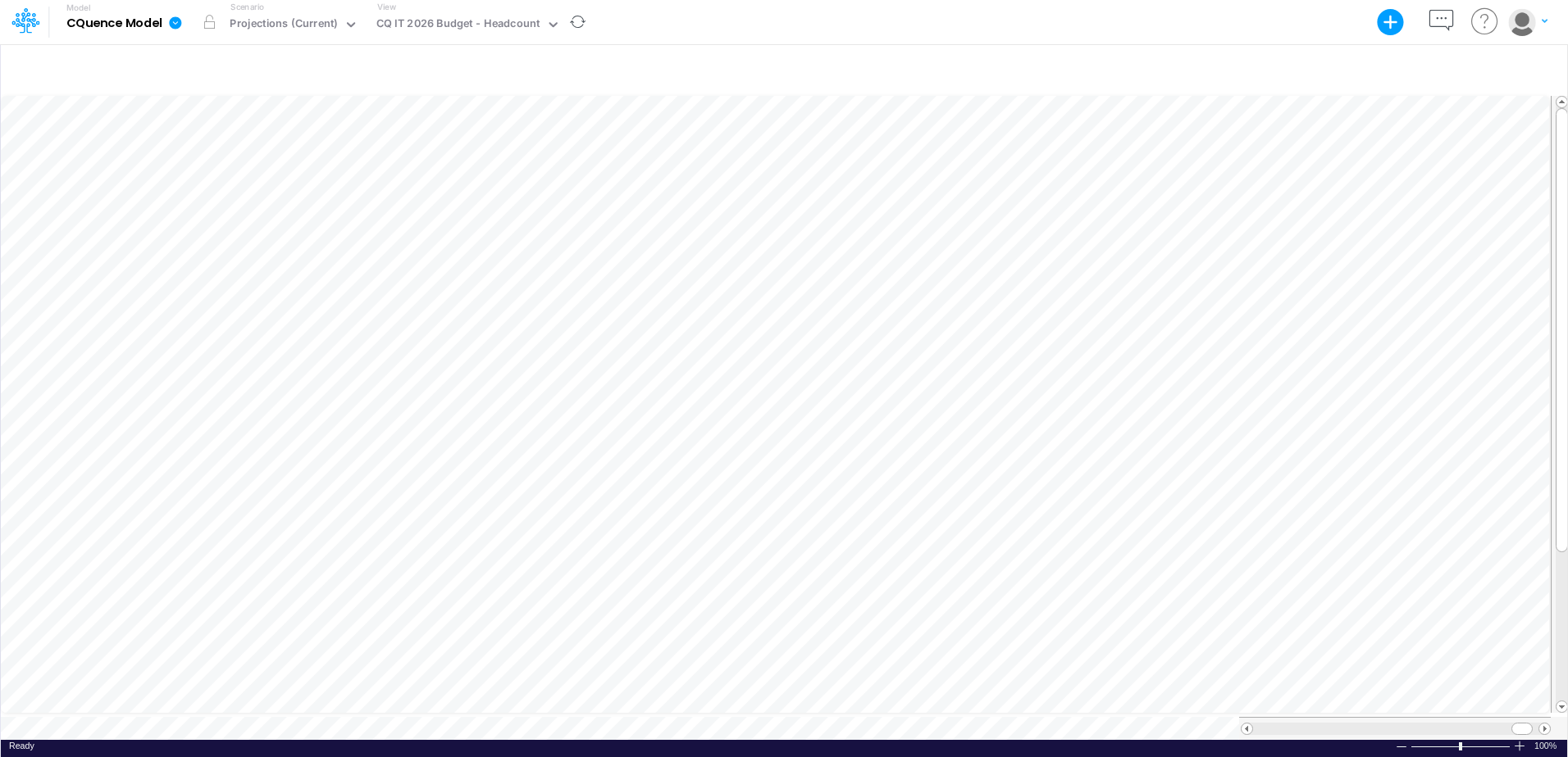
scroll to position [8, 1]
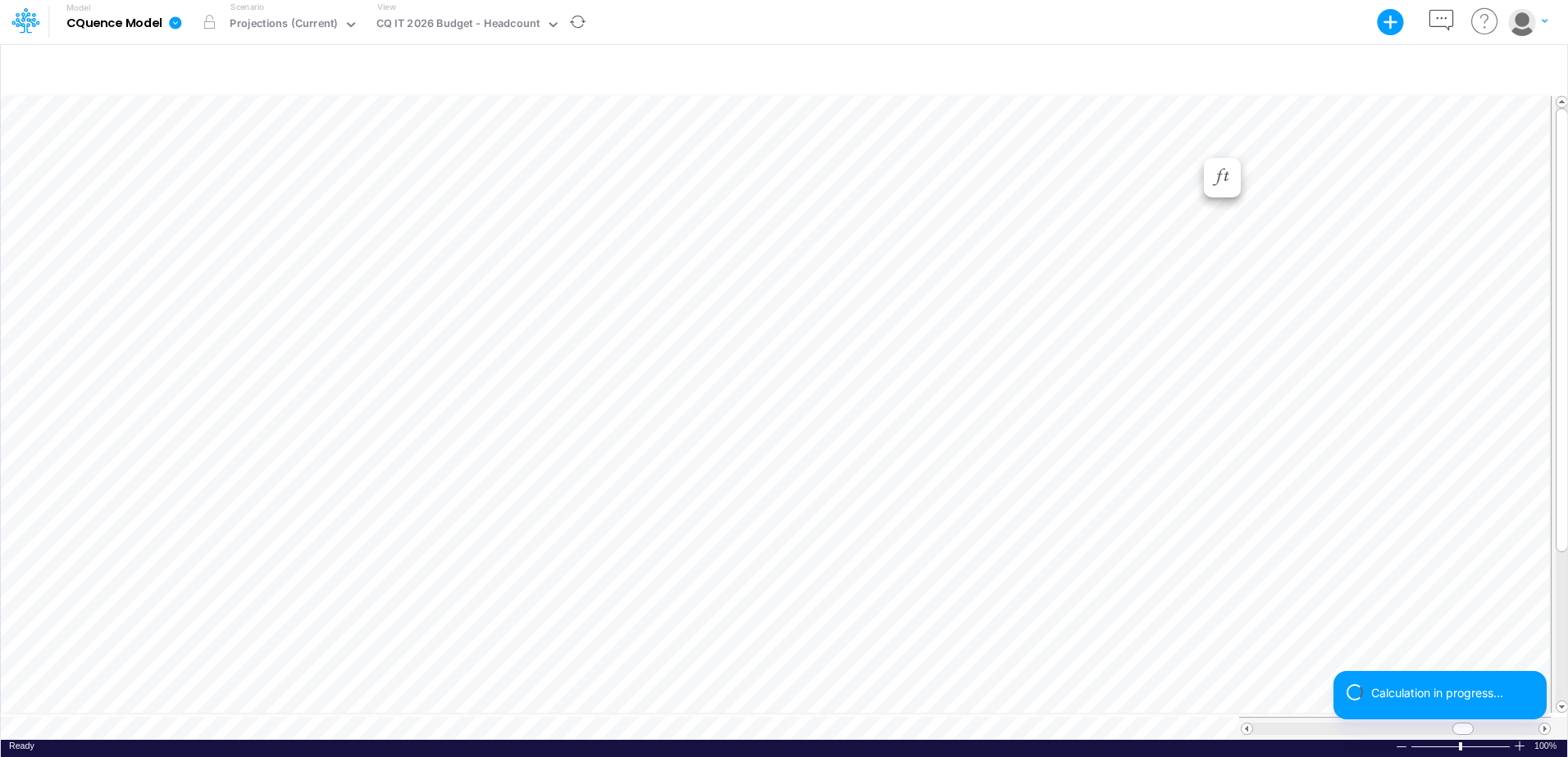
scroll to position [8, 1]
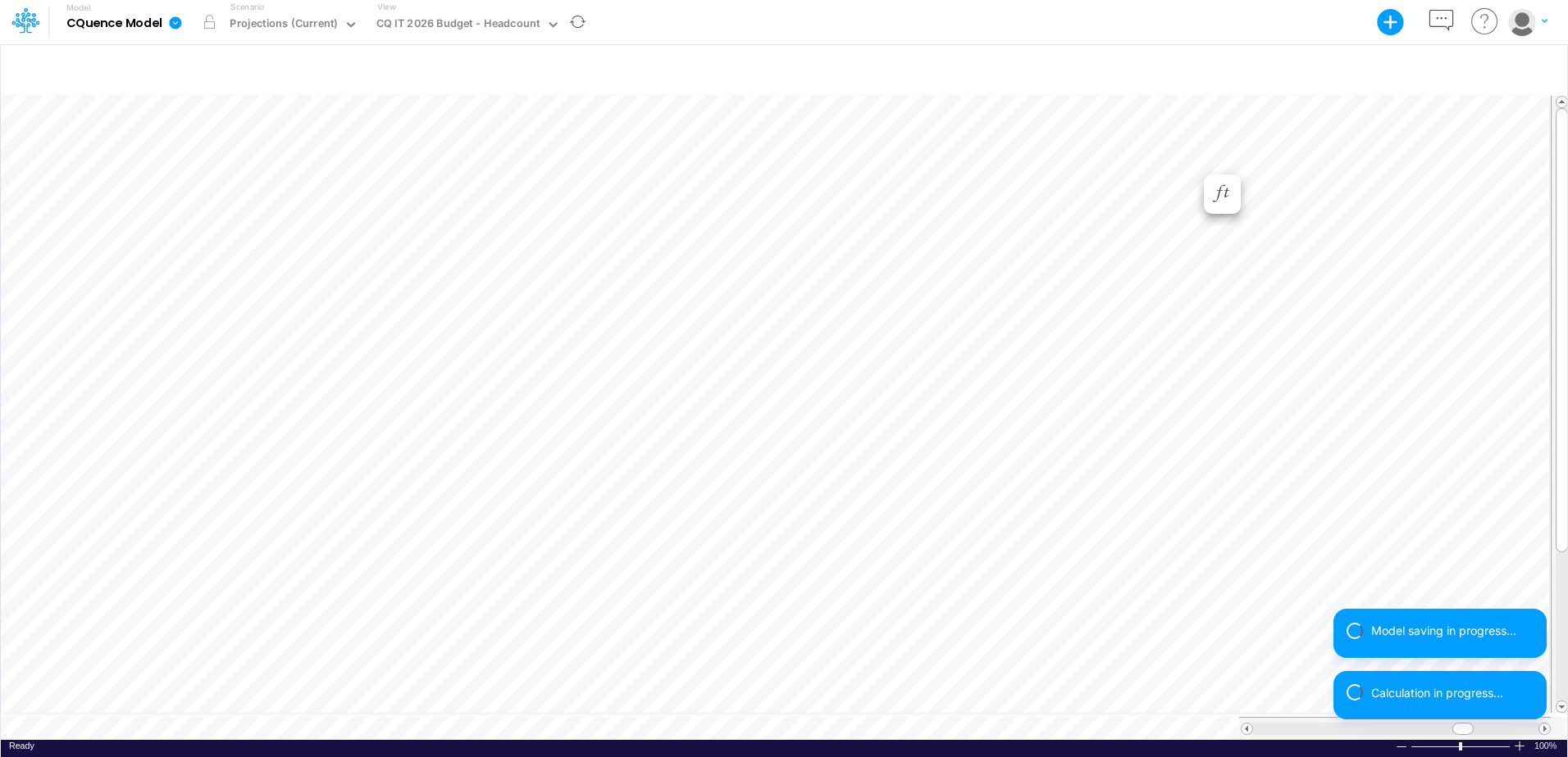
scroll to position [8, 1]
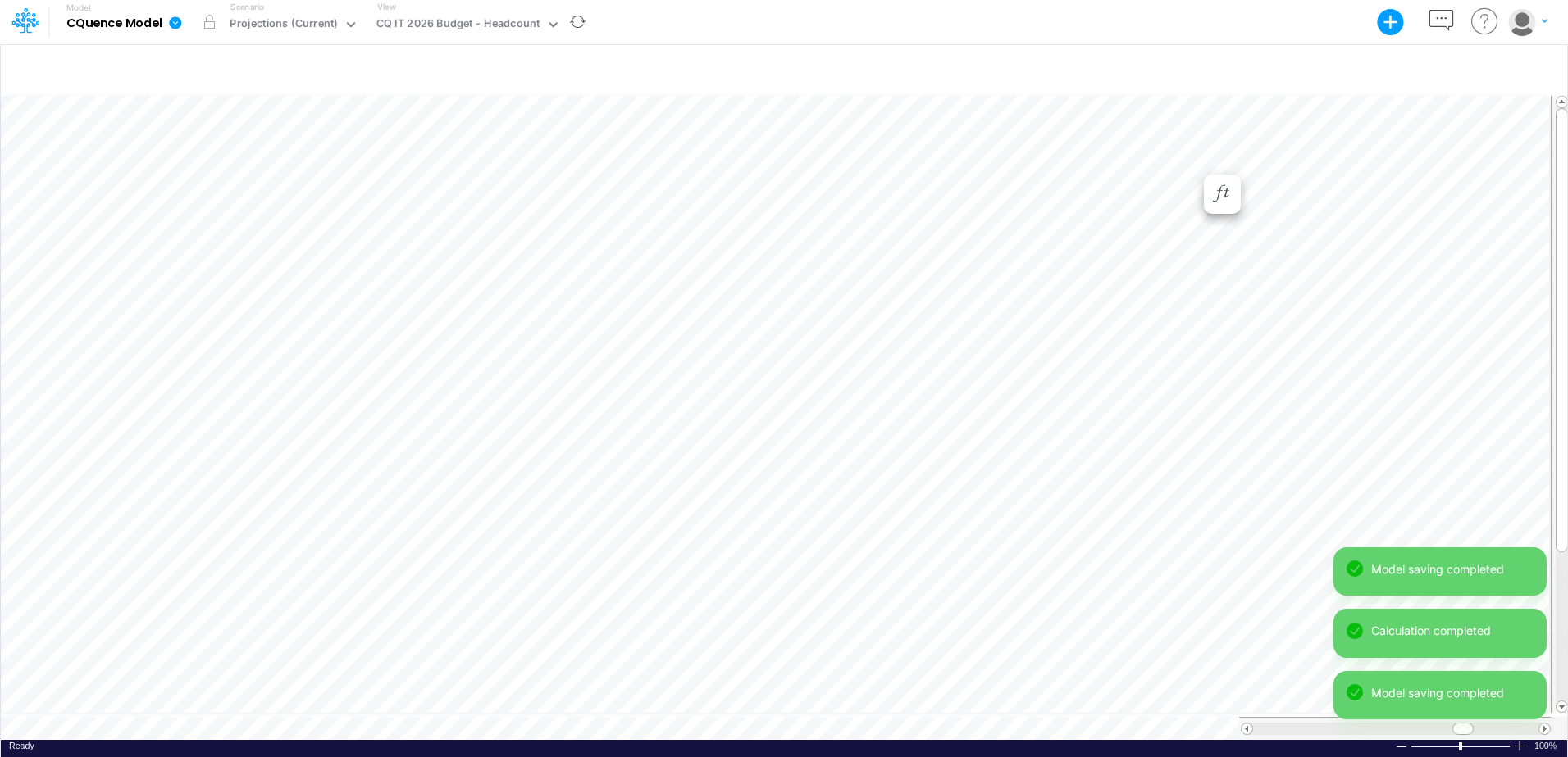
scroll to position [8, 1]
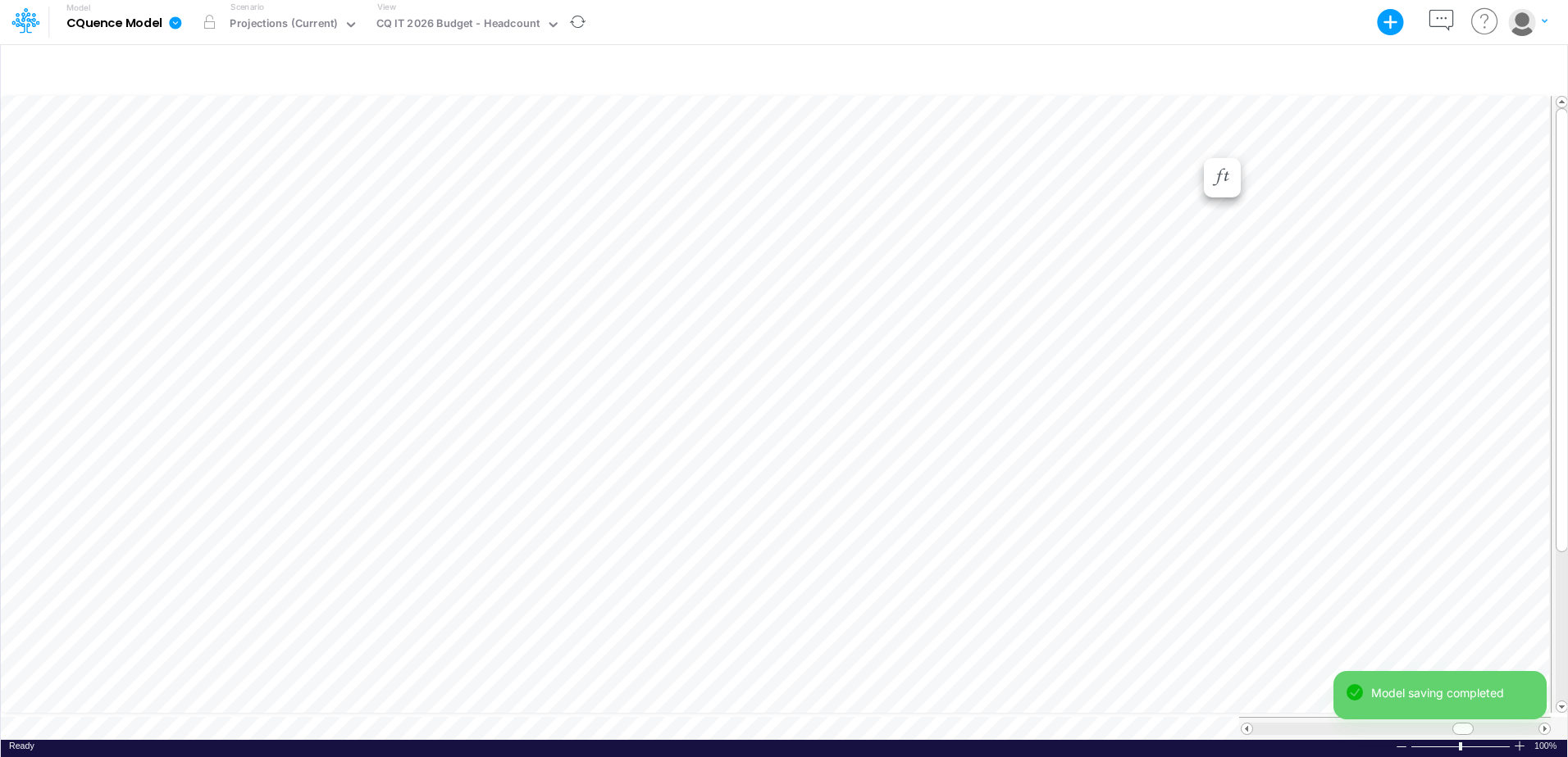
scroll to position [8, 1]
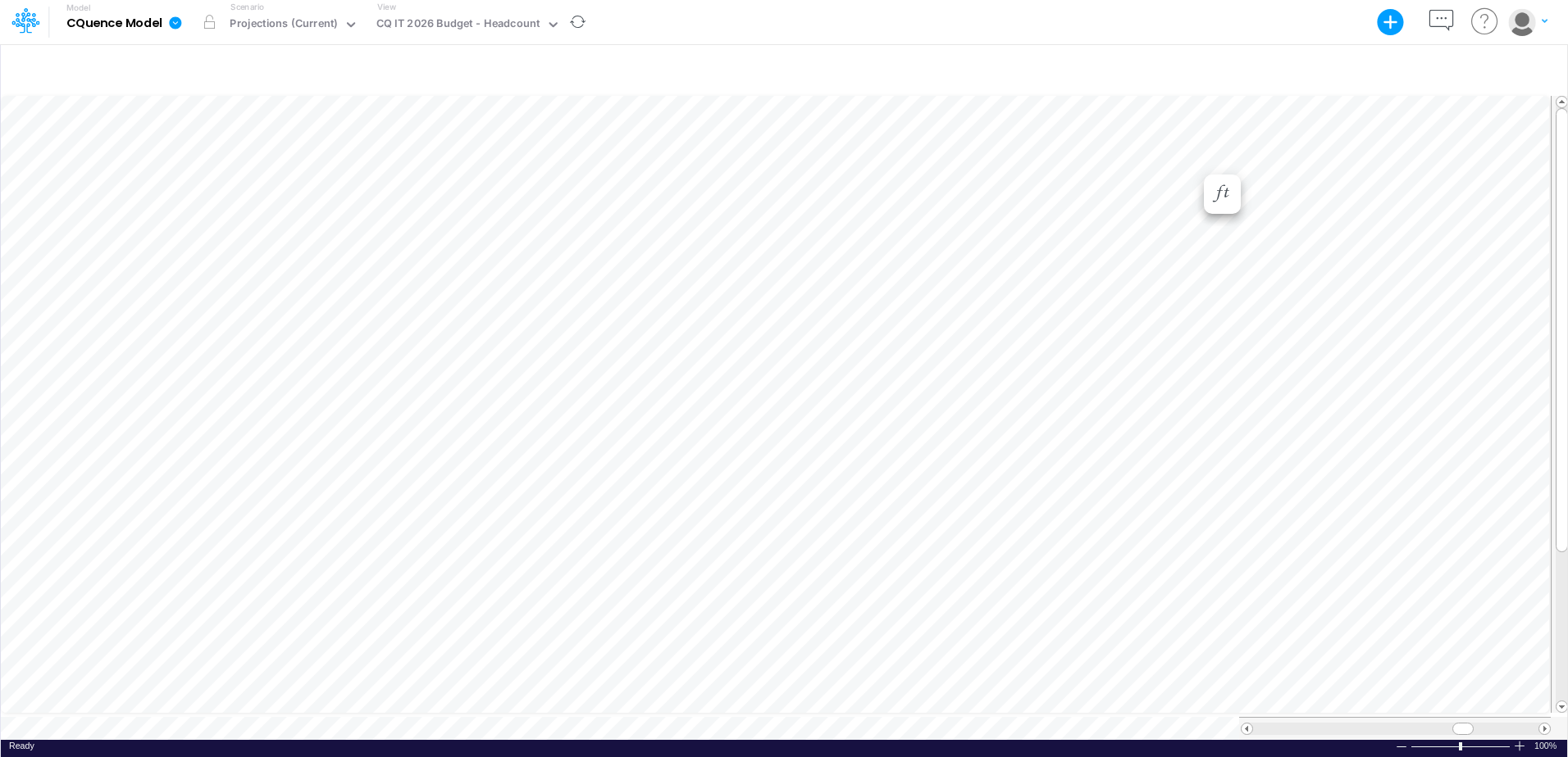
scroll to position [8, 1]
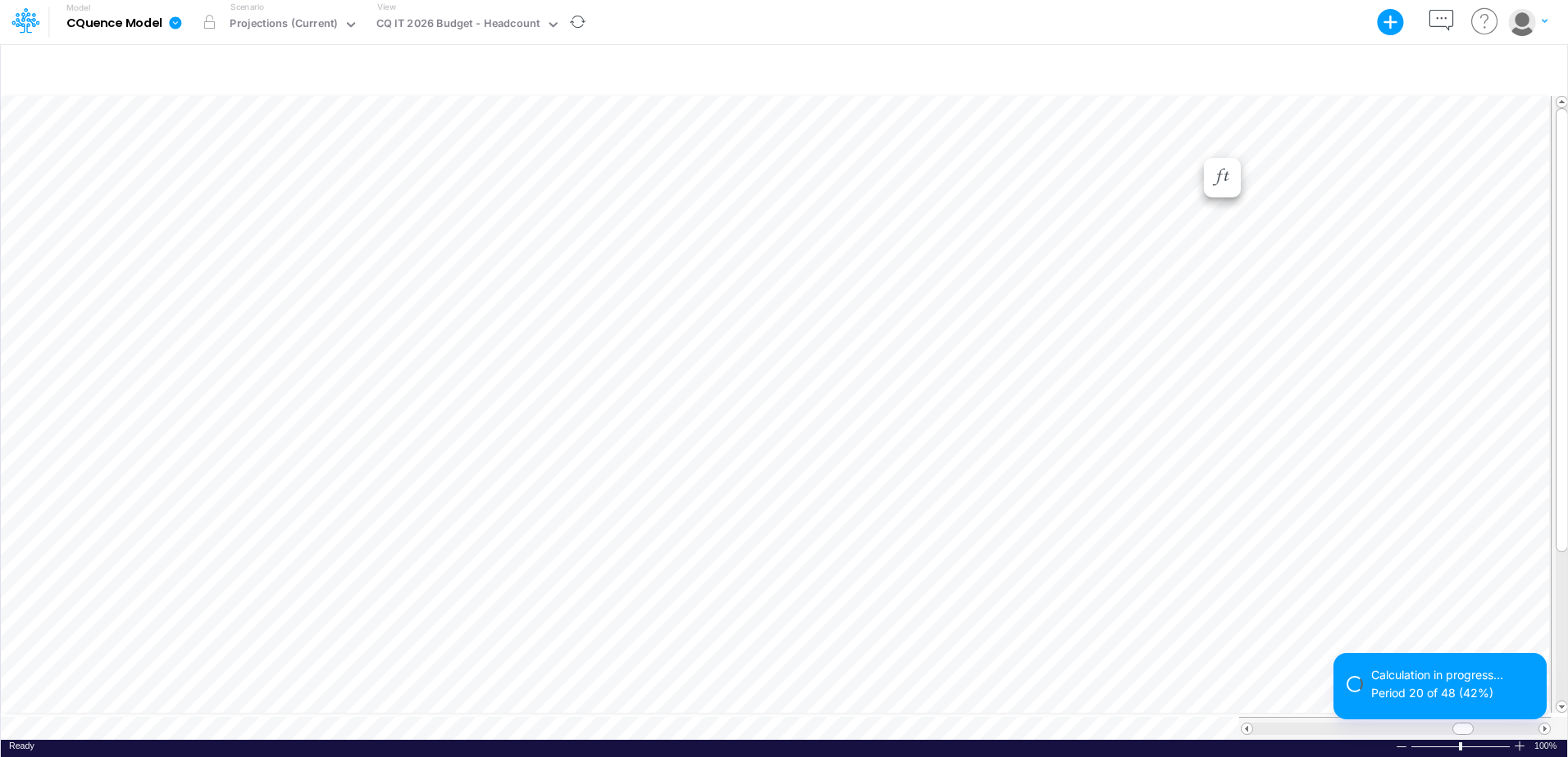
scroll to position [8, 1]
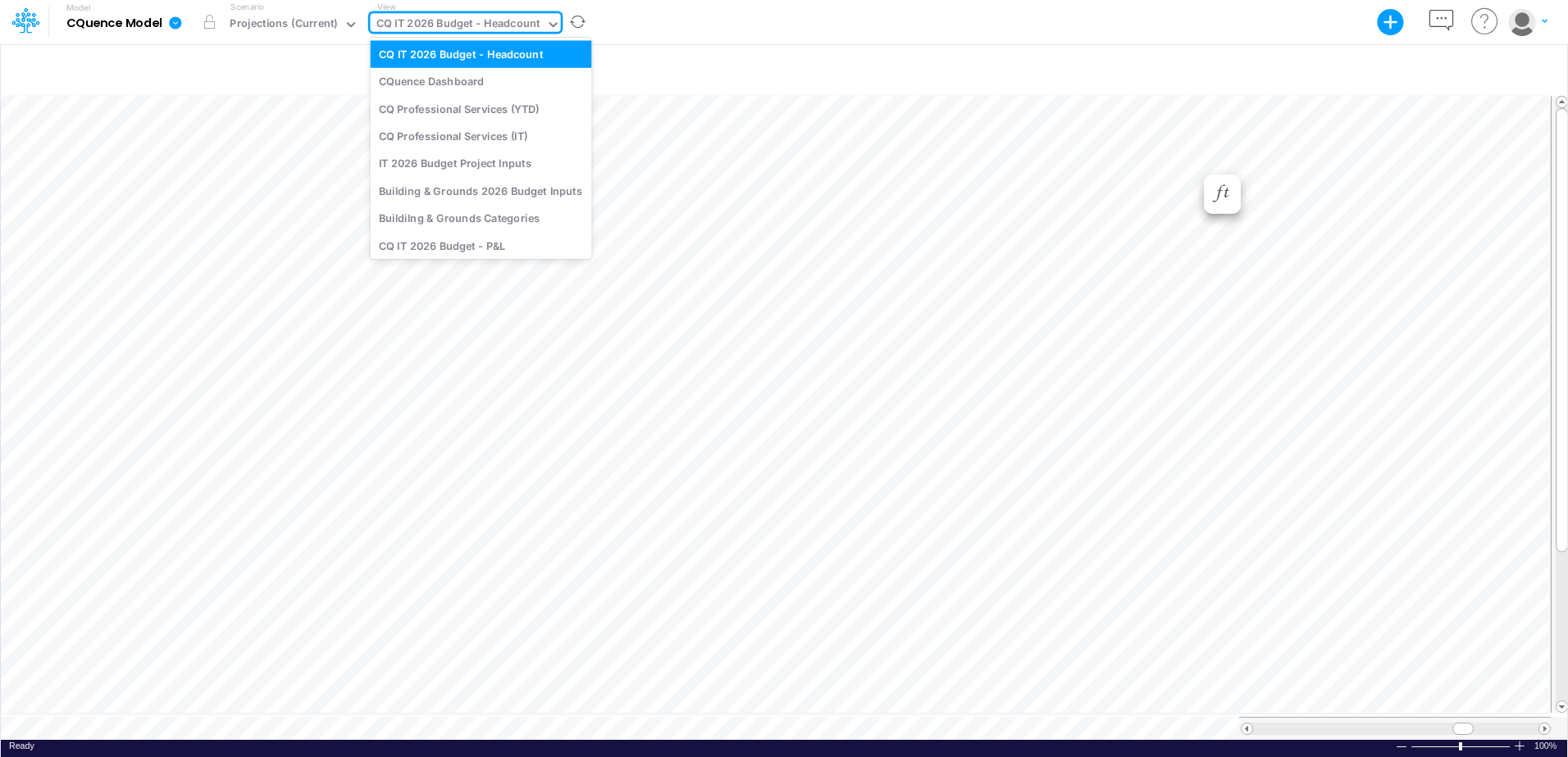
click at [432, 21] on div "CQ IT 2026 Budget - Headcount" at bounding box center [458, 25] width 164 height 18
click at [485, 163] on div "IT 2026 Budget Project Inputs" at bounding box center [480, 163] width 221 height 27
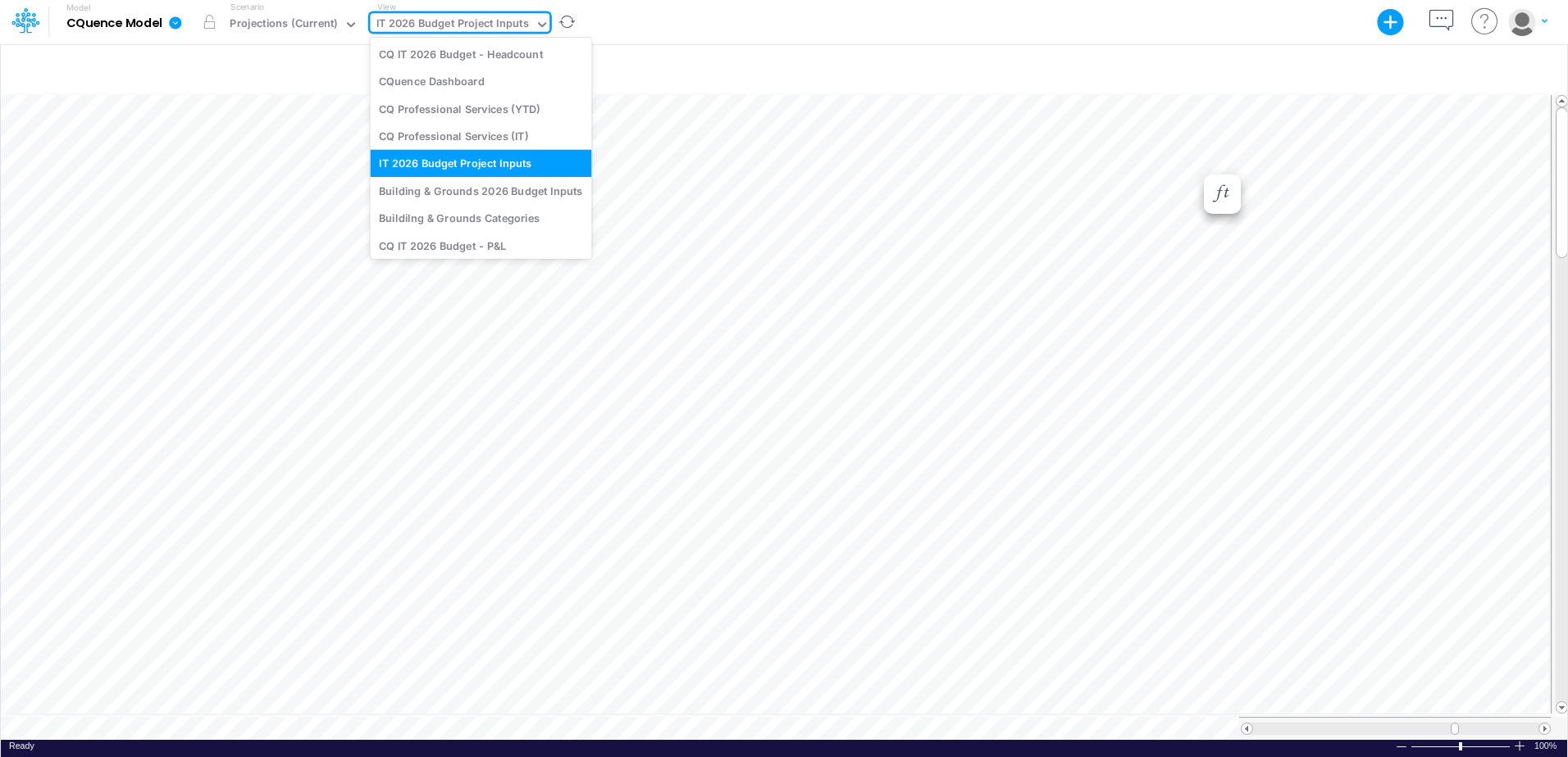
click at [462, 20] on div "IT 2026 Budget Project Inputs" at bounding box center [452, 25] width 153 height 18
click at [683, 41] on div "Model CQuence Model Export Excel Scenario Projections (Current) View option IT …" at bounding box center [784, 22] width 1411 height 44
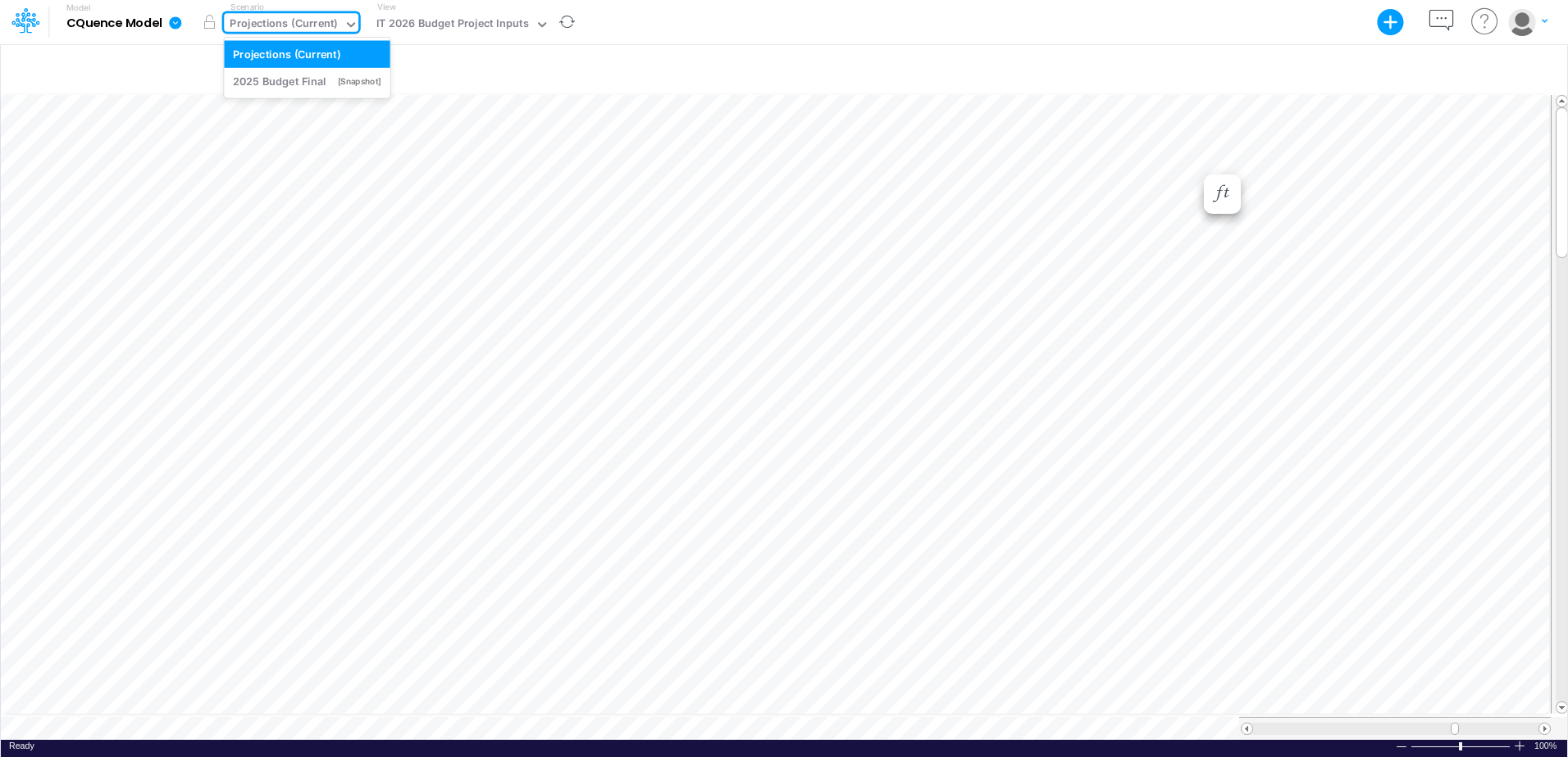
click at [304, 29] on div "Projections (Current)" at bounding box center [283, 25] width 108 height 18
click at [399, 21] on div "IT 2026 Budget Project Inputs" at bounding box center [452, 25] width 153 height 18
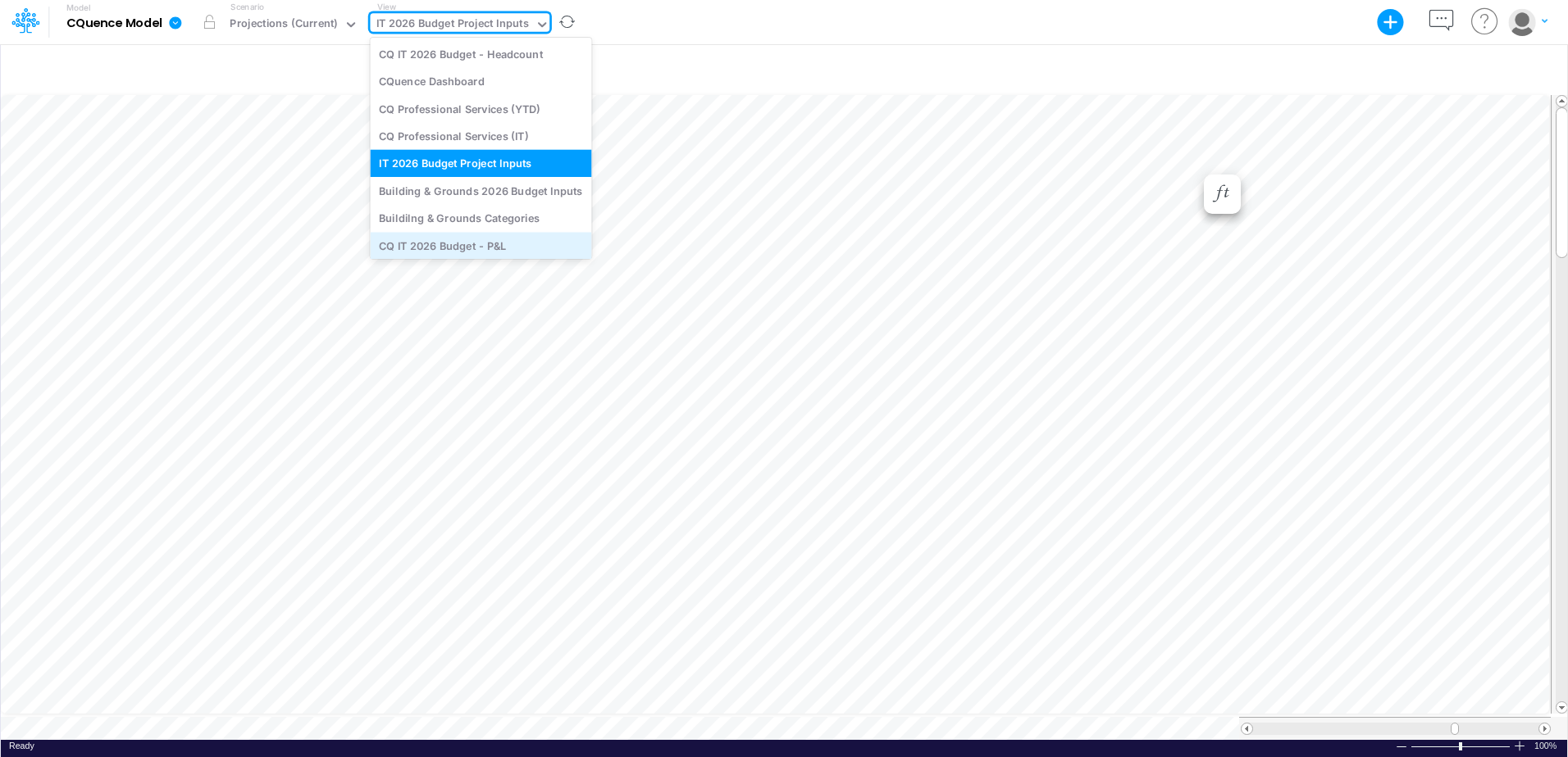
click at [470, 247] on div "CQ IT 2026 Budget - P&L" at bounding box center [480, 245] width 221 height 27
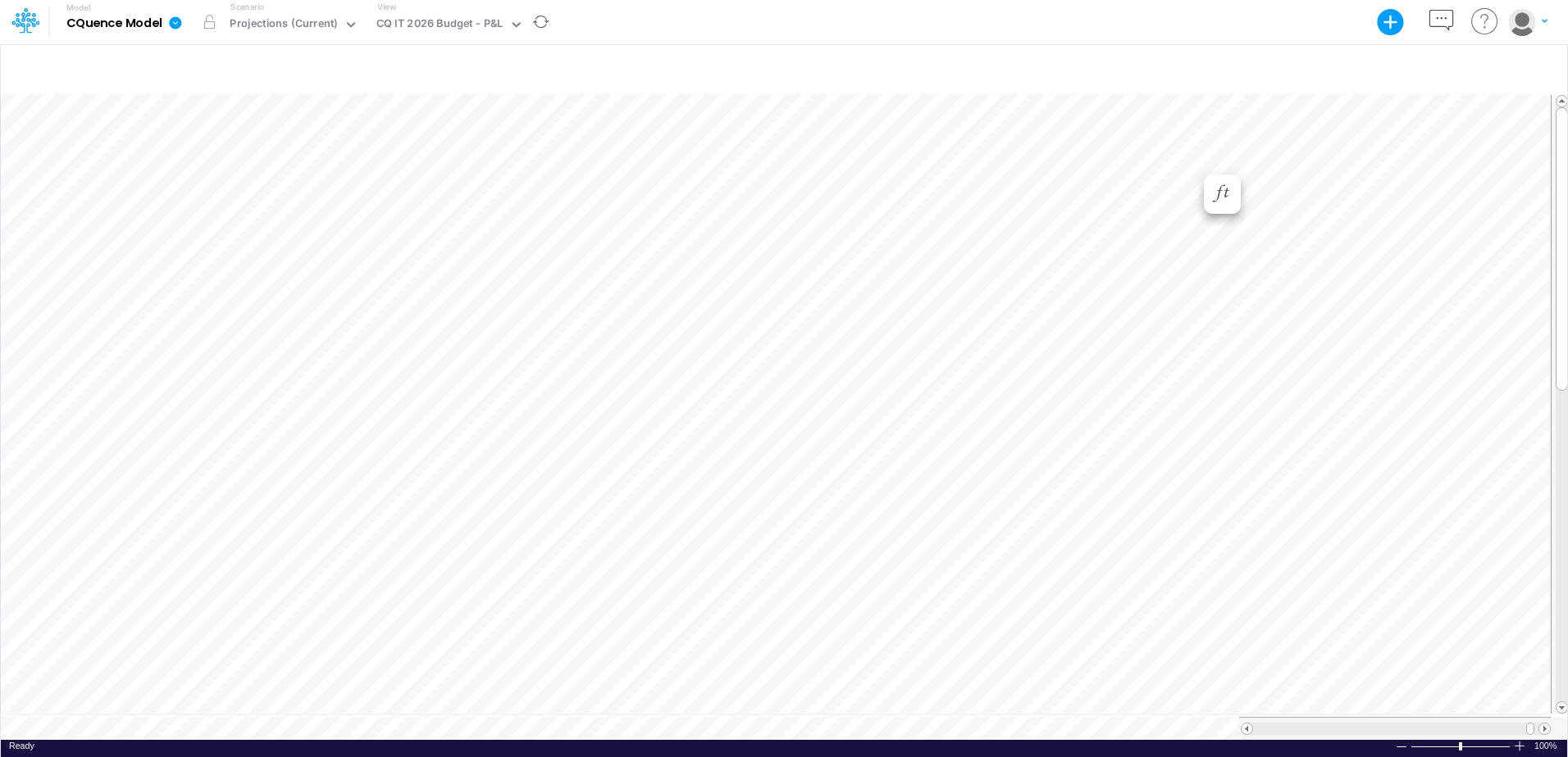
scroll to position [8, 1]
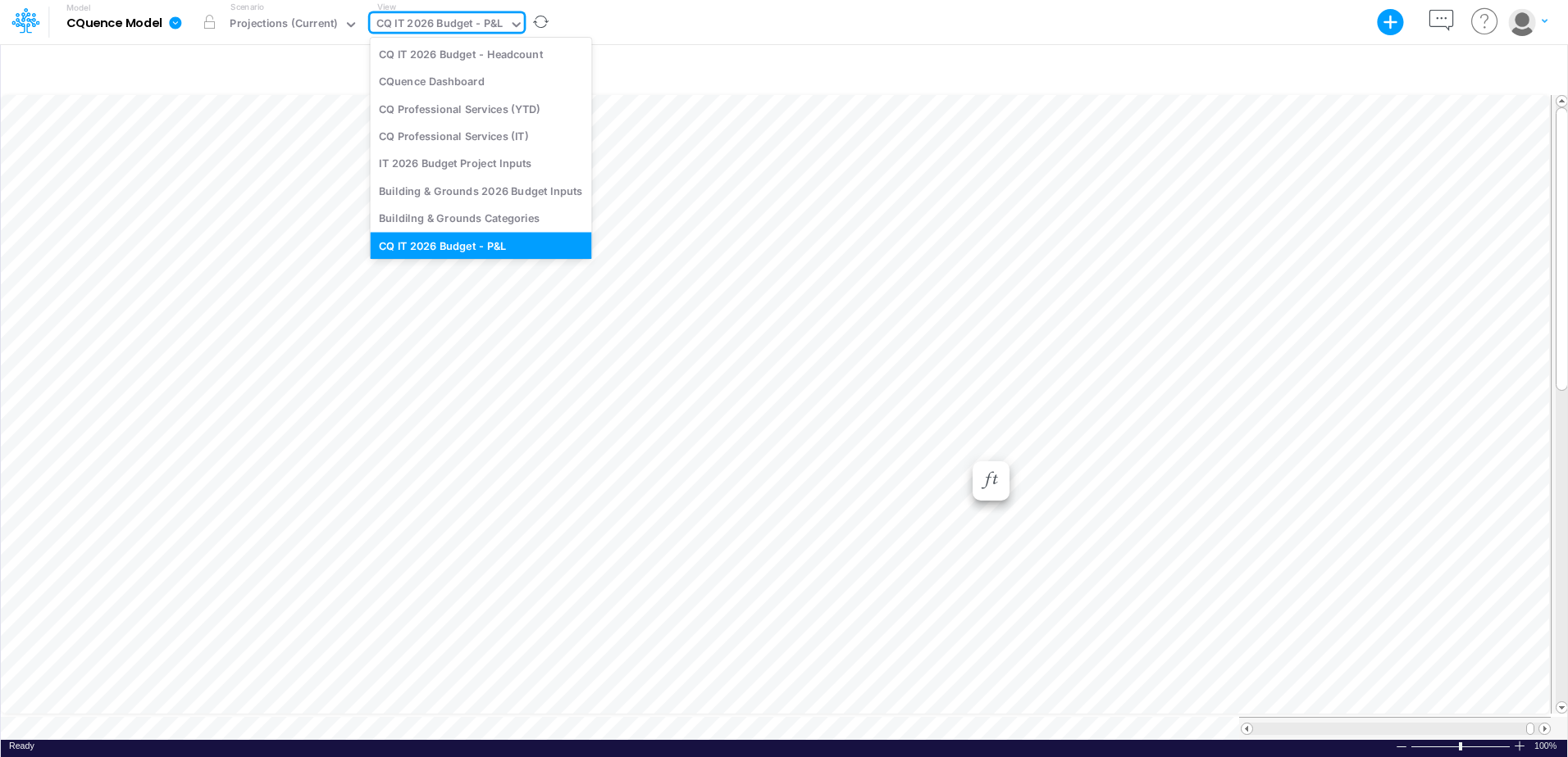
scroll to position [4, 0]
click at [510, 26] on icon at bounding box center [517, 25] width 15 height 15
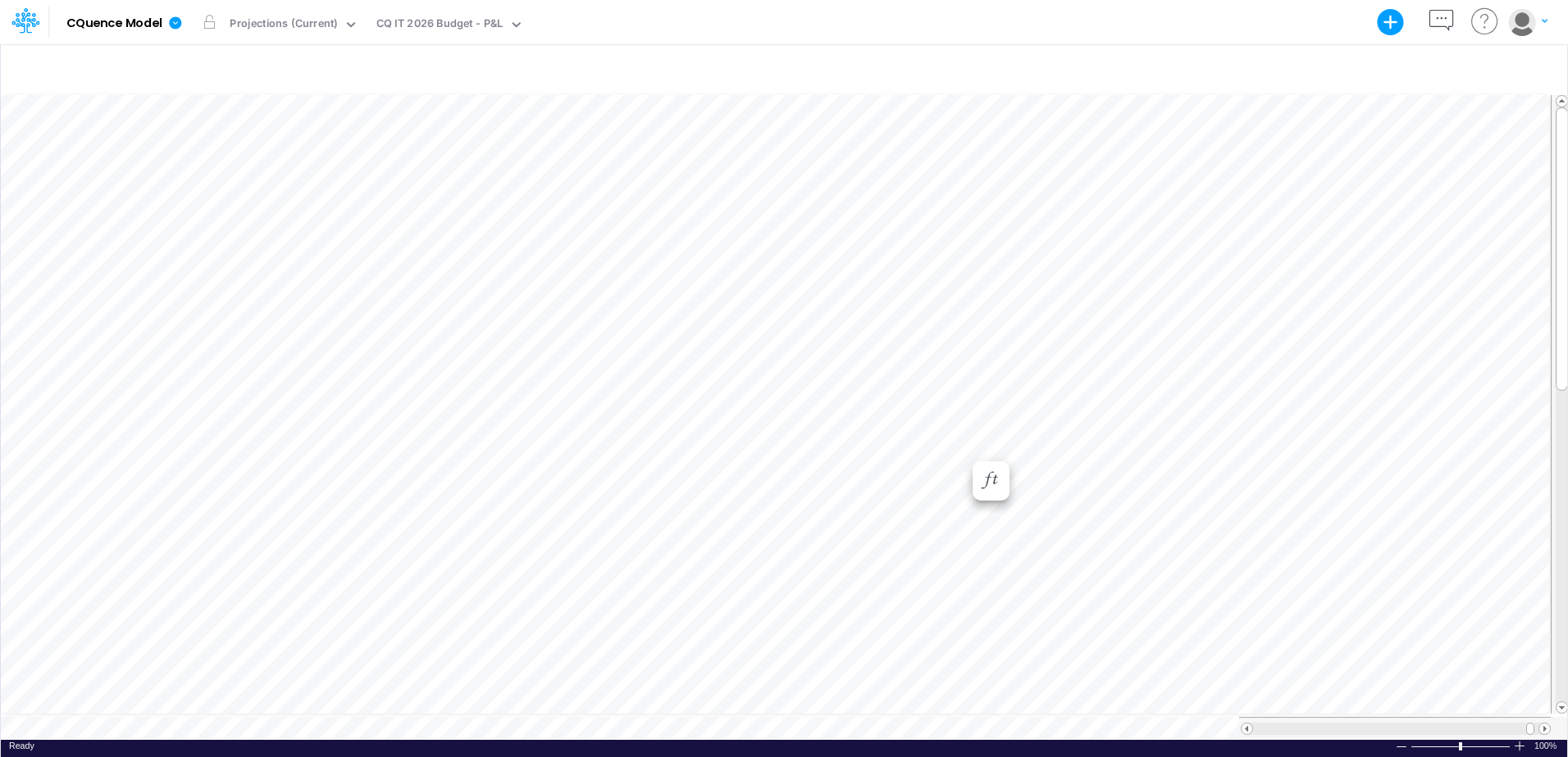
scroll to position [8, 1]
click at [488, 26] on div "CQ IT 2026 Budget - P&L" at bounding box center [439, 25] width 127 height 18
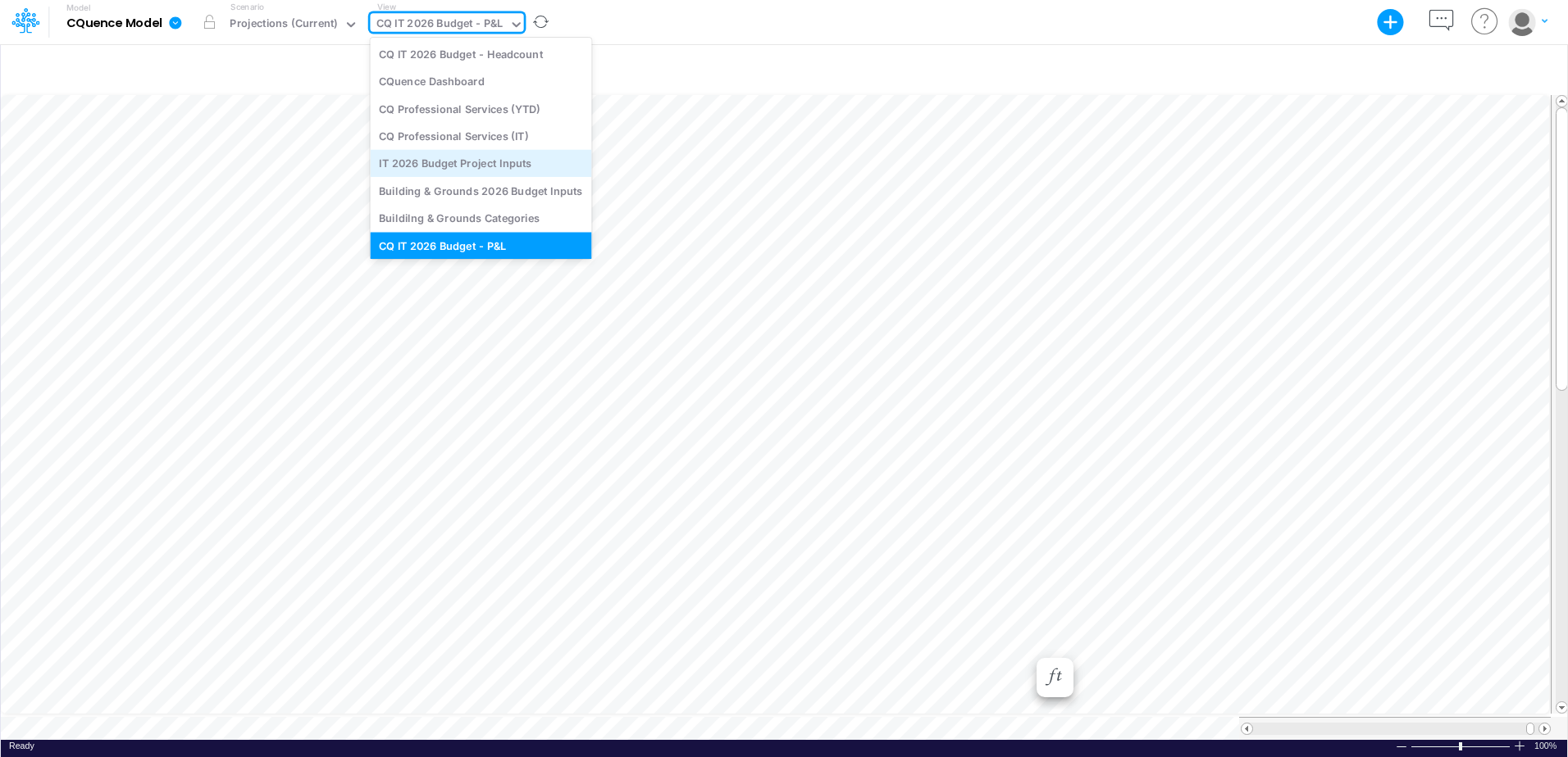
click at [483, 163] on div "IT 2026 Budget Project Inputs" at bounding box center [480, 163] width 221 height 27
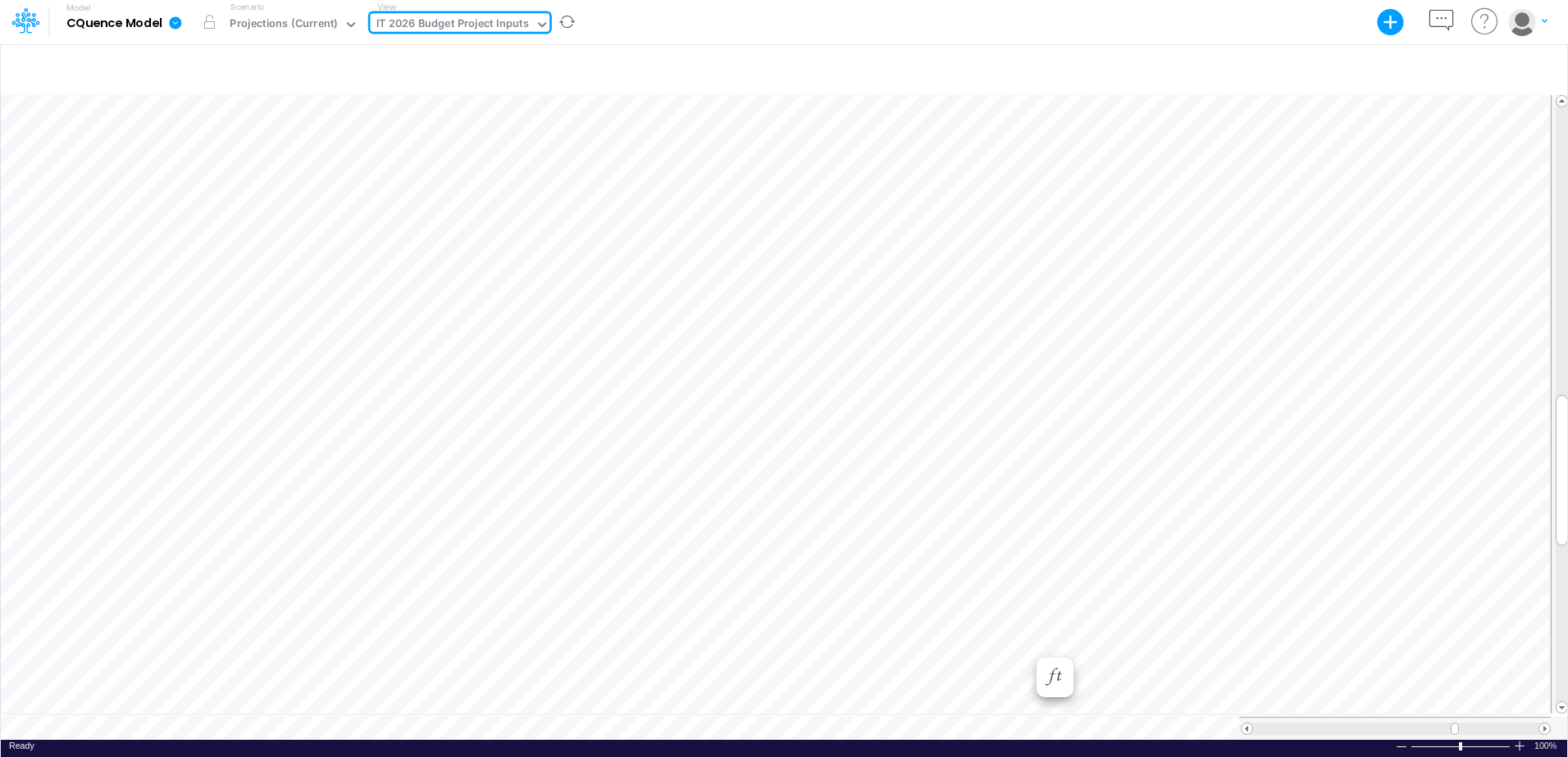
click at [453, 24] on div "IT 2026 Budget Project Inputs" at bounding box center [452, 25] width 153 height 18
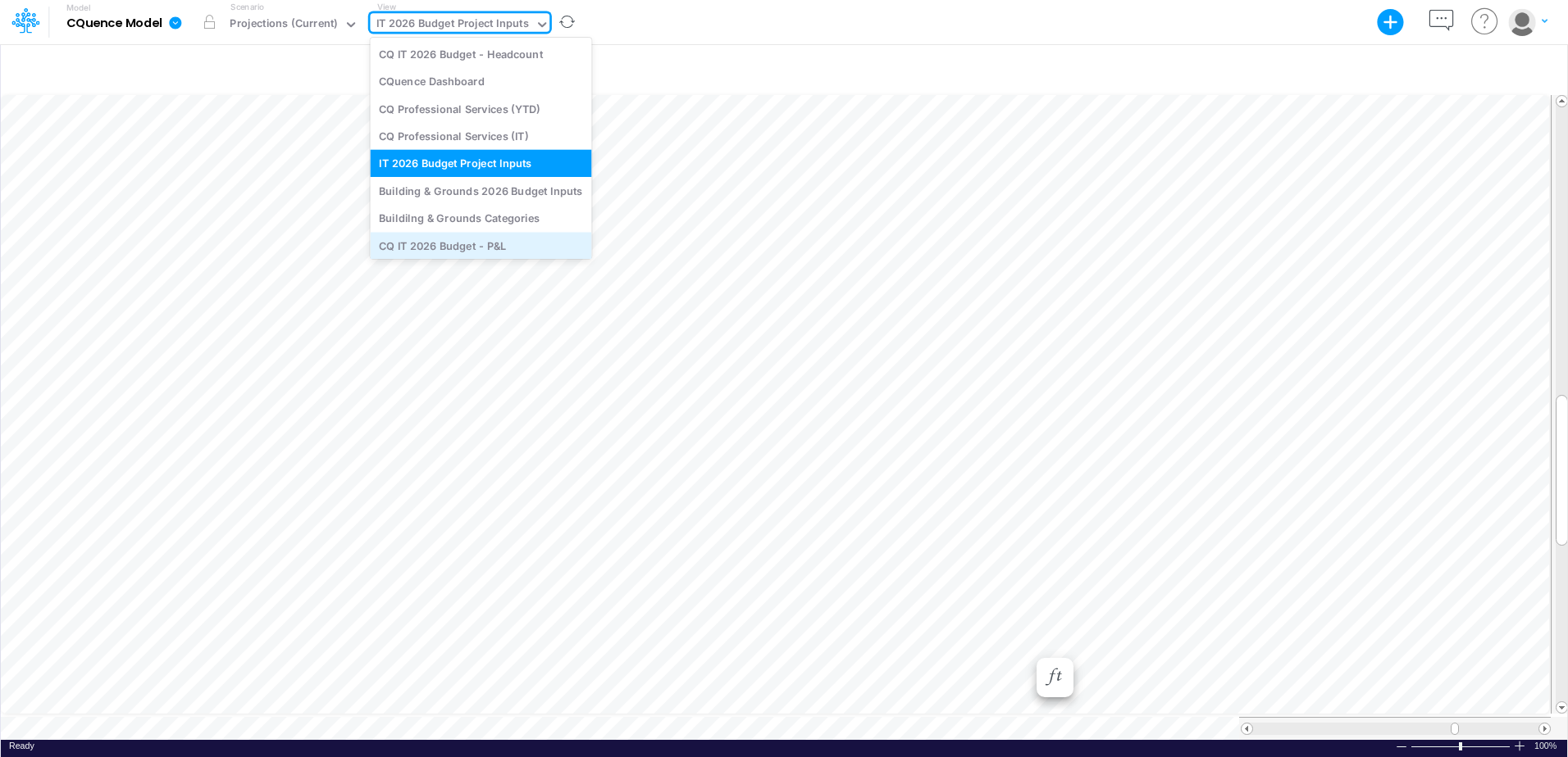
click at [431, 242] on div "CQ IT 2026 Budget - P&L" at bounding box center [480, 245] width 221 height 27
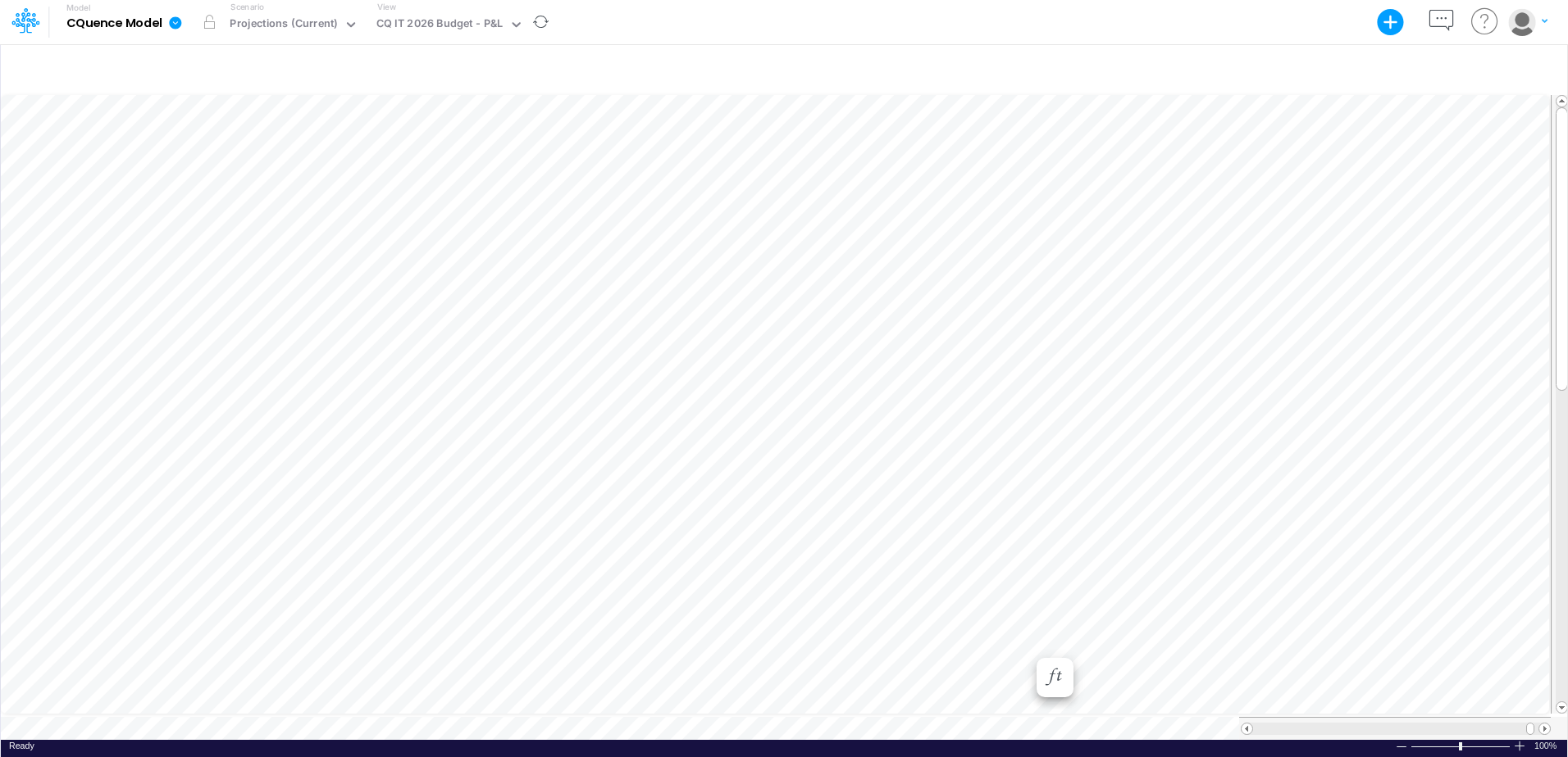
scroll to position [8, 1]
click at [511, 25] on icon at bounding box center [515, 24] width 8 height 5
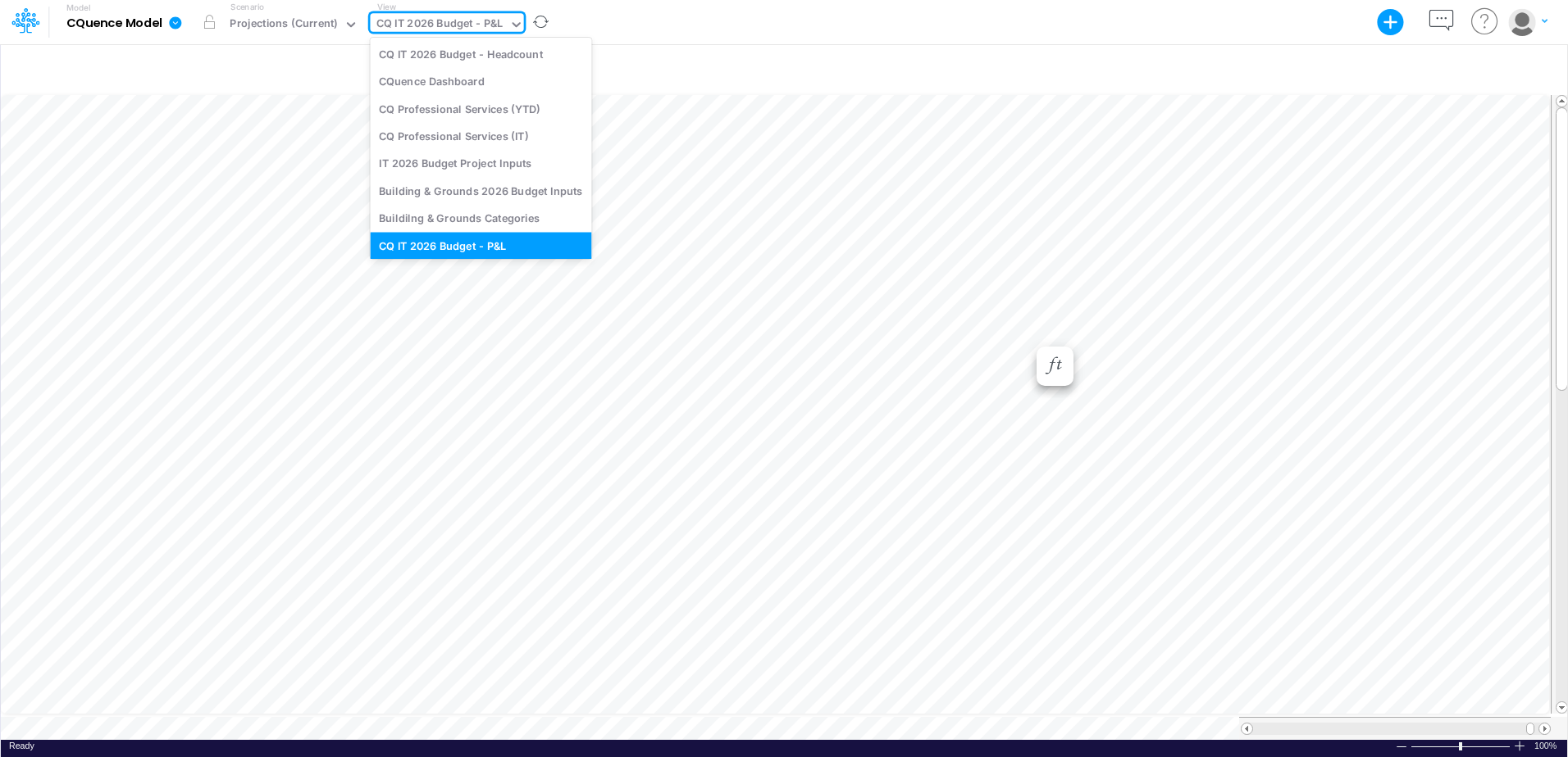
scroll to position [4, 0]
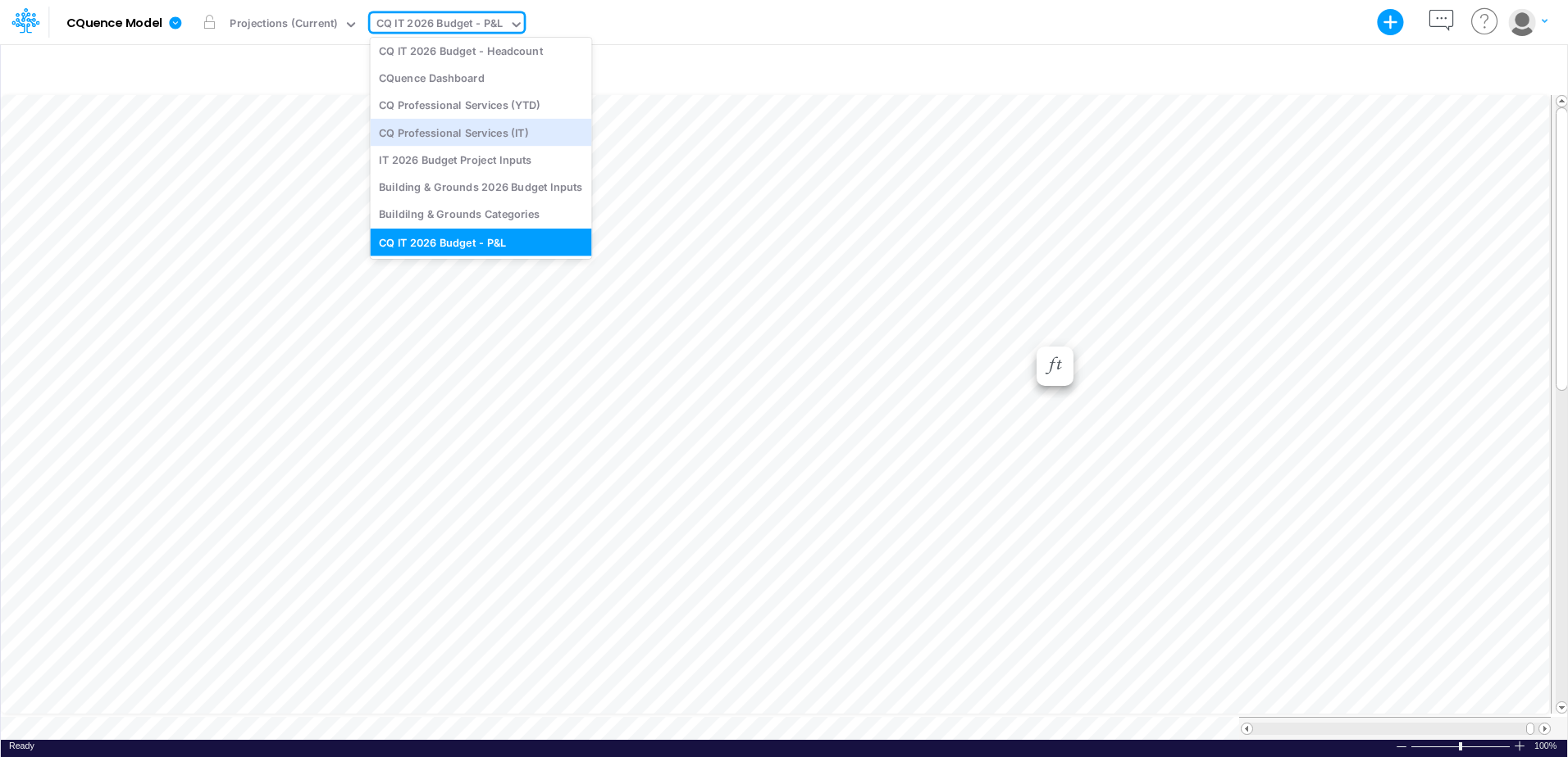
click at [1110, 26] on div "Model CQuence Model Export Excel Scenario Projections (Current) View option CQ …" at bounding box center [784, 22] width 1411 height 44
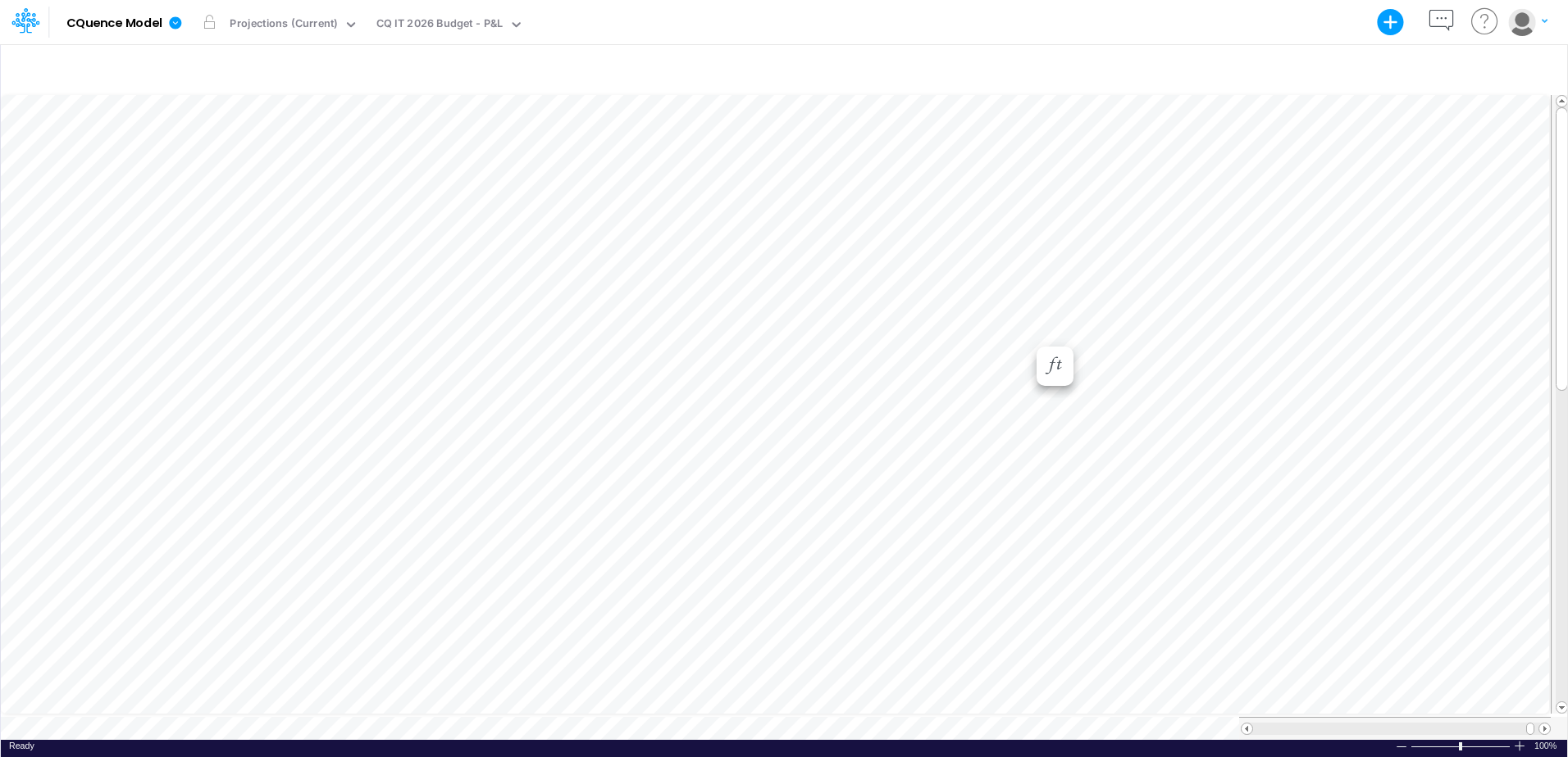
click at [1543, 20] on icon "button" at bounding box center [1544, 20] width 6 height 4
click at [1398, 98] on button "Log out" at bounding box center [1460, 97] width 175 height 26
